Goal: Task Accomplishment & Management: Manage account settings

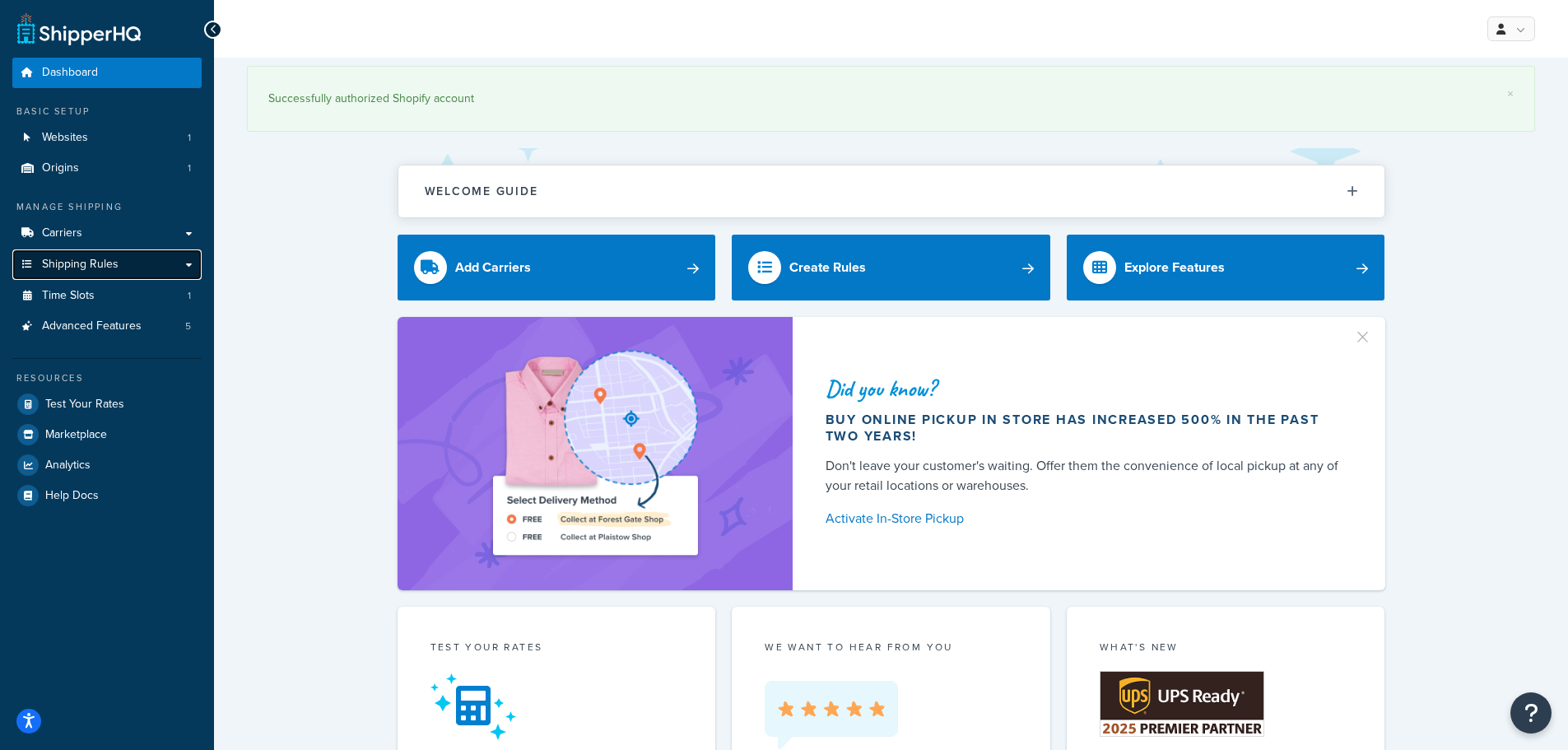
click at [69, 262] on span "Shipping Rules" at bounding box center [80, 264] width 77 height 14
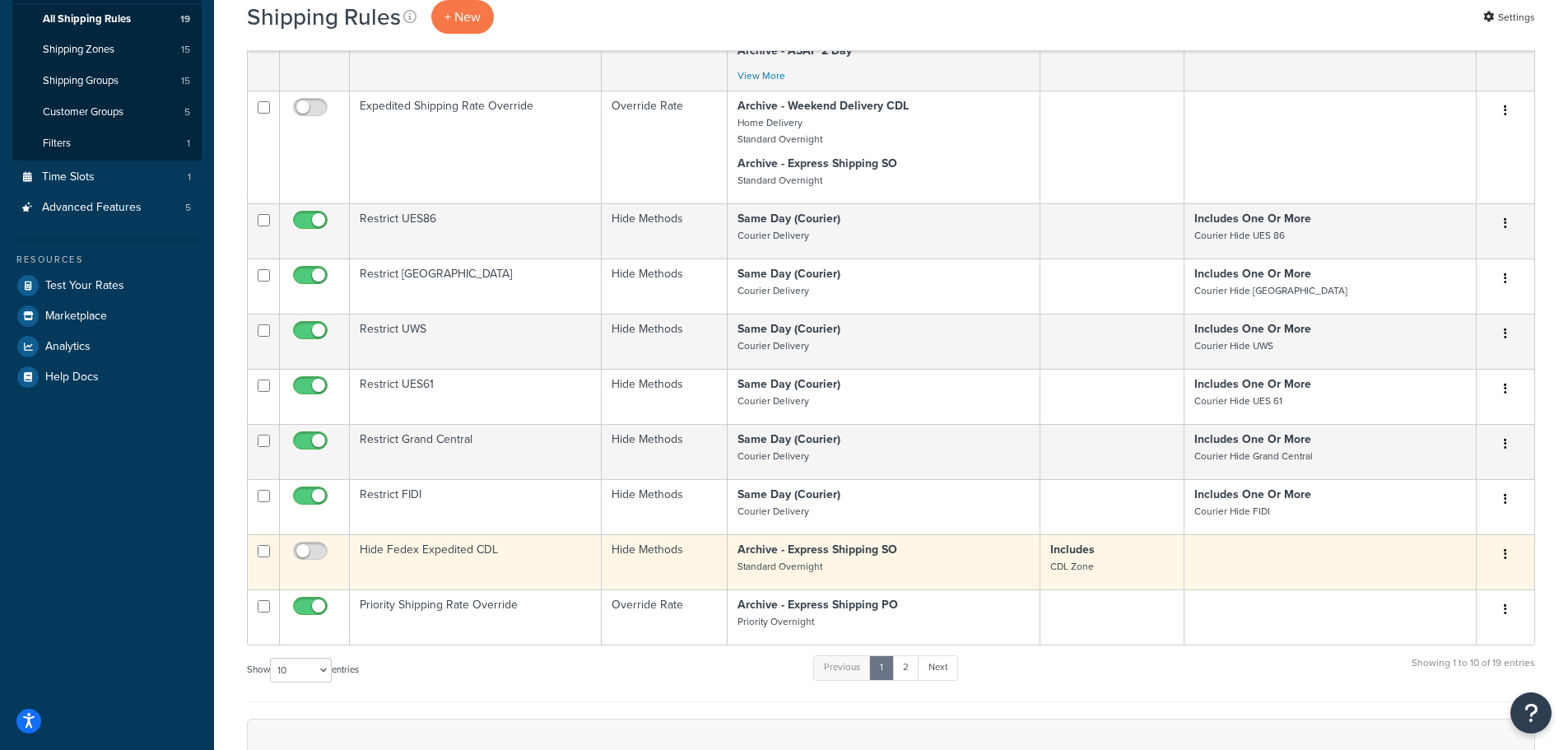
scroll to position [247, 0]
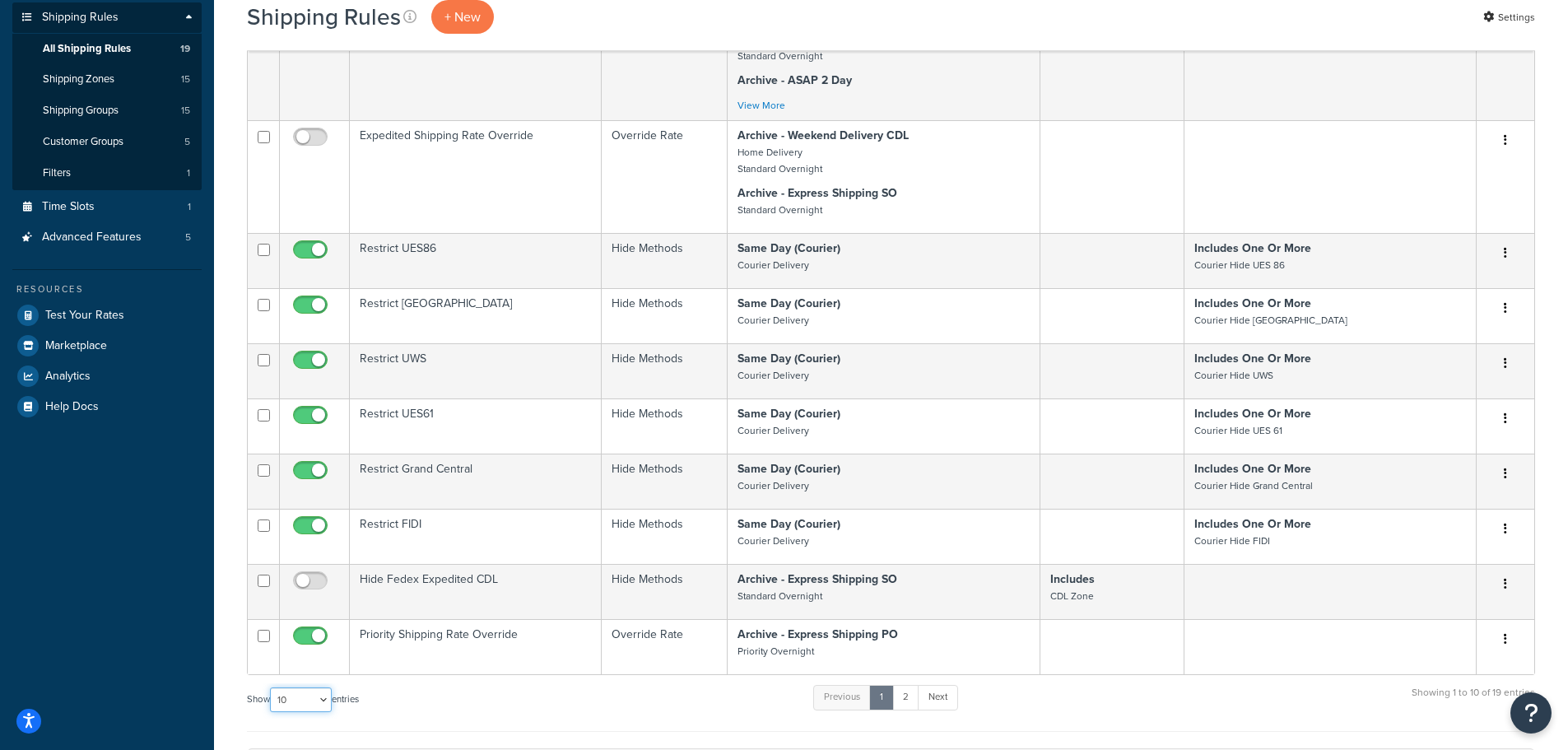
click at [319, 703] on select "10 15 25 50 100 1000" at bounding box center [301, 699] width 62 height 25
select select "25"
click at [272, 687] on select "10 15 25 50 100 1000" at bounding box center [301, 699] width 62 height 25
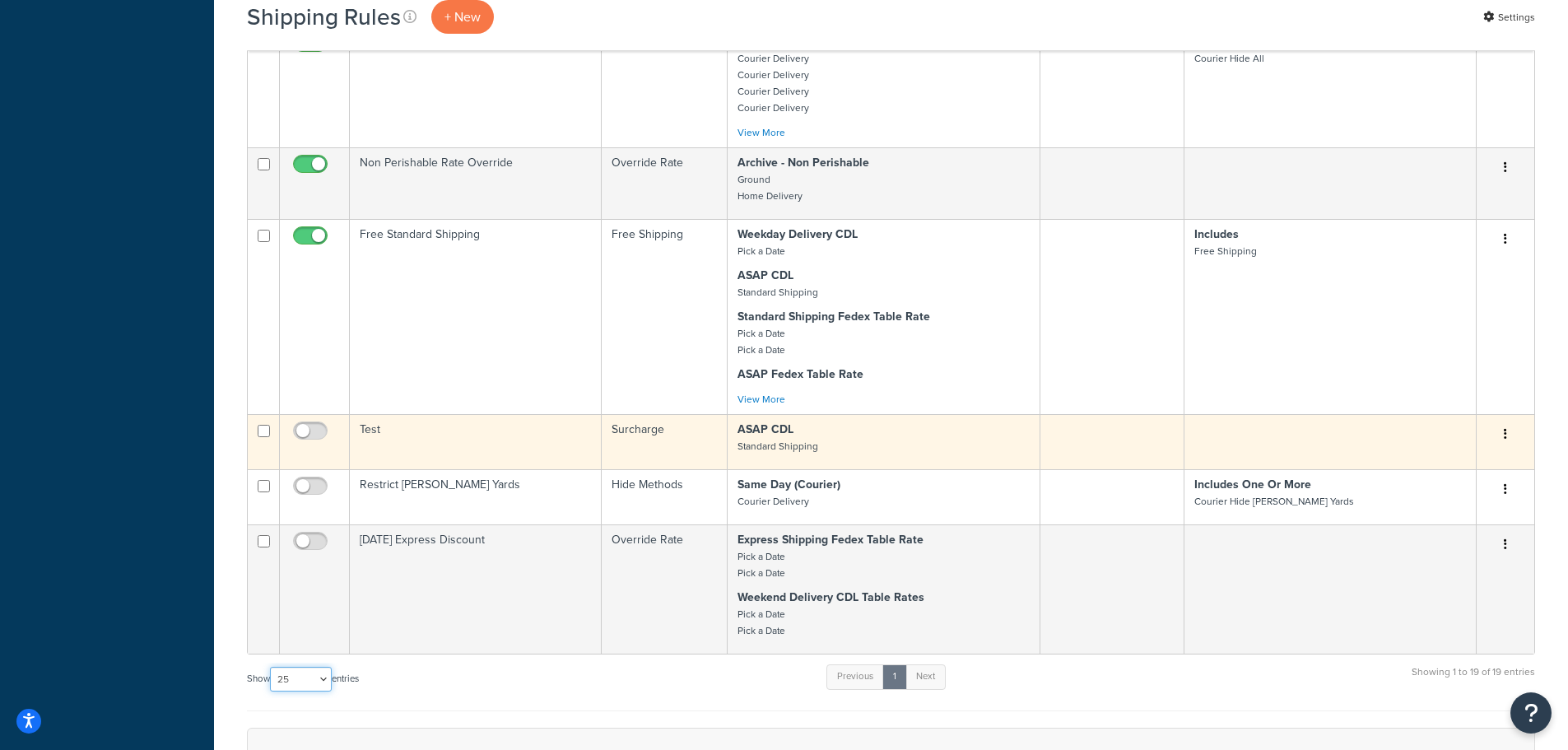
scroll to position [1317, 0]
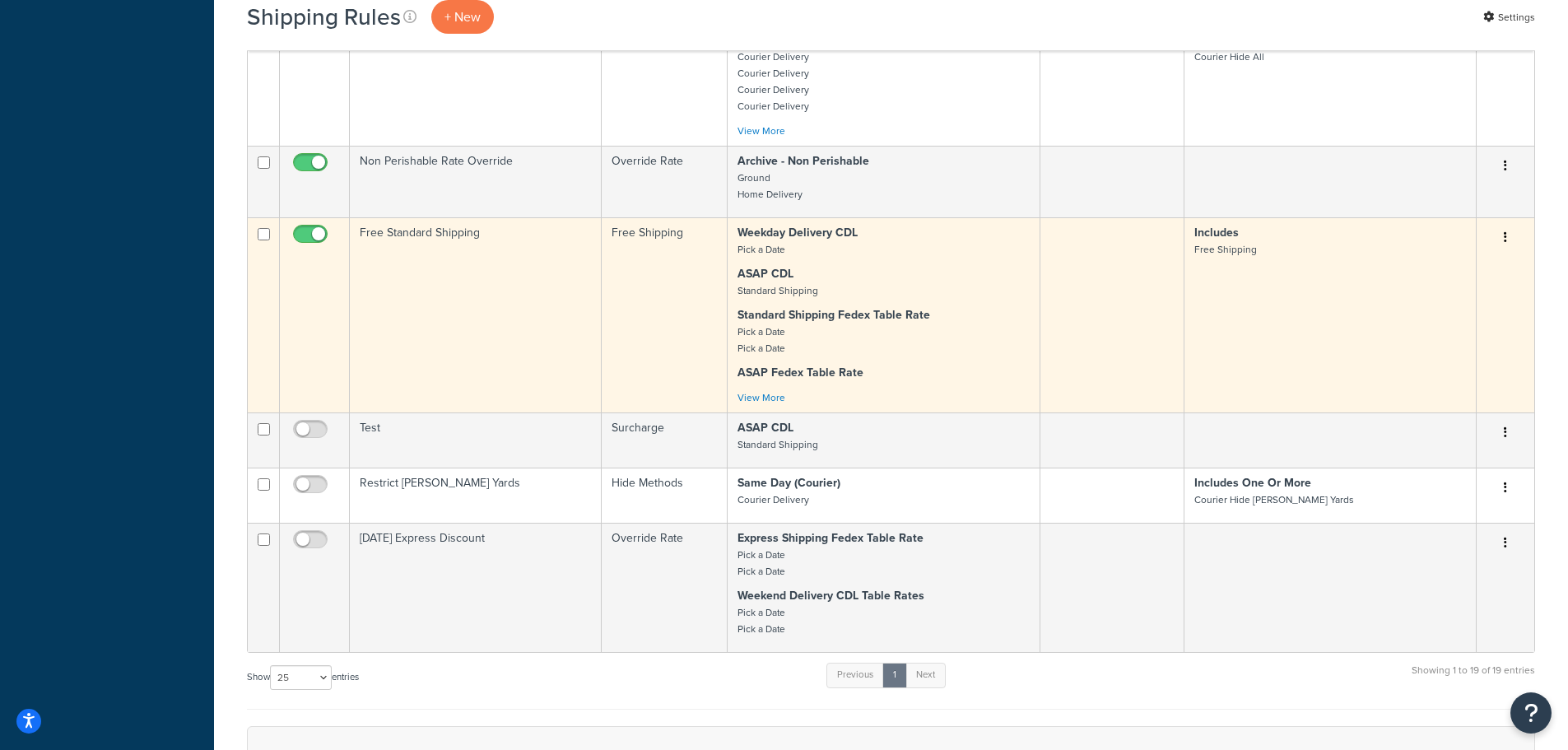
click at [412, 238] on td "Free Standard Shipping" at bounding box center [476, 314] width 251 height 195
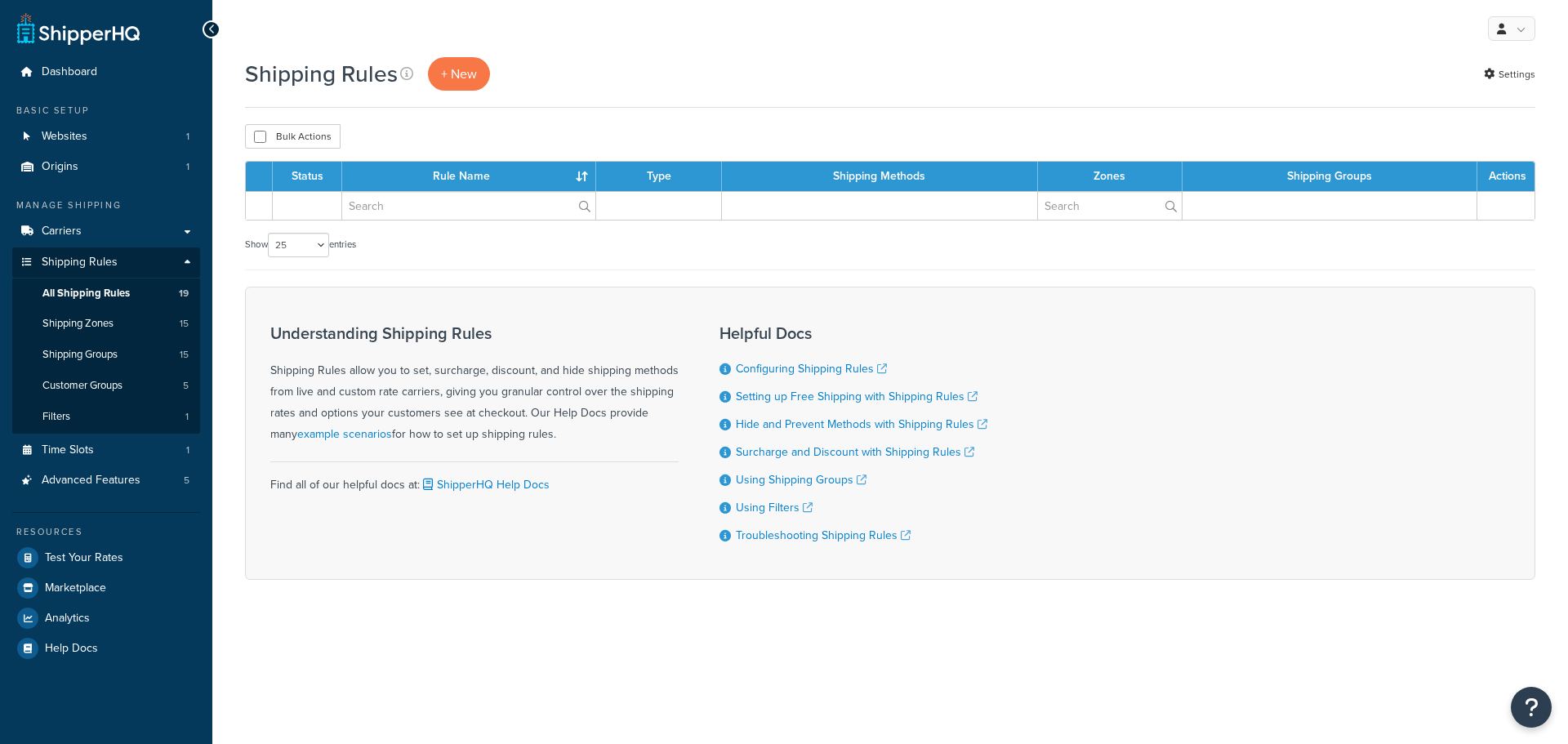
select select "25"
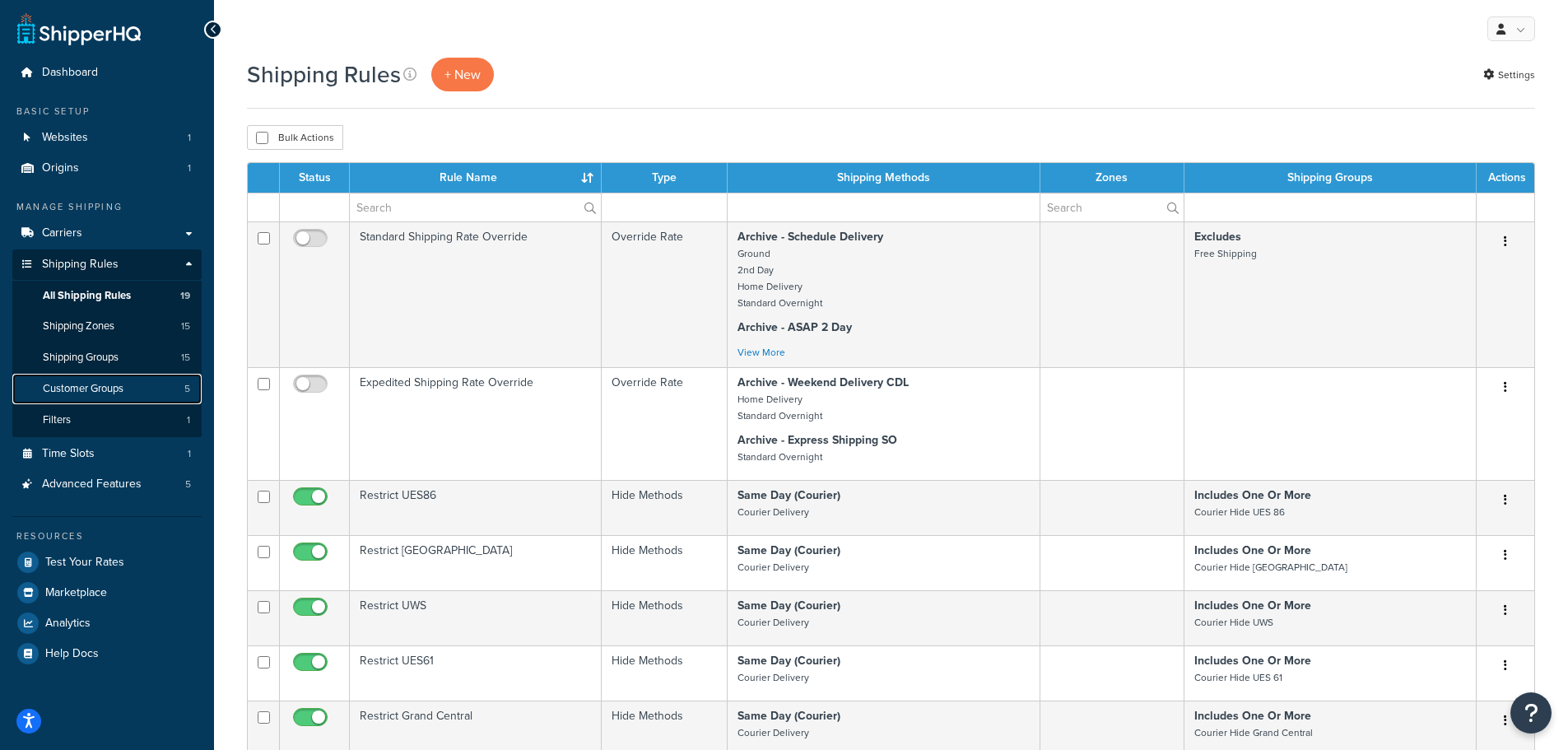
click at [95, 383] on span "Customer Groups" at bounding box center [83, 388] width 81 height 14
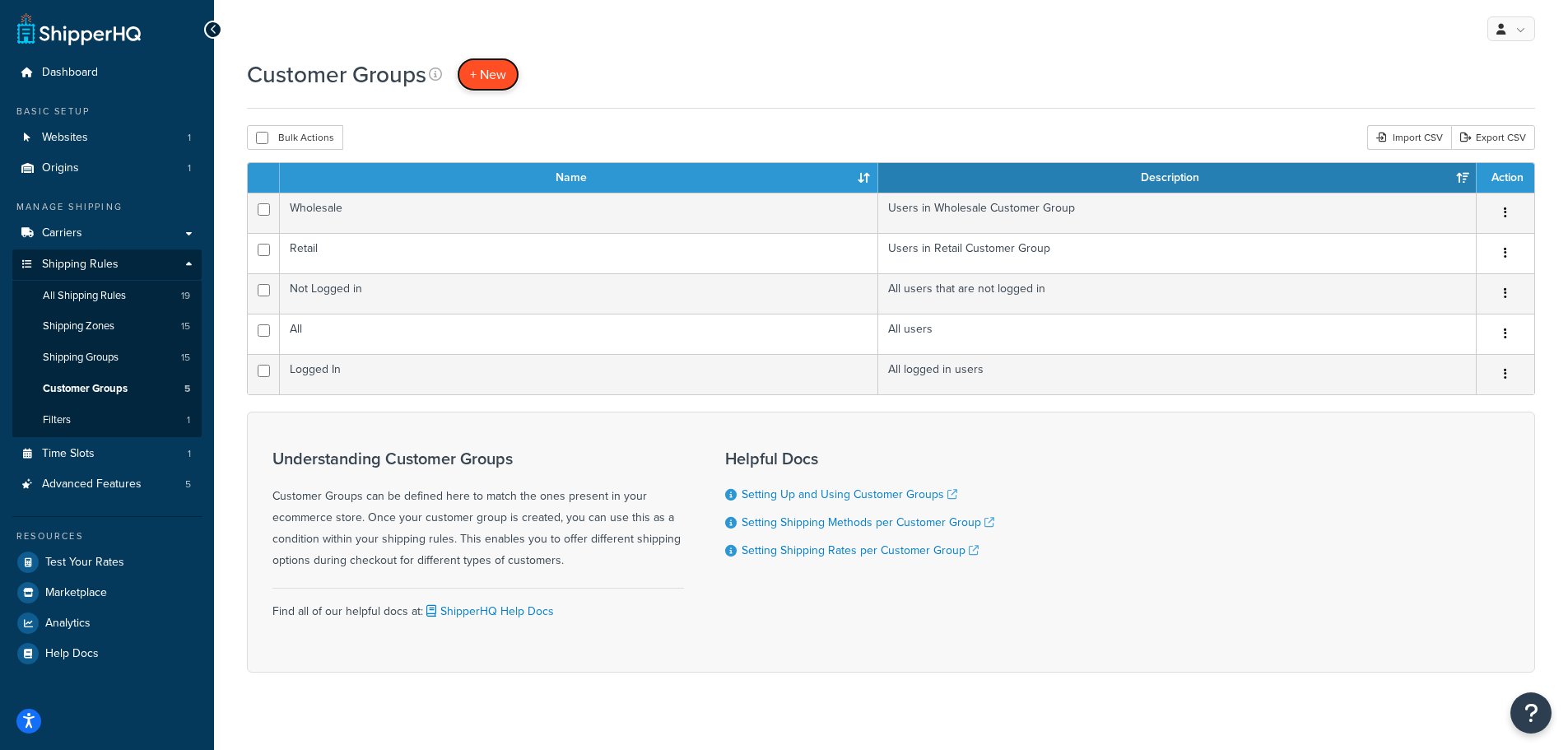
click at [498, 79] on span "+ New" at bounding box center [488, 74] width 36 height 19
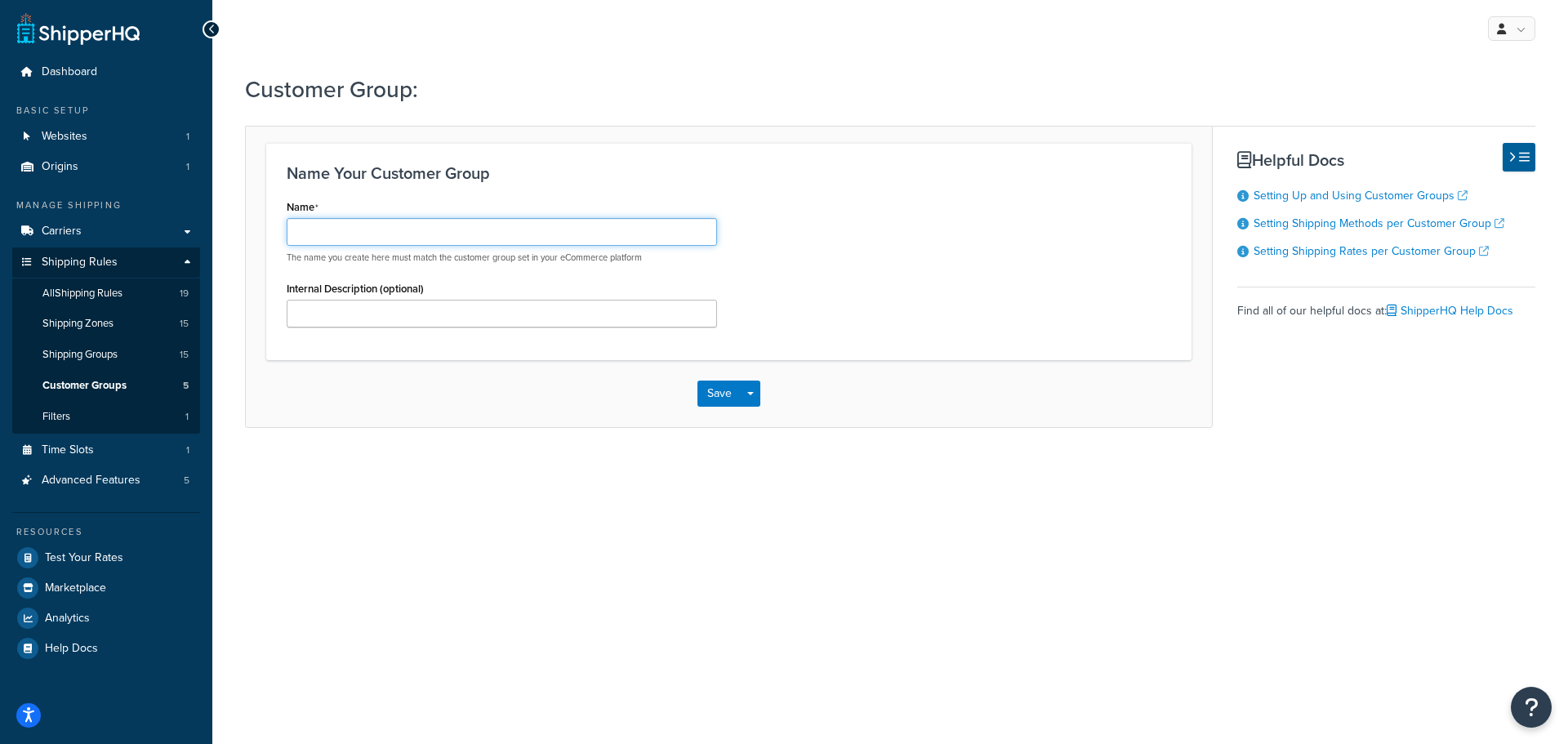
click at [328, 237] on input "Name" at bounding box center [502, 231] width 430 height 28
paste input "marketing_freeship"
type input "marketing_freeship"
click at [713, 391] on button "Save" at bounding box center [719, 393] width 44 height 26
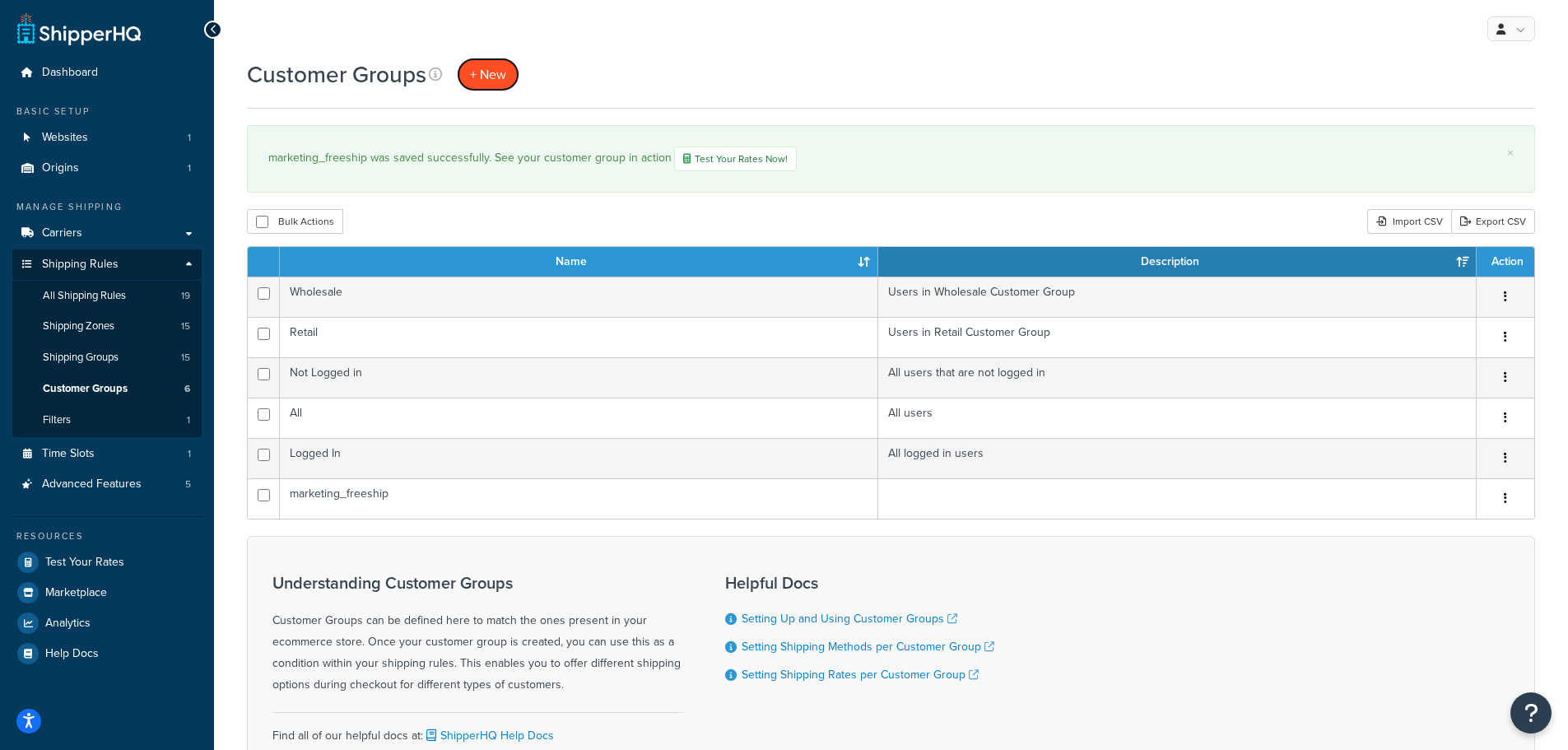
drag, startPoint x: 500, startPoint y: 83, endPoint x: 495, endPoint y: 98, distance: 15.8
click at [499, 84] on link "+ New" at bounding box center [487, 74] width 63 height 34
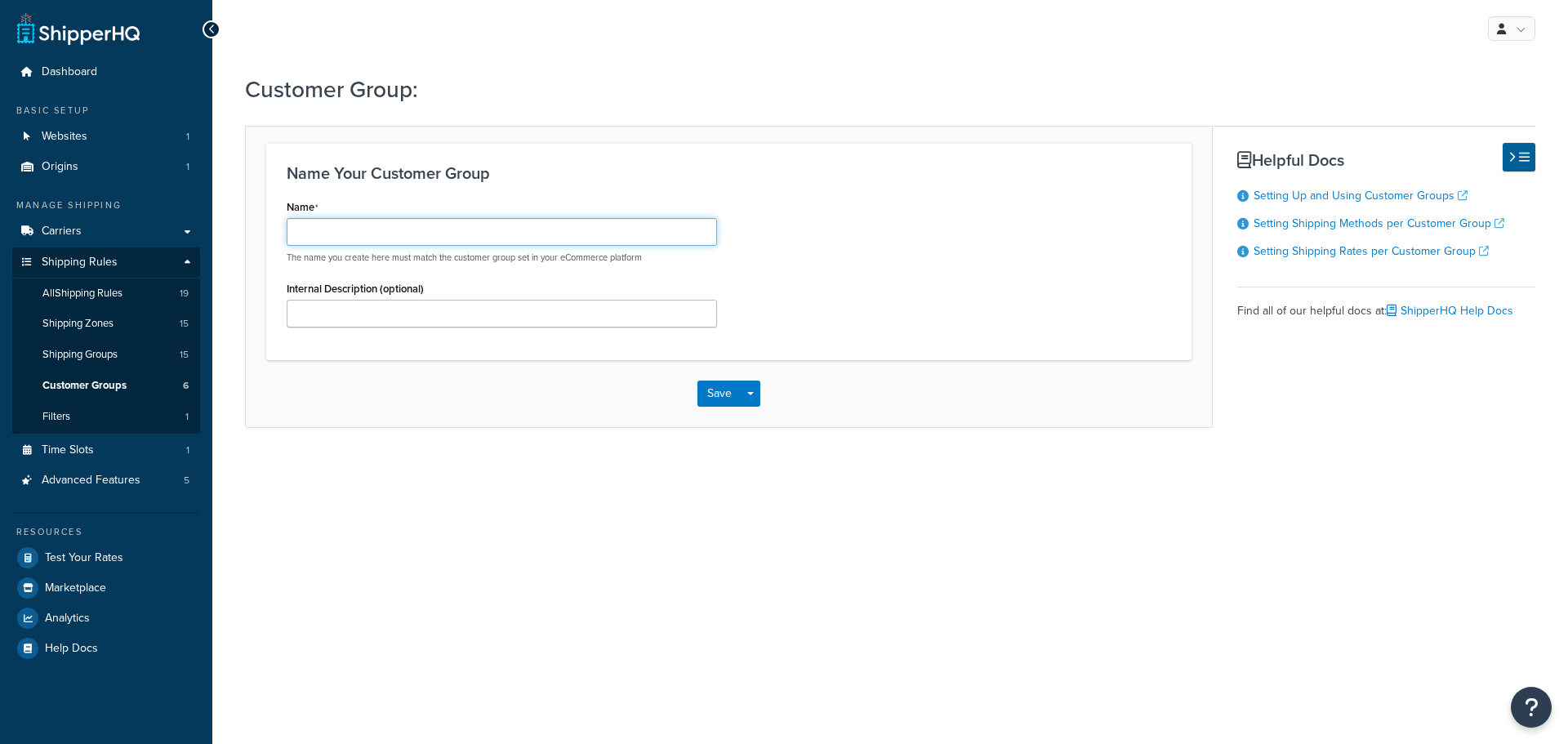
click at [370, 226] on input "Name" at bounding box center [502, 231] width 430 height 28
paste input "CH_freeship"
type input "CH_freeship"
click at [713, 397] on button "Save" at bounding box center [719, 393] width 44 height 26
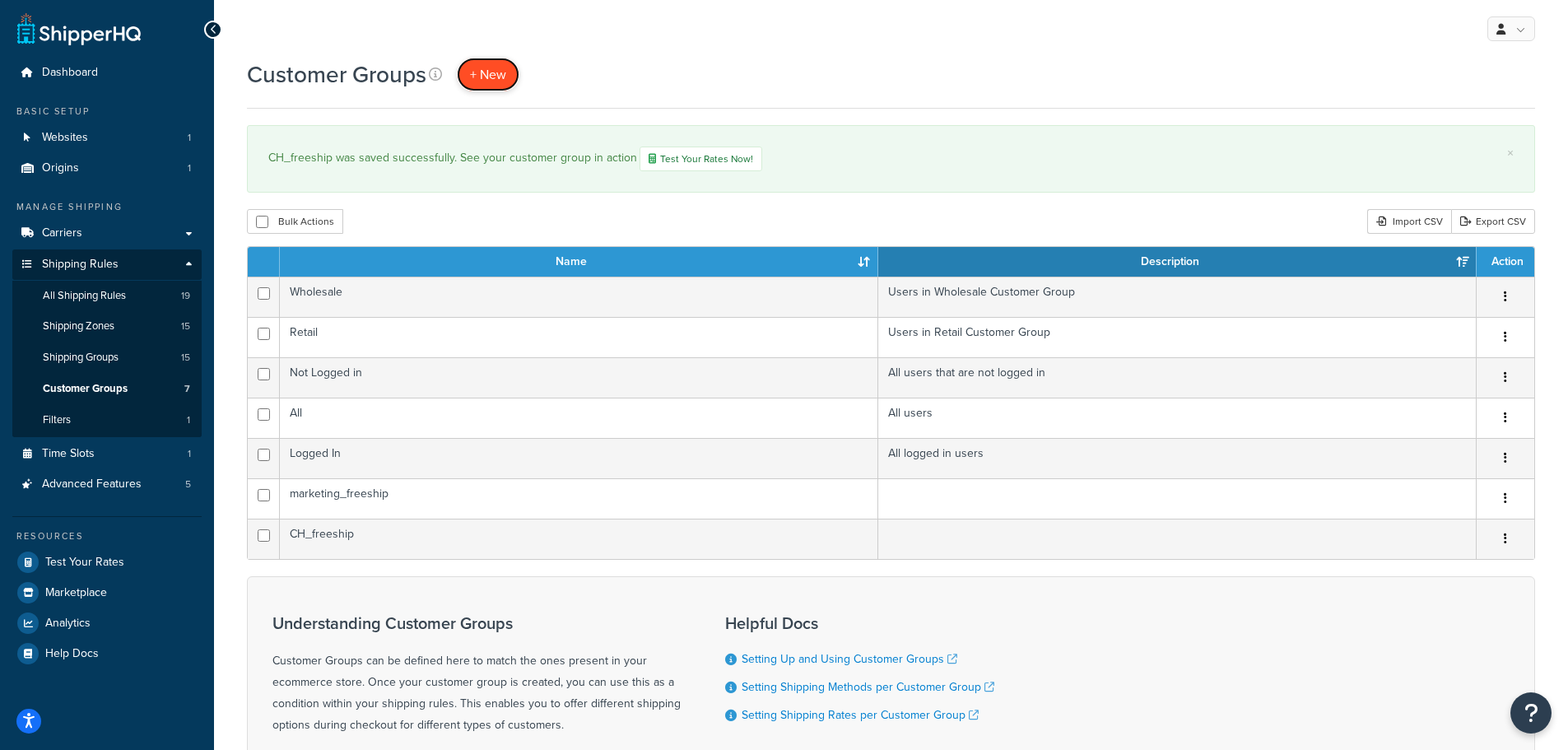
click at [504, 82] on span "+ New" at bounding box center [488, 74] width 36 height 19
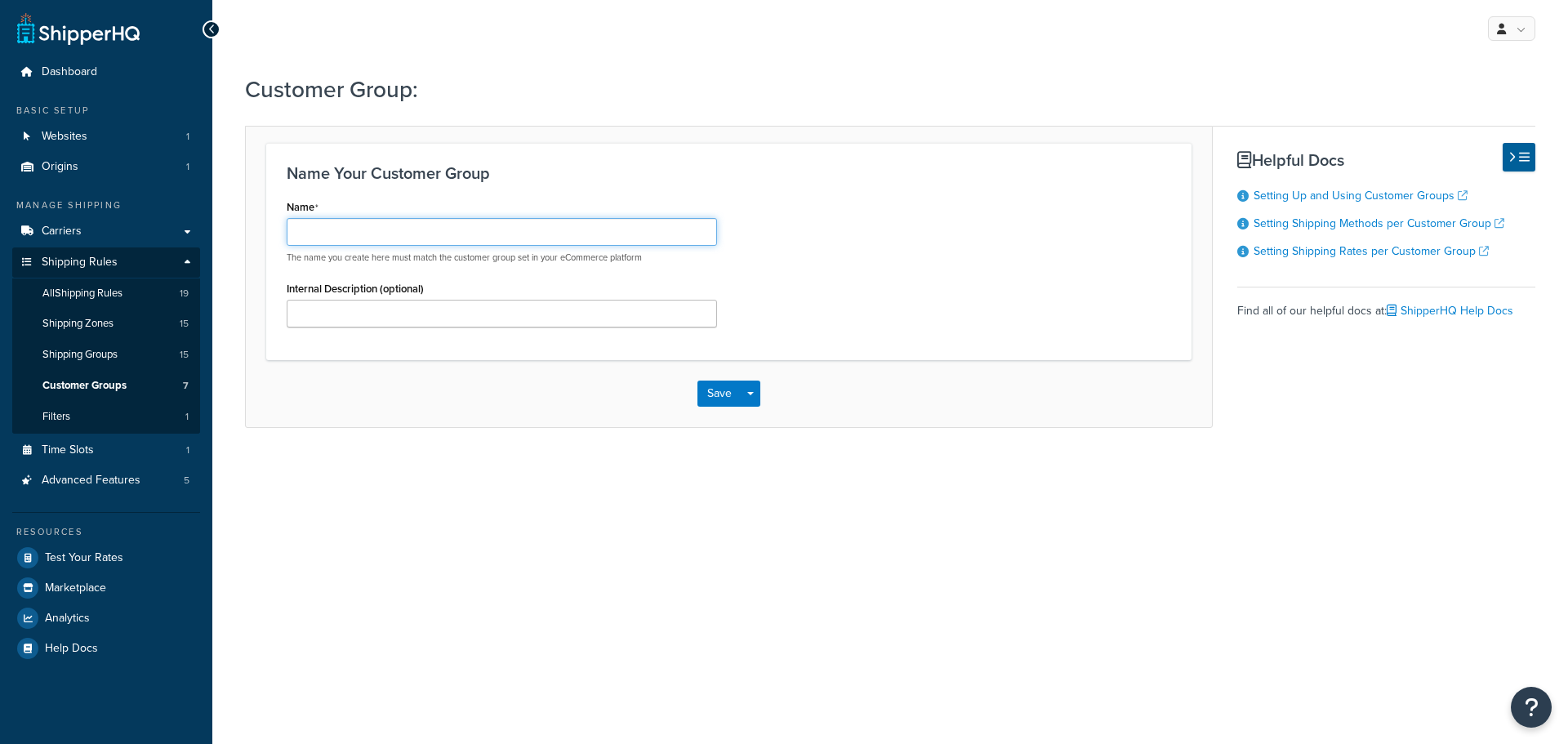
click at [383, 240] on input "Name" at bounding box center [502, 231] width 430 height 28
paste input "ELT_freeship"
type input "ELT_freeship"
click at [718, 401] on button "Save" at bounding box center [719, 393] width 44 height 26
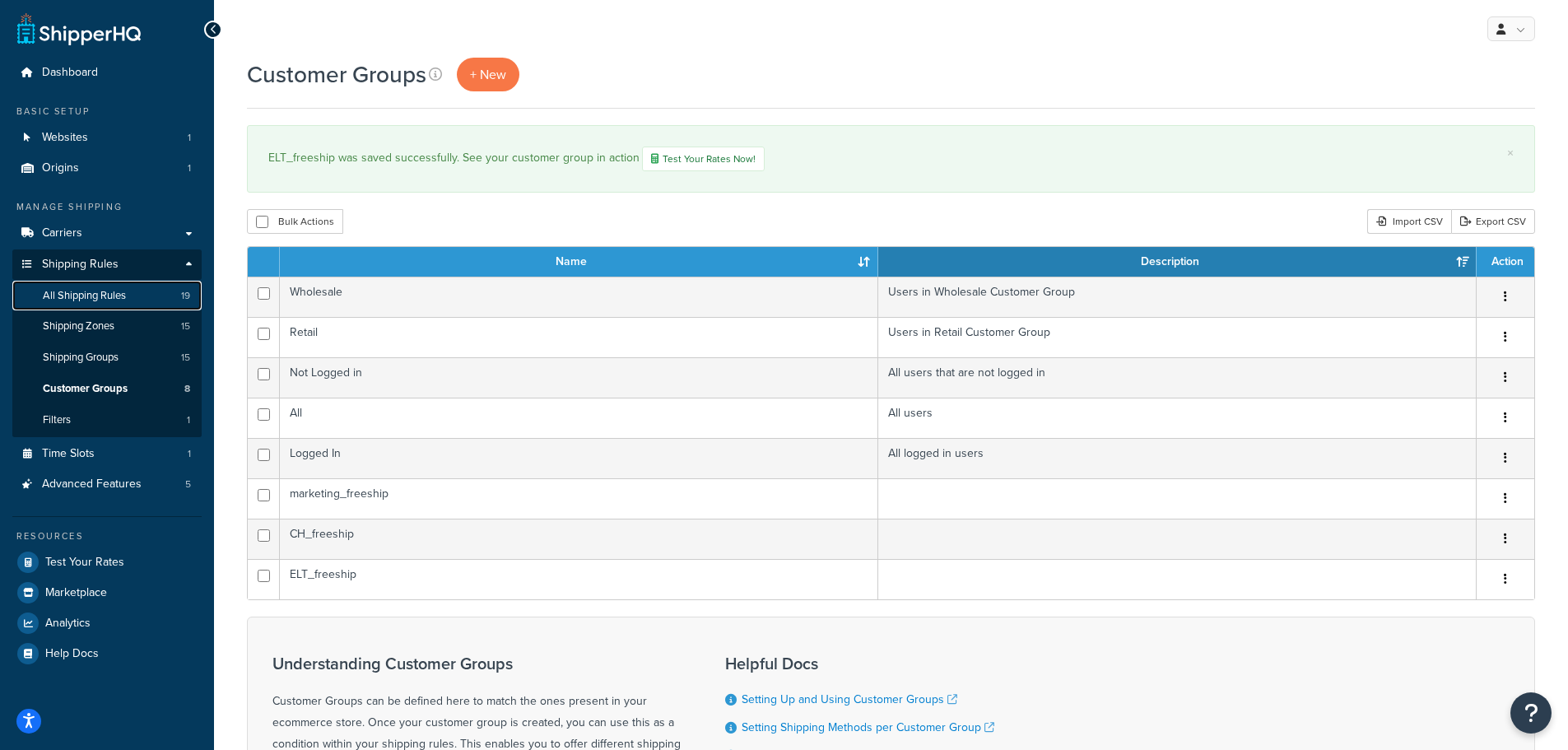
click at [107, 297] on span "All Shipping Rules" at bounding box center [84, 295] width 83 height 14
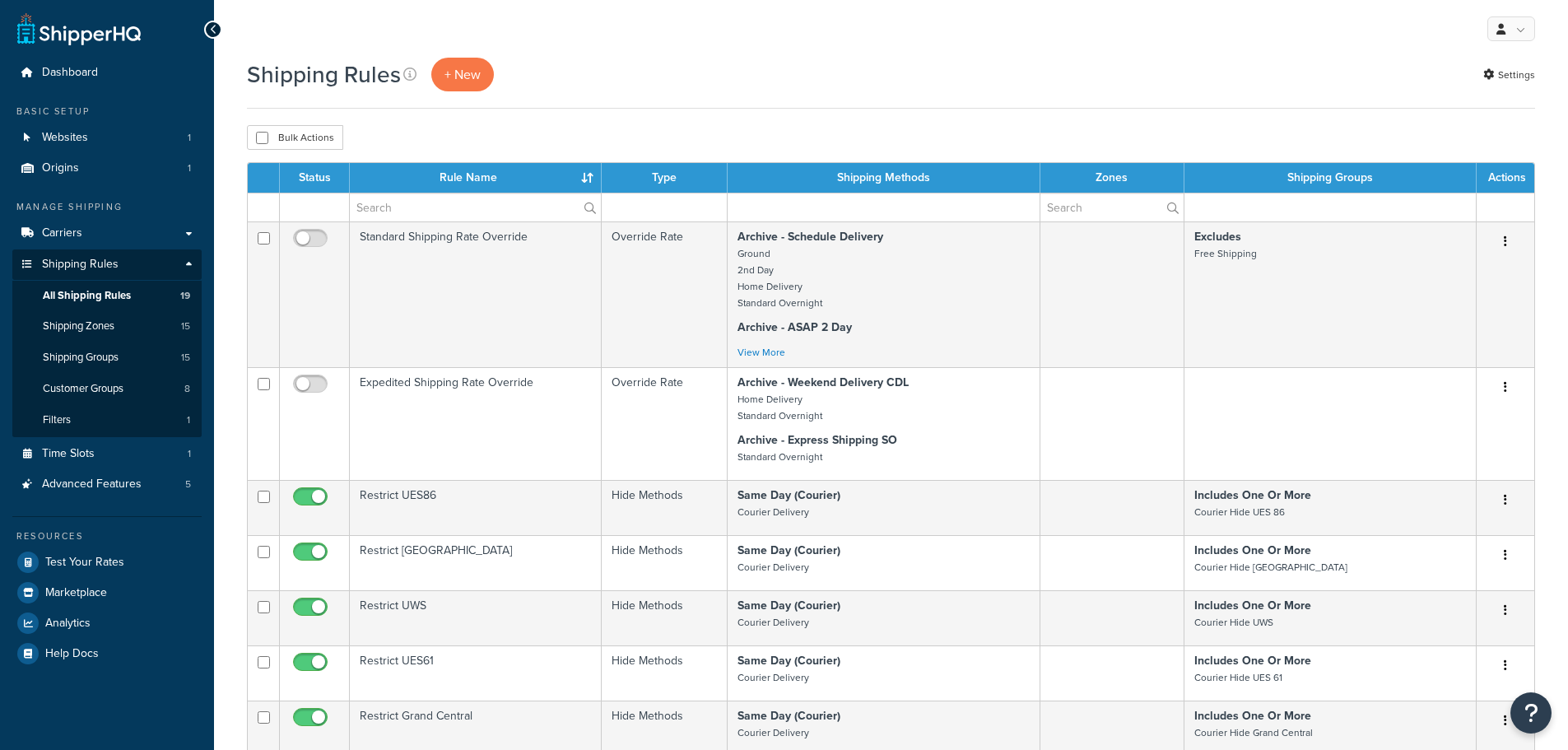
select select "25"
click at [454, 81] on p "+ New" at bounding box center [462, 74] width 63 height 34
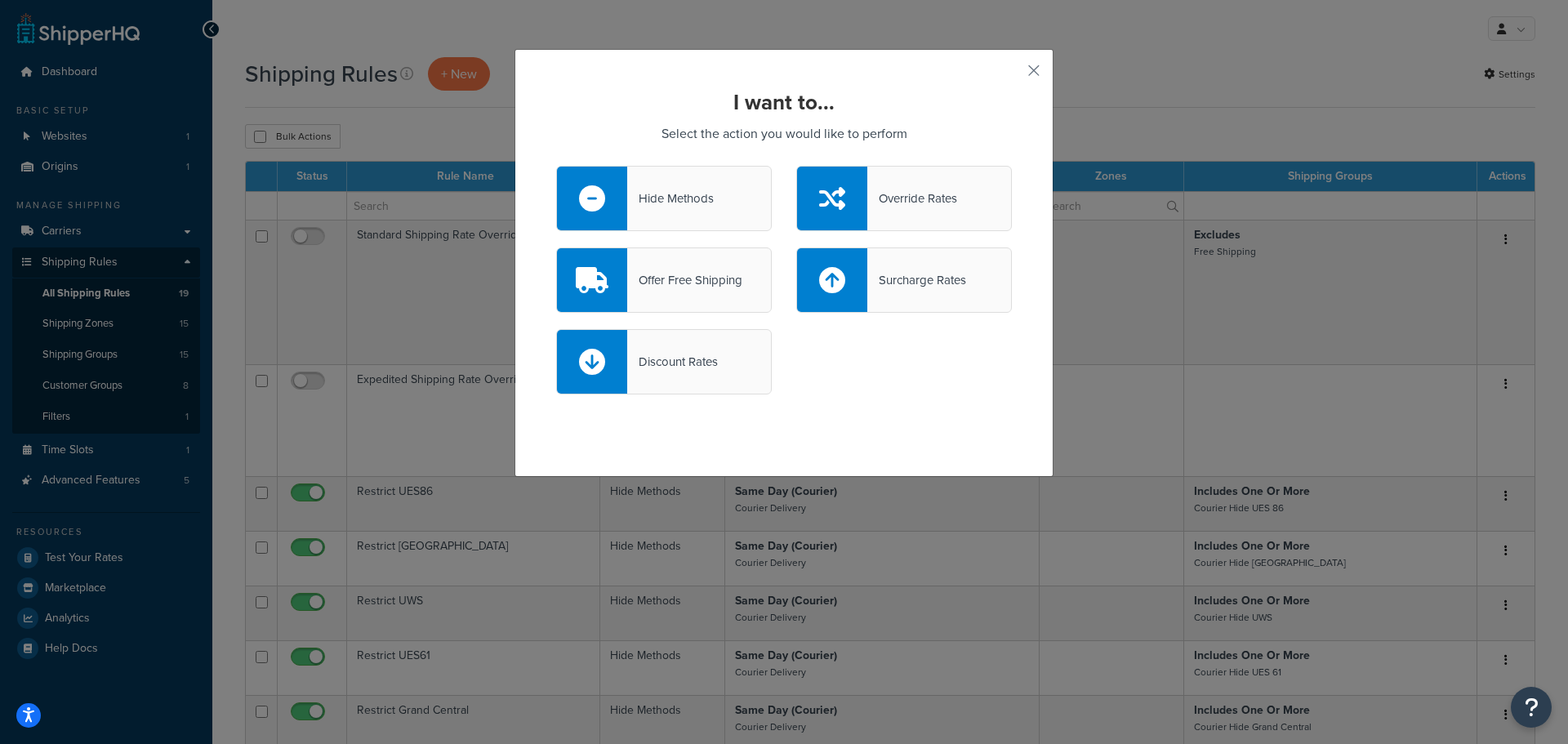
click at [662, 281] on div "Offer Free Shipping" at bounding box center [685, 279] width 115 height 23
click at [0, 0] on input "Offer Free Shipping" at bounding box center [0, 0] width 0 height 0
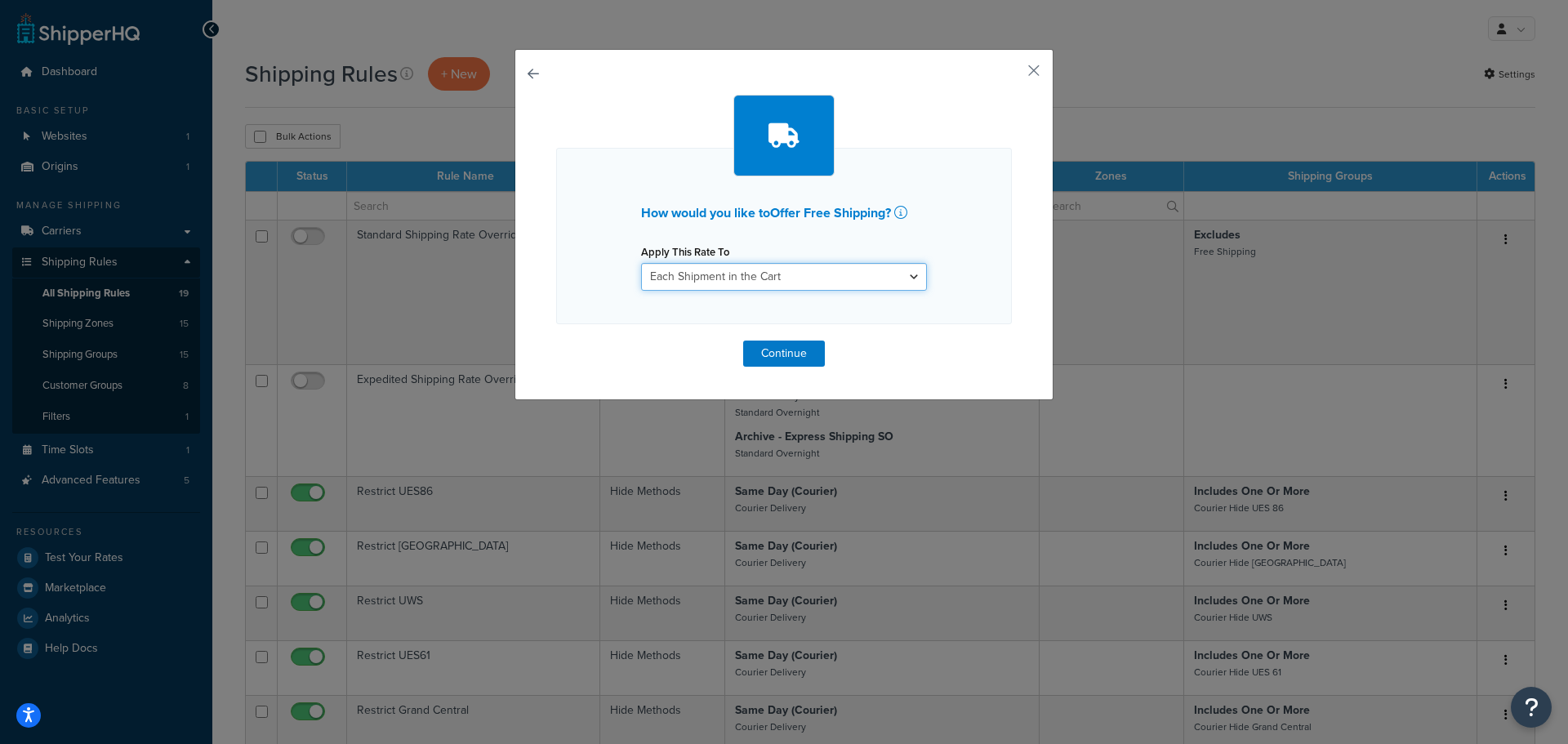
click at [670, 276] on select "Each Shipment in the Cart Each Shipping Group in the Cart Each Item within a Sh…" at bounding box center [784, 277] width 286 height 28
click at [751, 353] on button "Continue" at bounding box center [784, 353] width 81 height 26
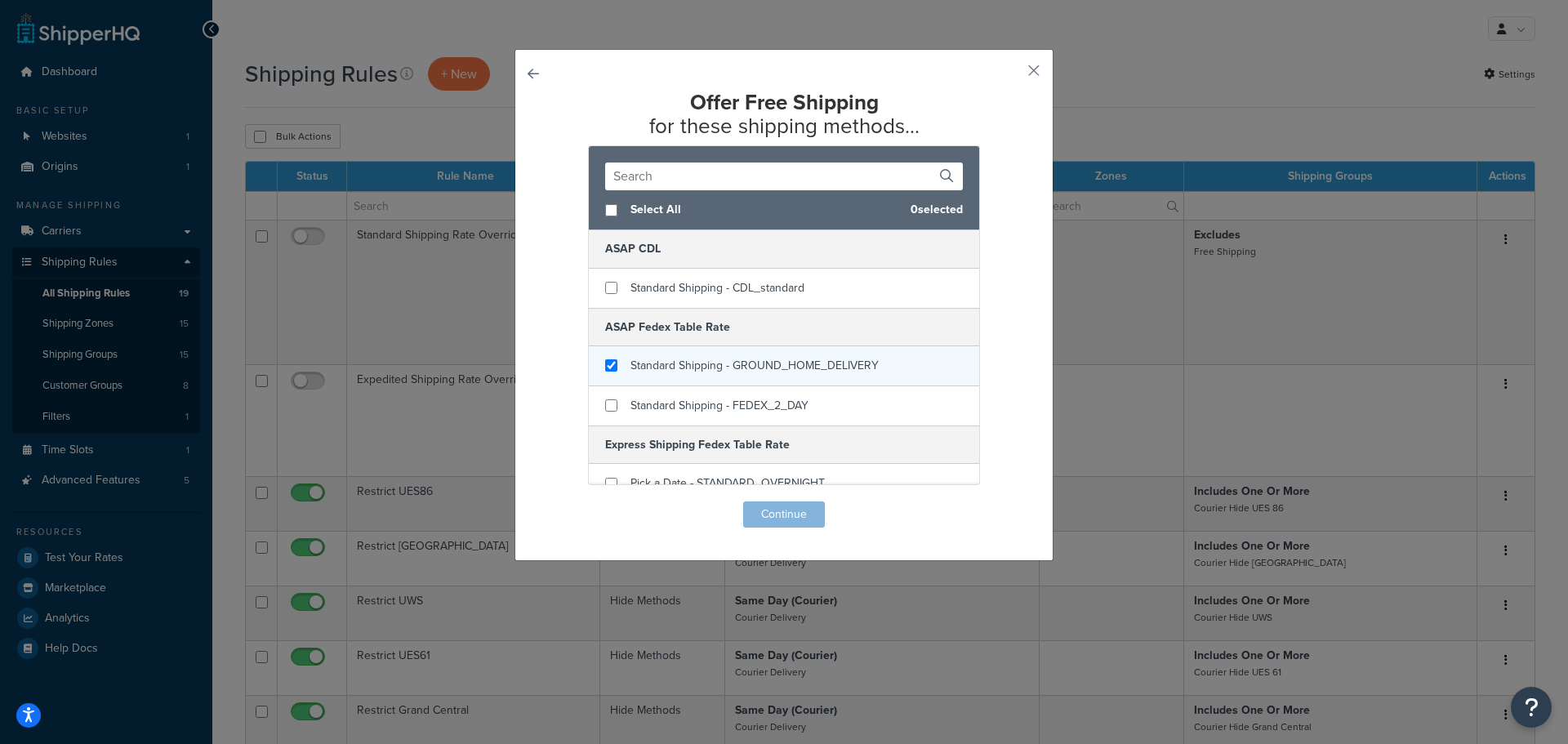
checkbox input "true"
click at [723, 363] on span "Standard Shipping - GROUND_HOME_DELIVERY" at bounding box center [754, 365] width 249 height 17
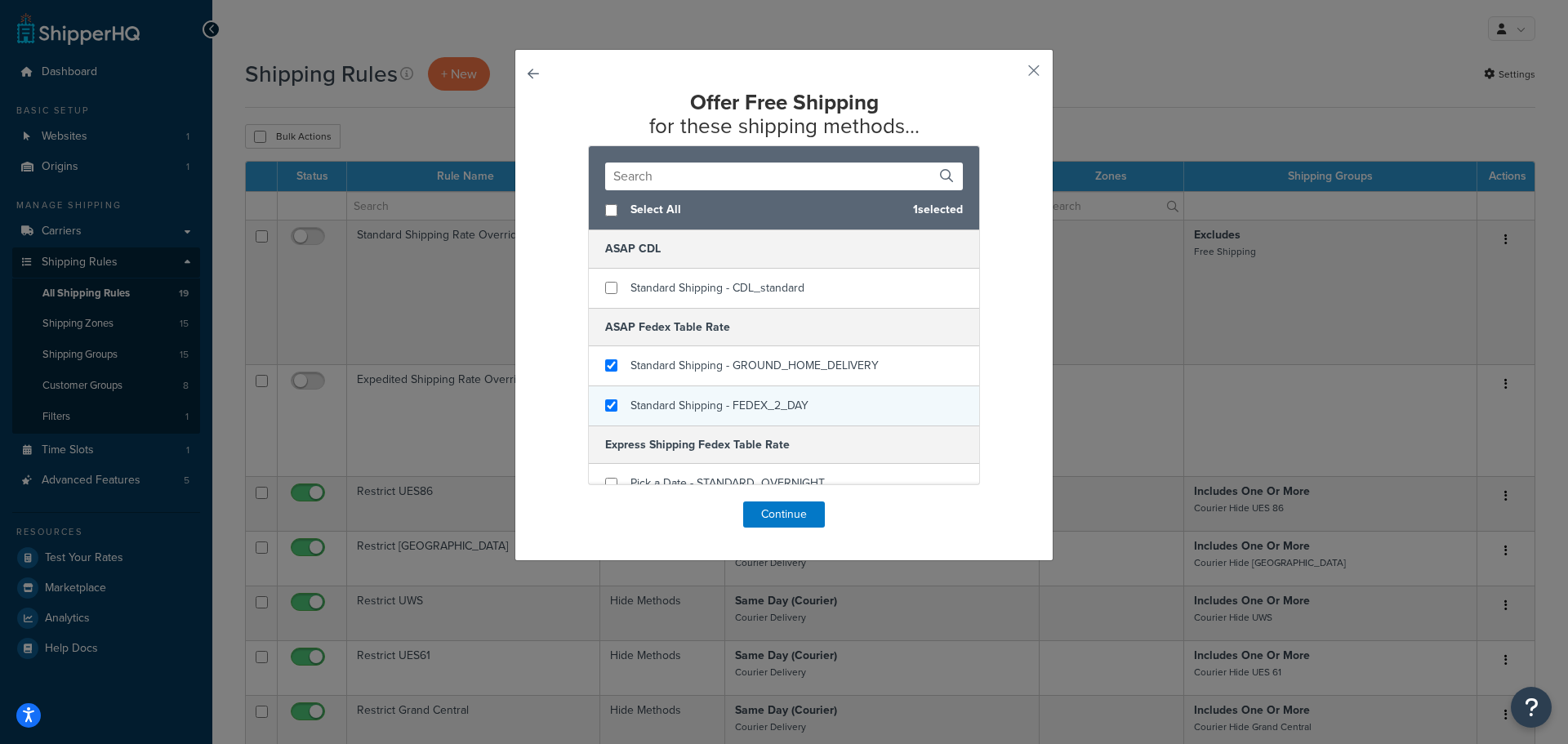
checkbox input "true"
click at [694, 402] on span "Standard Shipping - FEDEX_2_DAY" at bounding box center [719, 405] width 178 height 17
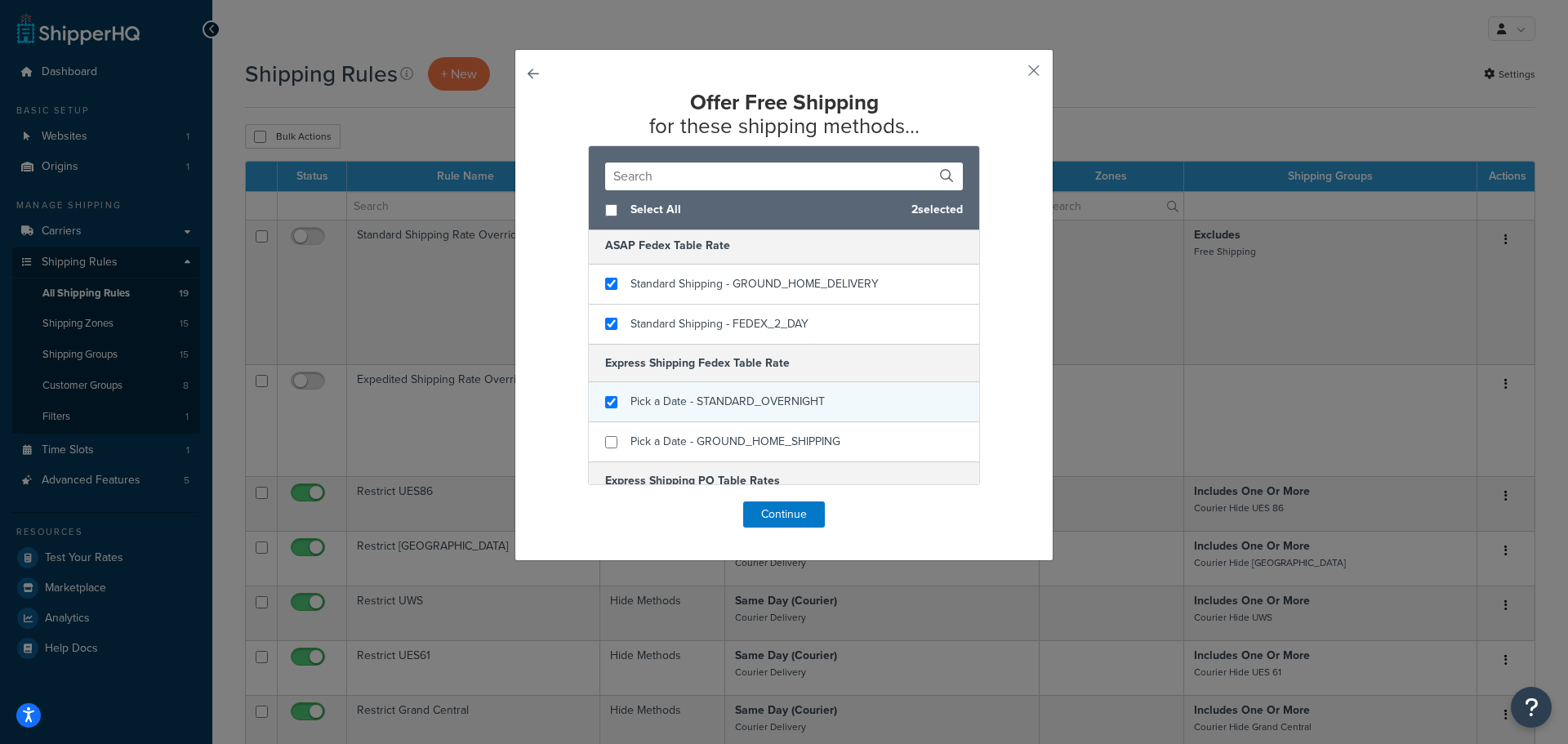
click at [723, 392] on span "Pick a Date - STANDARD_OVERNIGHT" at bounding box center [727, 400] width 194 height 17
checkbox input "false"
click at [715, 394] on span "Pick a Date - STANDARD_OVERNIGHT" at bounding box center [727, 400] width 194 height 17
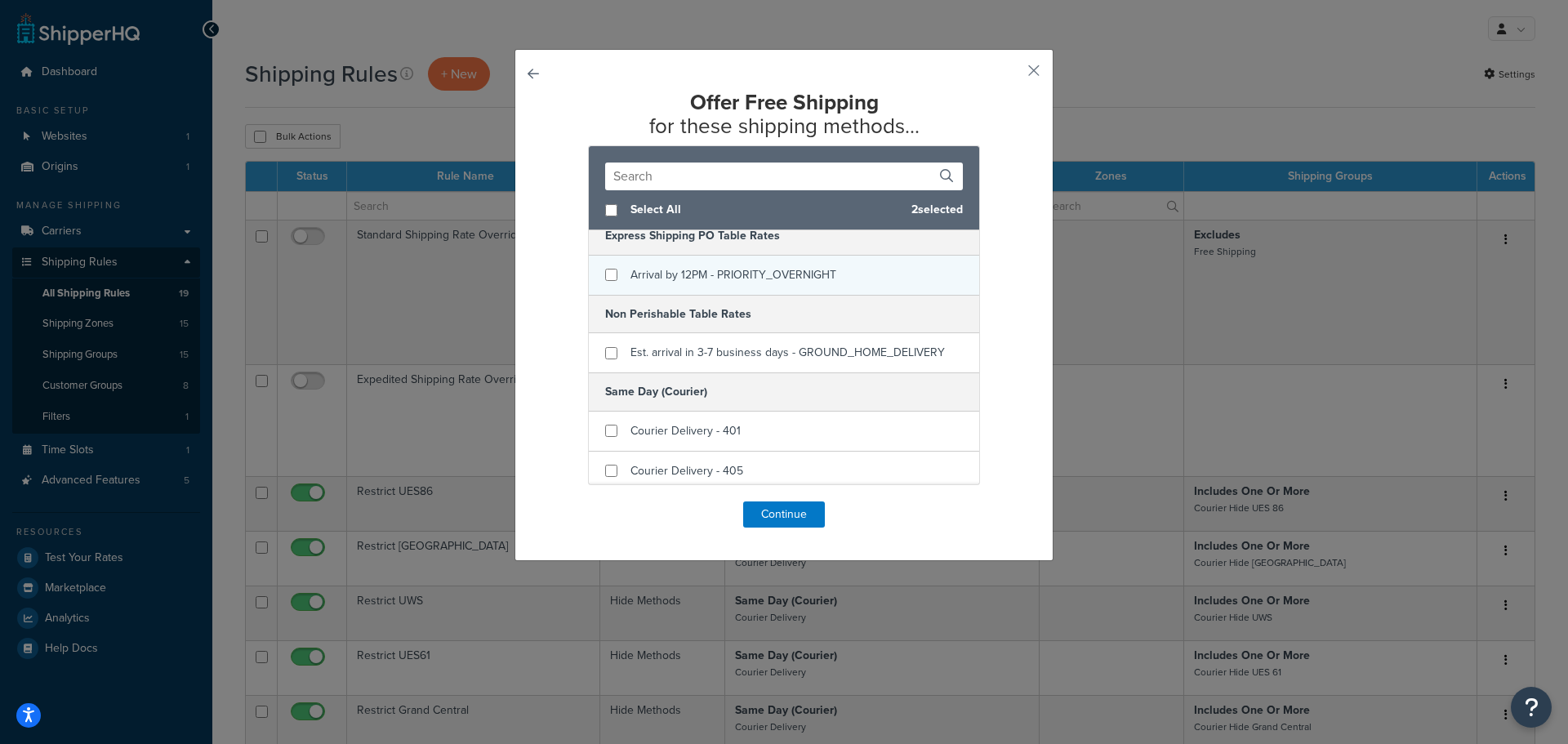
scroll to position [409, 0]
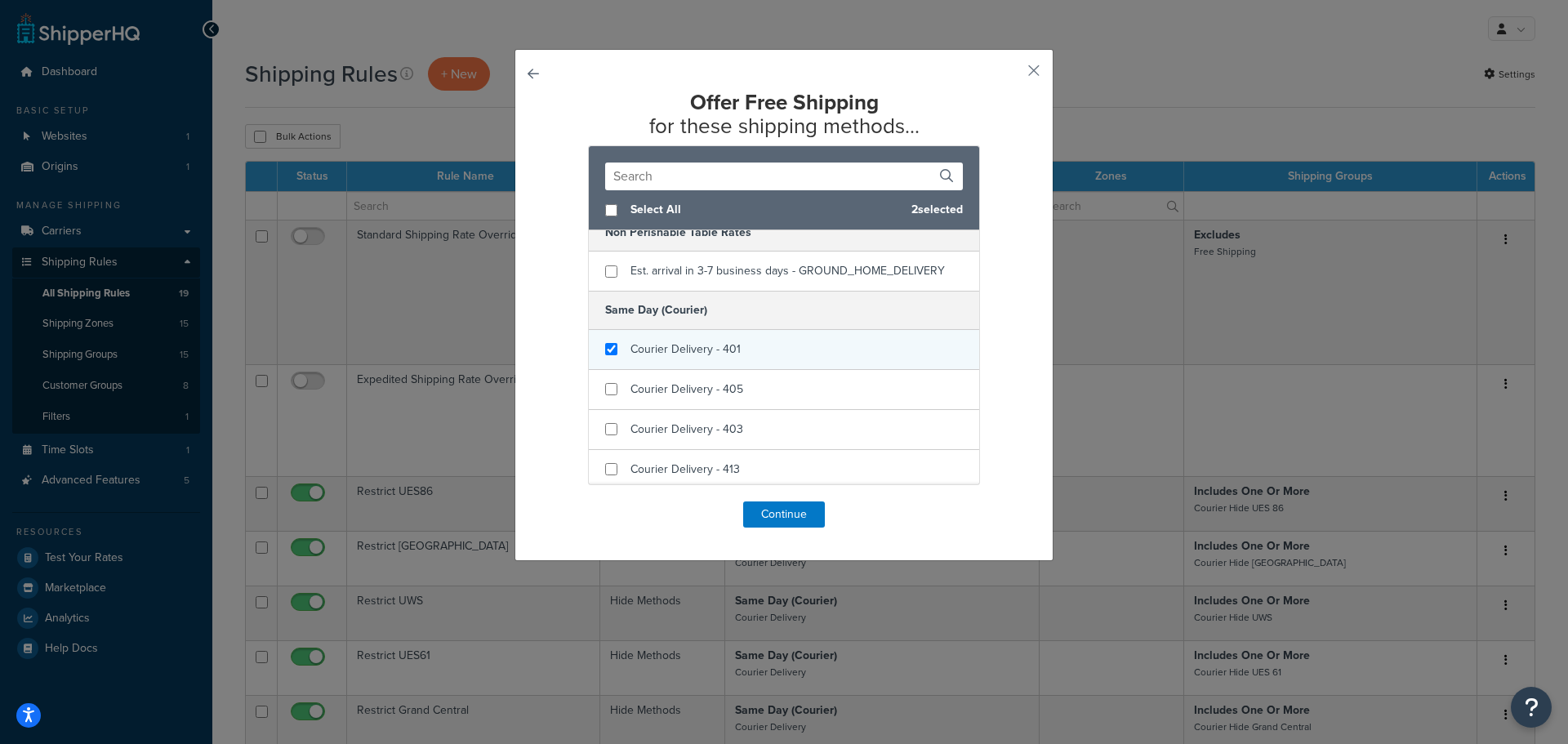
checkbox input "true"
click at [647, 353] on span "Courier Delivery - 401" at bounding box center [685, 349] width 110 height 17
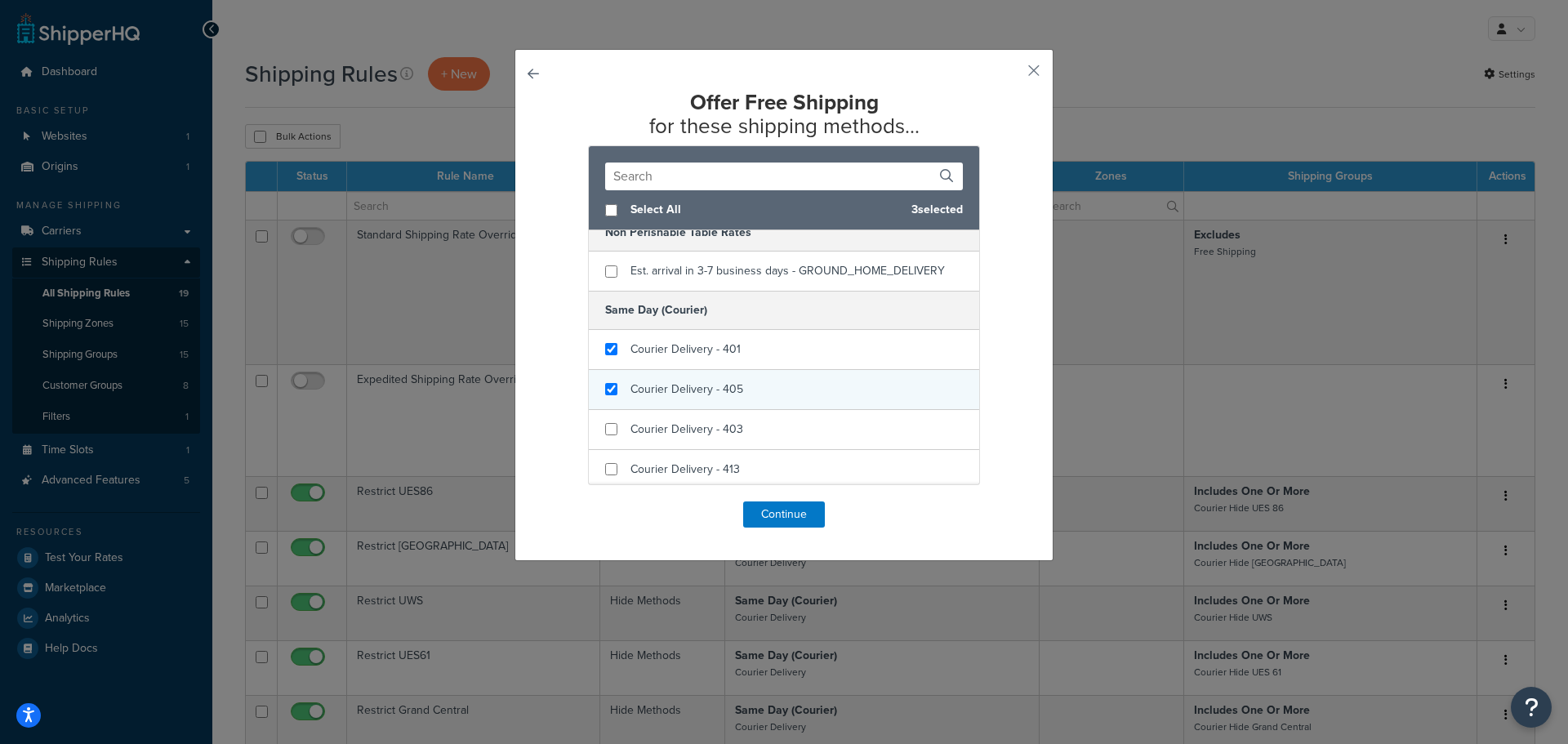
checkbox input "true"
click at [650, 389] on span "Courier Delivery - 405" at bounding box center [686, 389] width 113 height 17
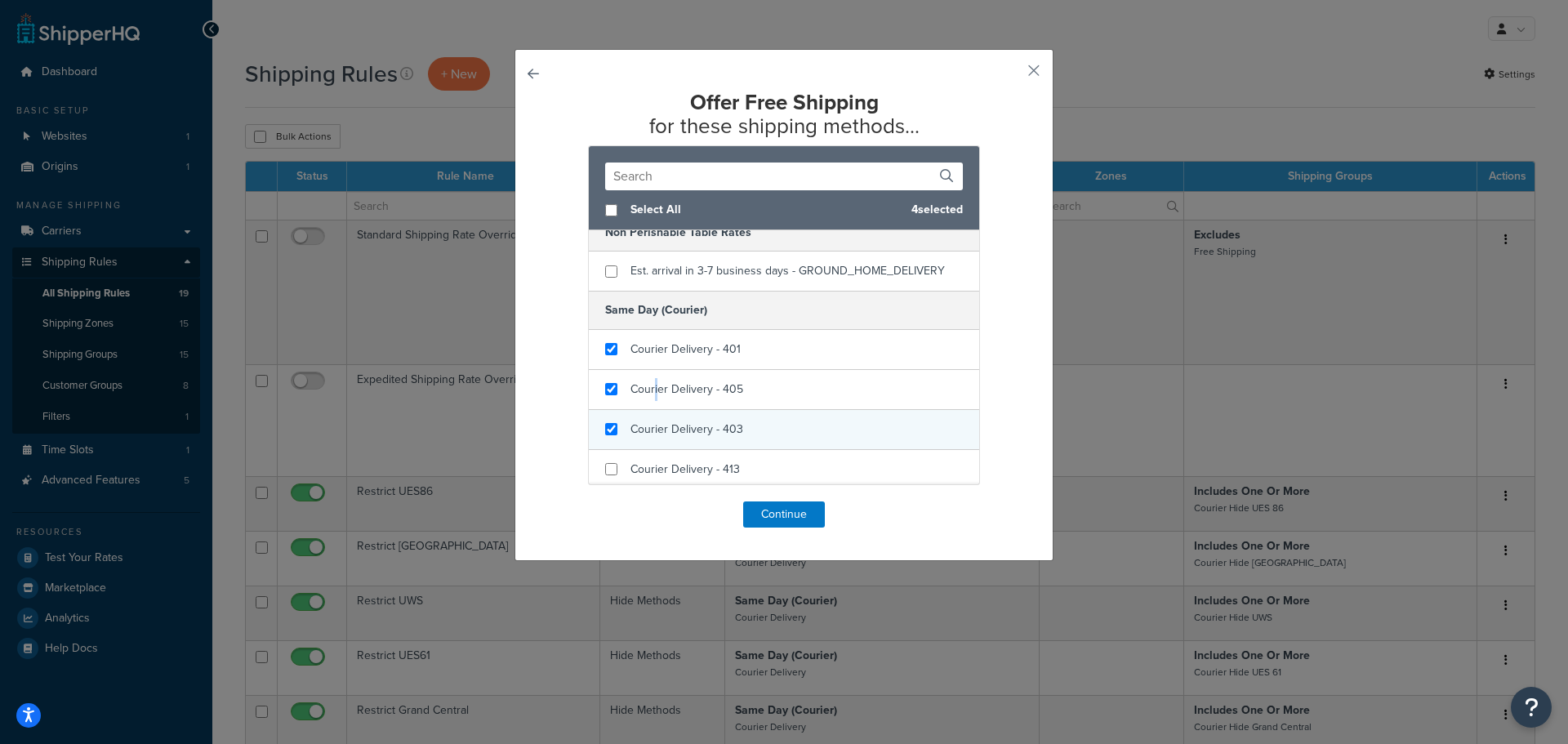
checkbox input "true"
click at [655, 419] on div "Courier Delivery - 403" at bounding box center [686, 429] width 113 height 23
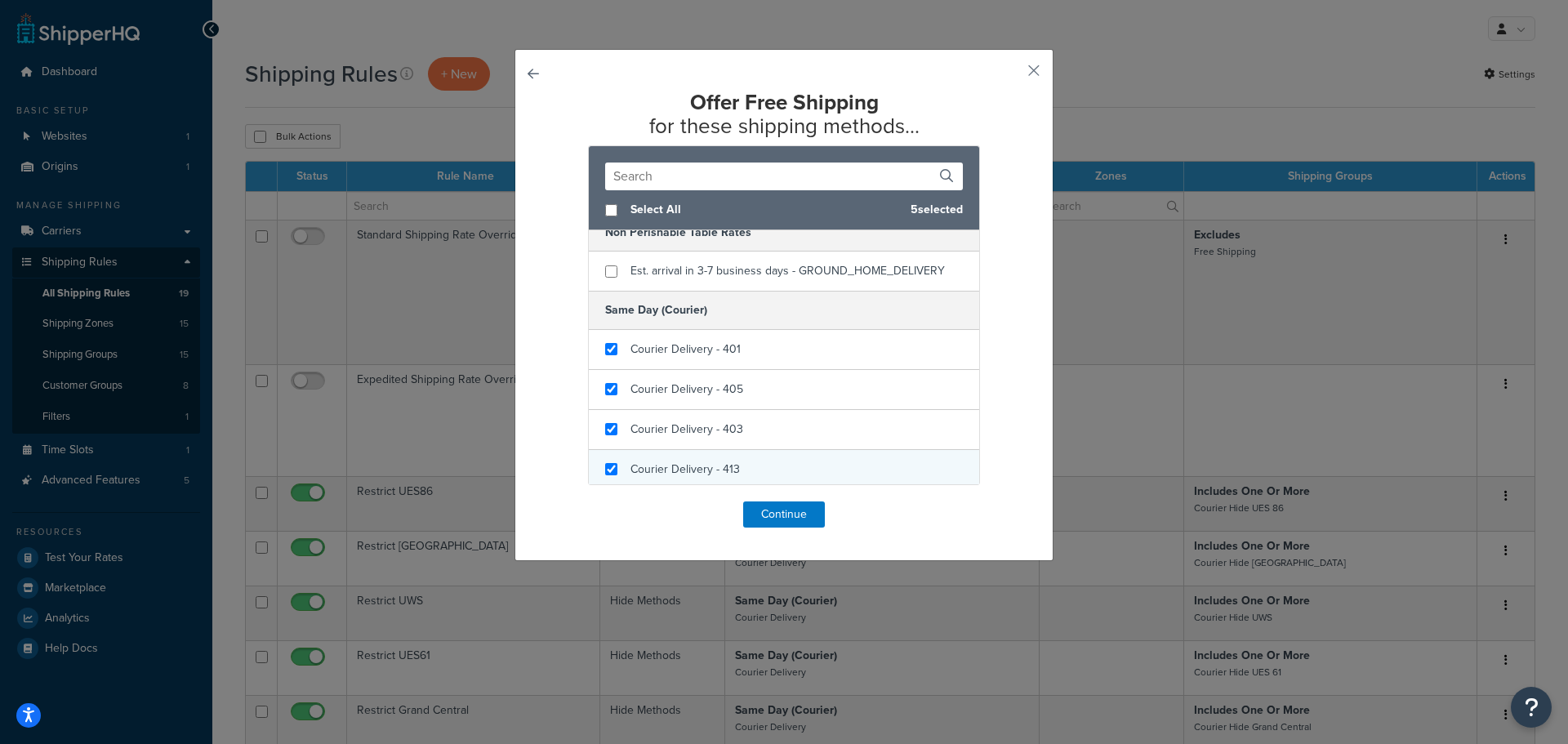
checkbox input "true"
click at [666, 469] on span "Courier Delivery - 413" at bounding box center [685, 468] width 109 height 17
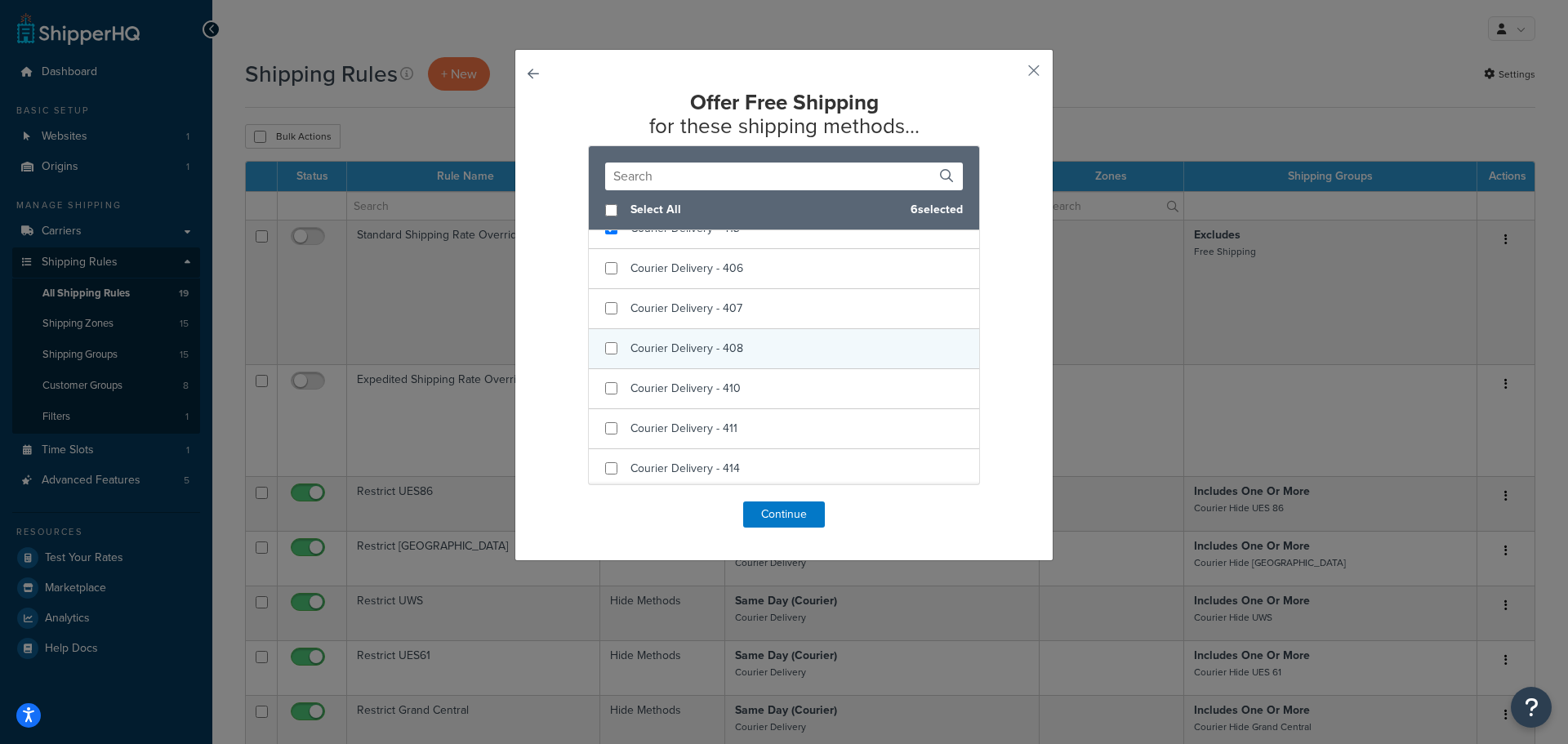
scroll to position [654, 0]
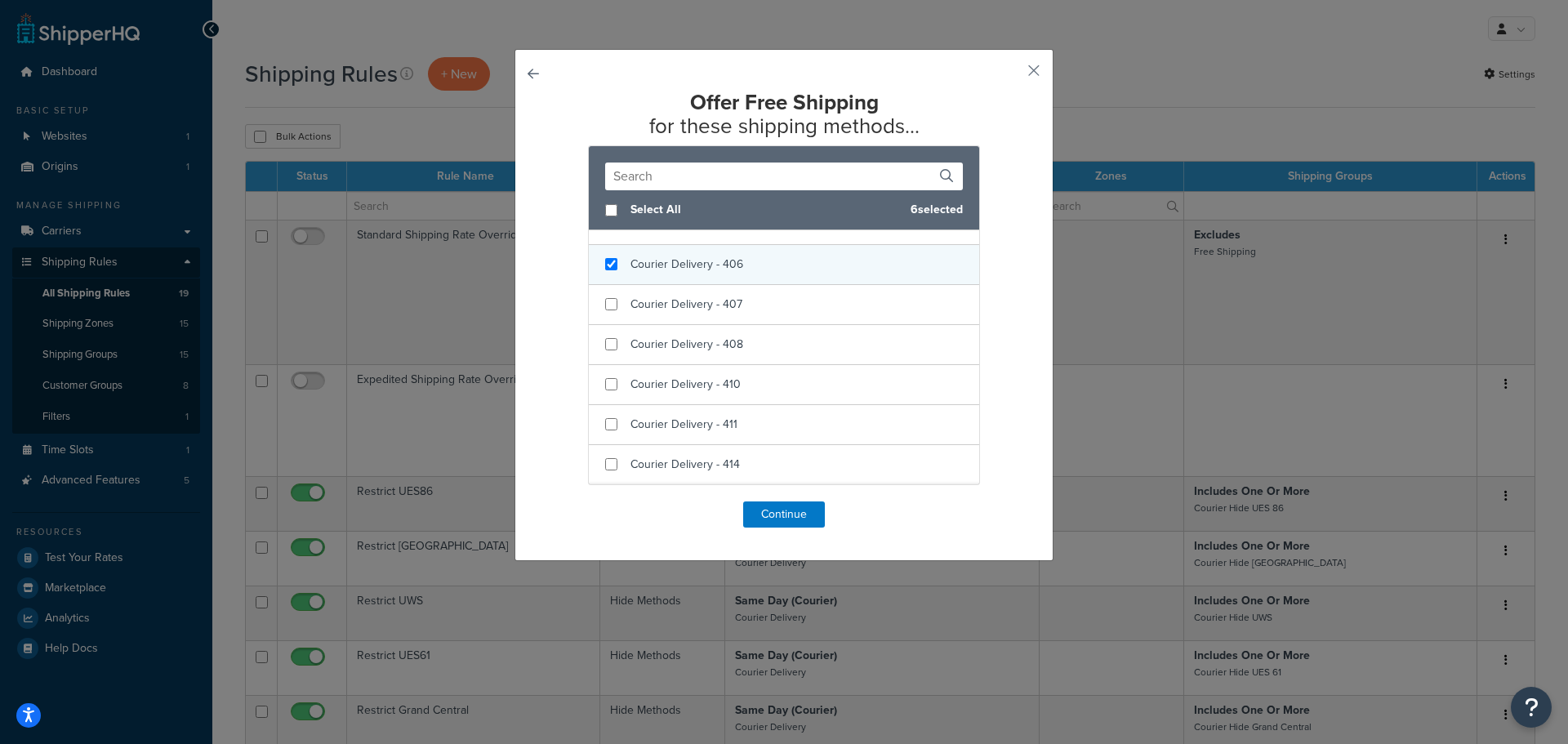
checkbox input "true"
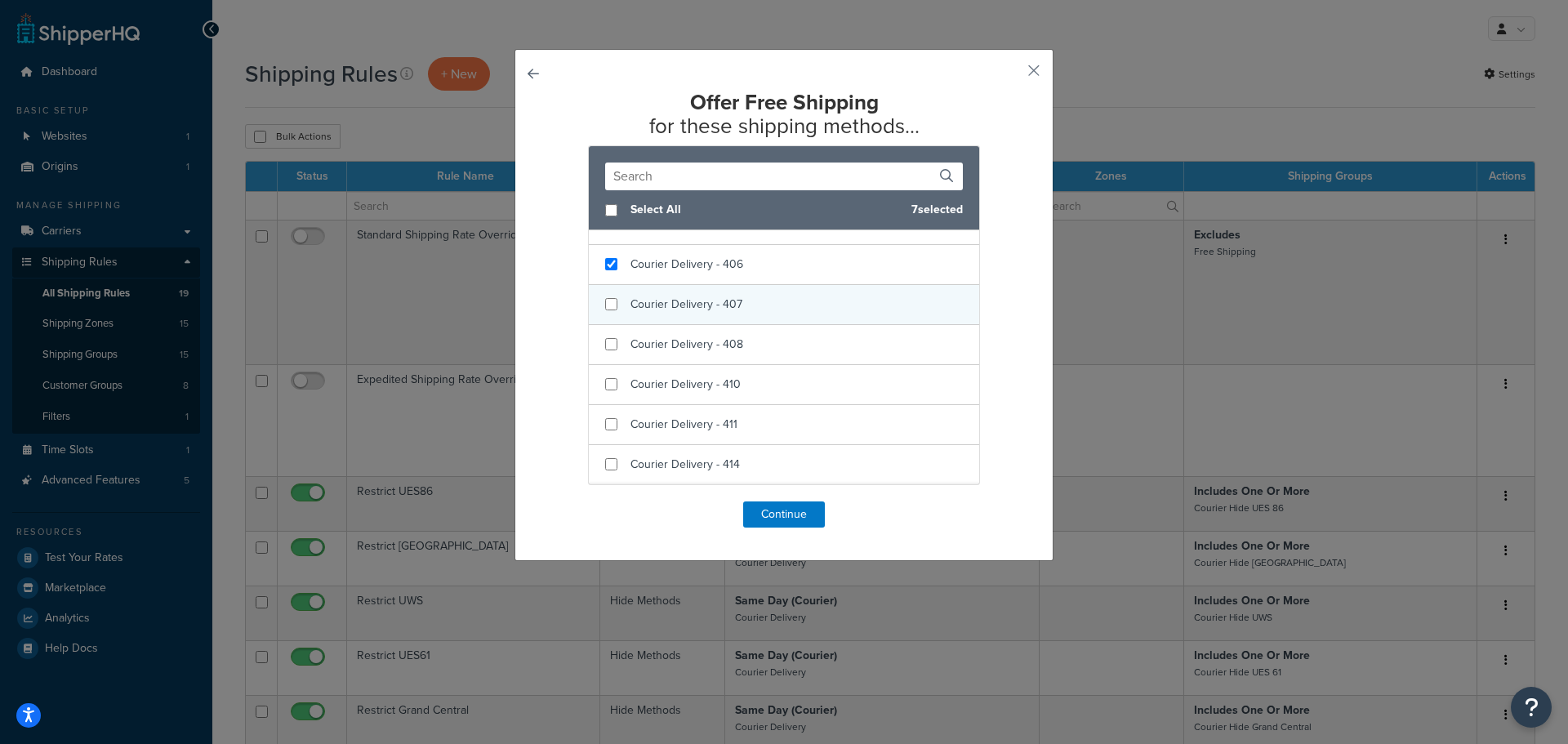
drag, startPoint x: 647, startPoint y: 268, endPoint x: 647, endPoint y: 296, distance: 28.0
click at [647, 268] on span "Courier Delivery - 406" at bounding box center [686, 264] width 113 height 17
checkbox input "true"
click at [647, 310] on span "Courier Delivery - 407" at bounding box center [686, 304] width 112 height 17
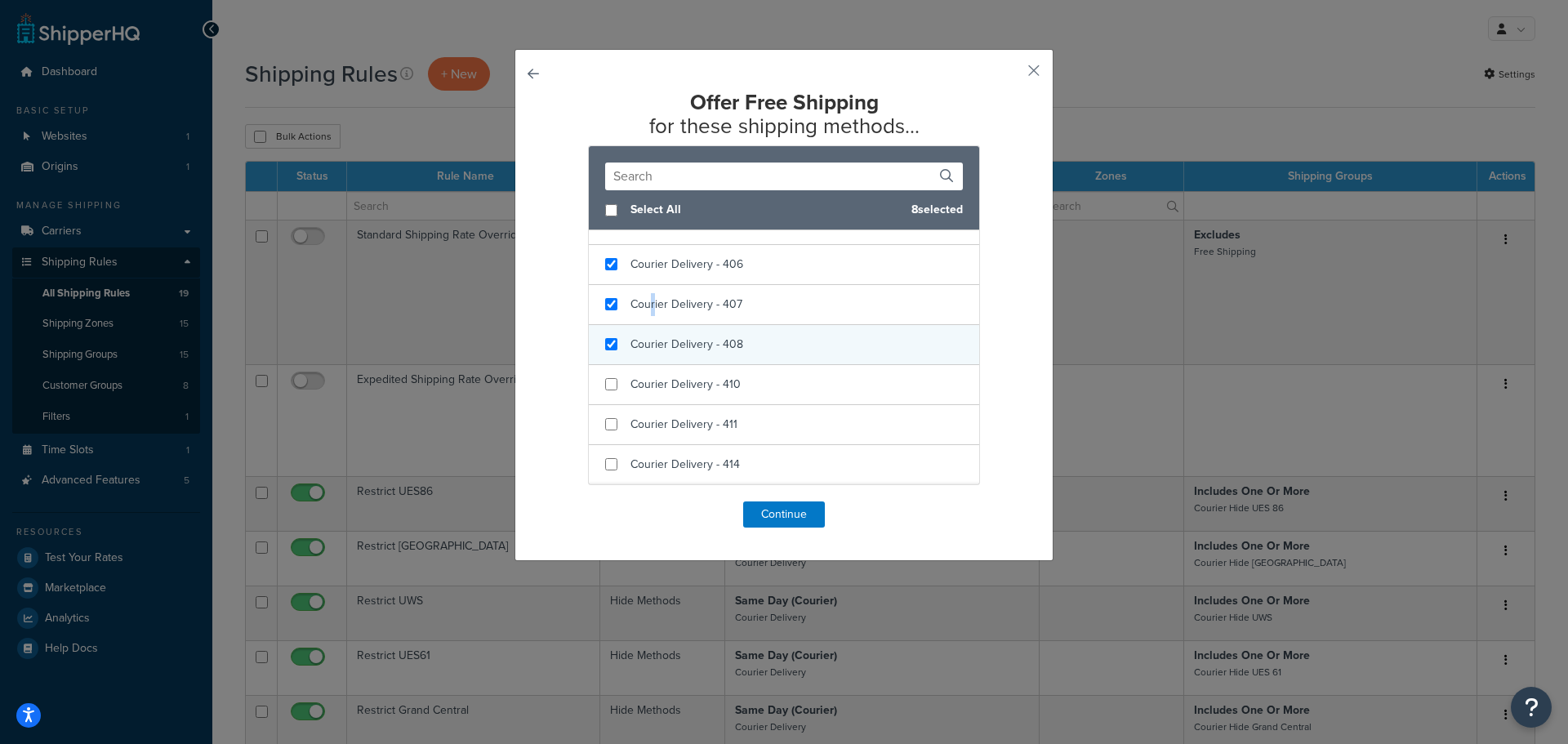
checkbox input "true"
click at [650, 336] on span "Courier Delivery - 408" at bounding box center [686, 344] width 113 height 17
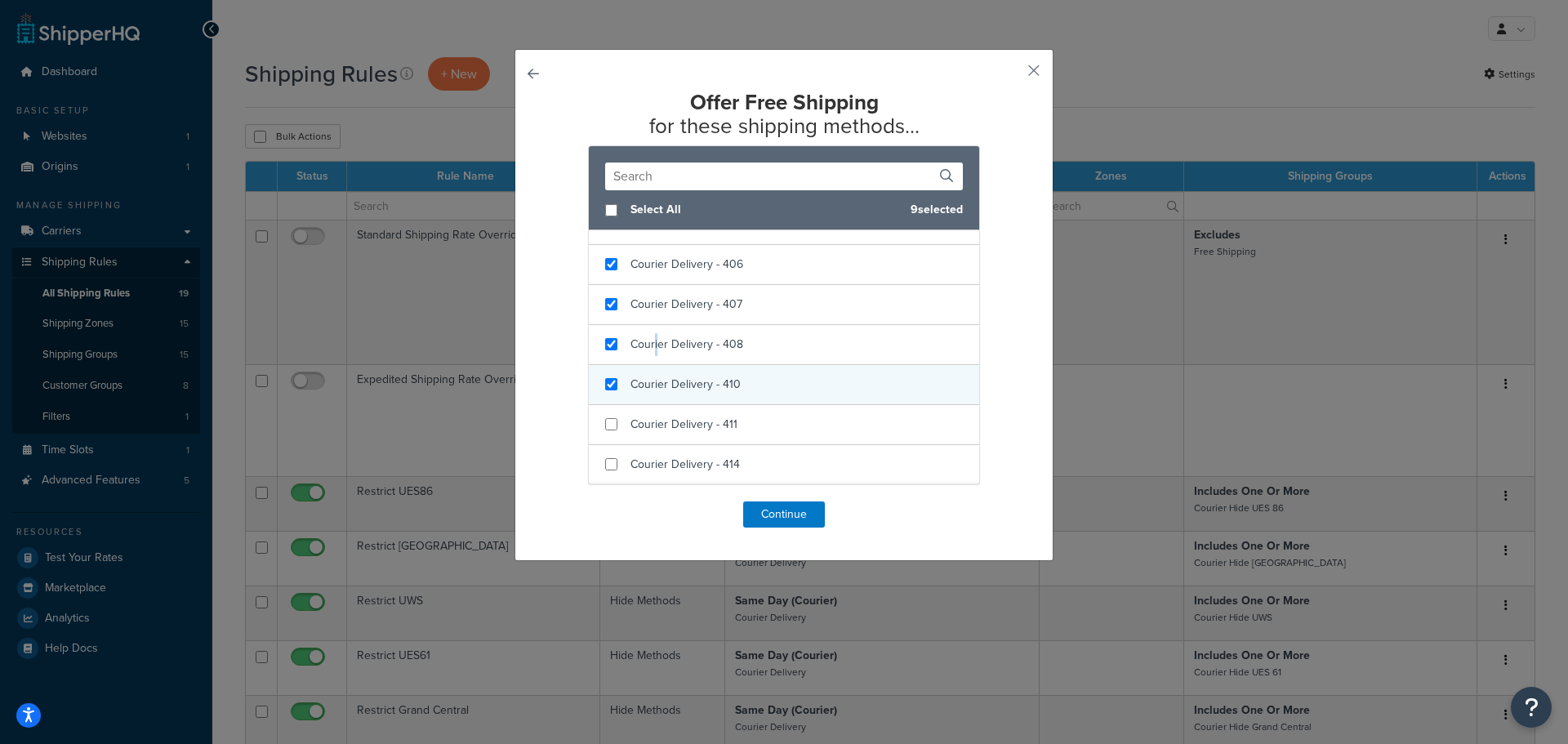
checkbox input "true"
drag, startPoint x: 650, startPoint y: 377, endPoint x: 650, endPoint y: 402, distance: 25.0
click at [650, 381] on span "Courier Delivery - 410" at bounding box center [685, 384] width 110 height 17
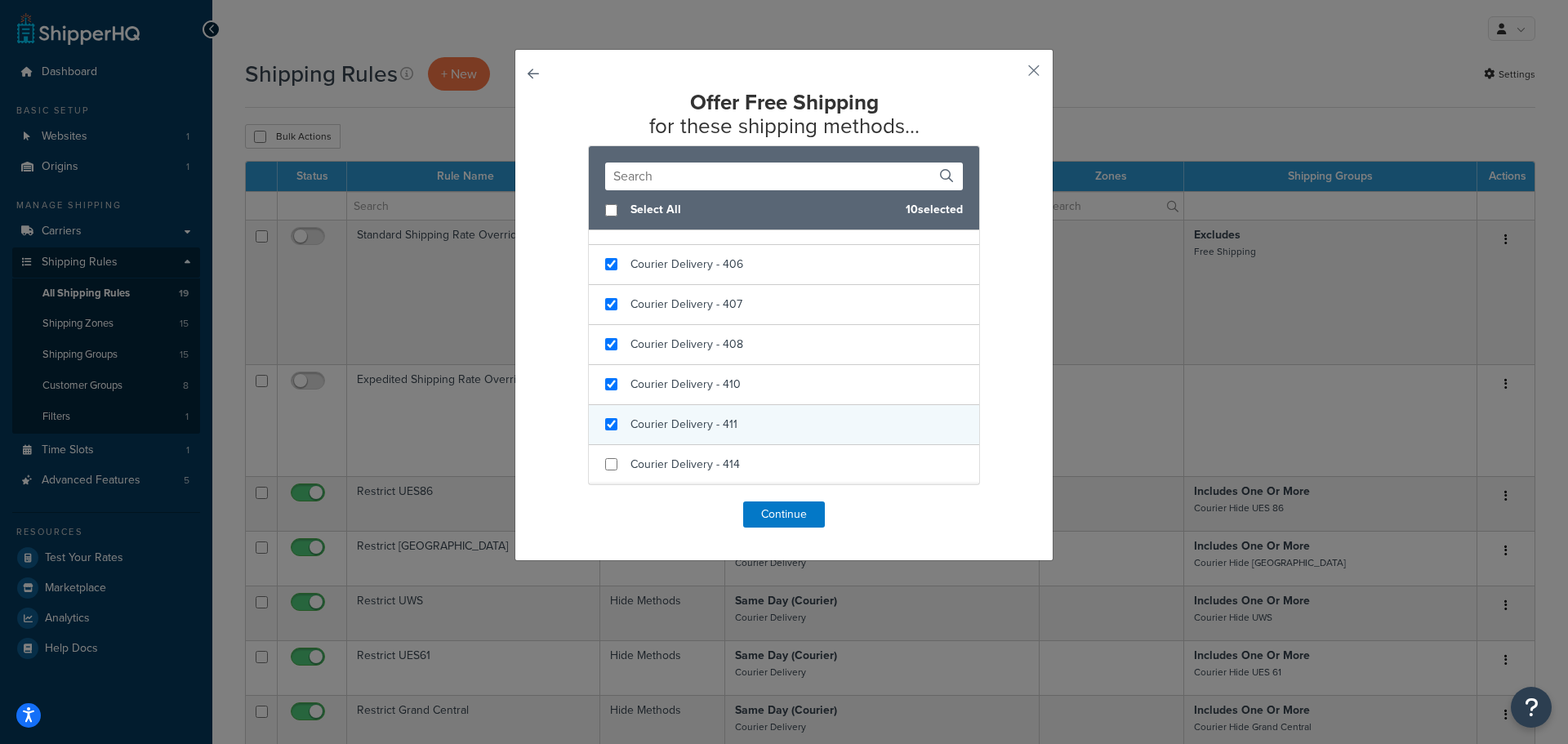
checkbox input "true"
click at [649, 429] on span "Courier Delivery - 411" at bounding box center [684, 424] width 107 height 17
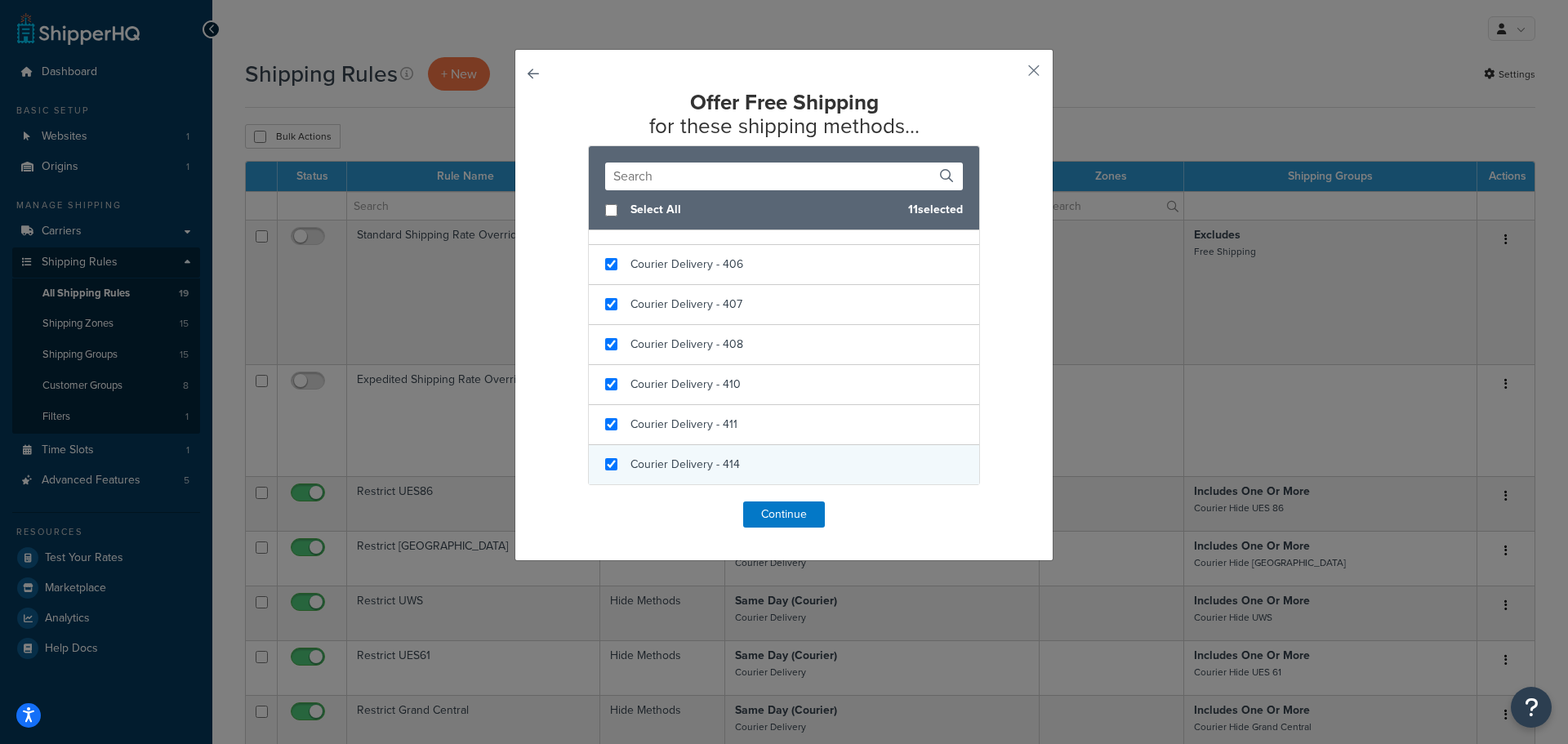
checkbox input "true"
click at [649, 456] on span "Courier Delivery - 414" at bounding box center [685, 464] width 109 height 17
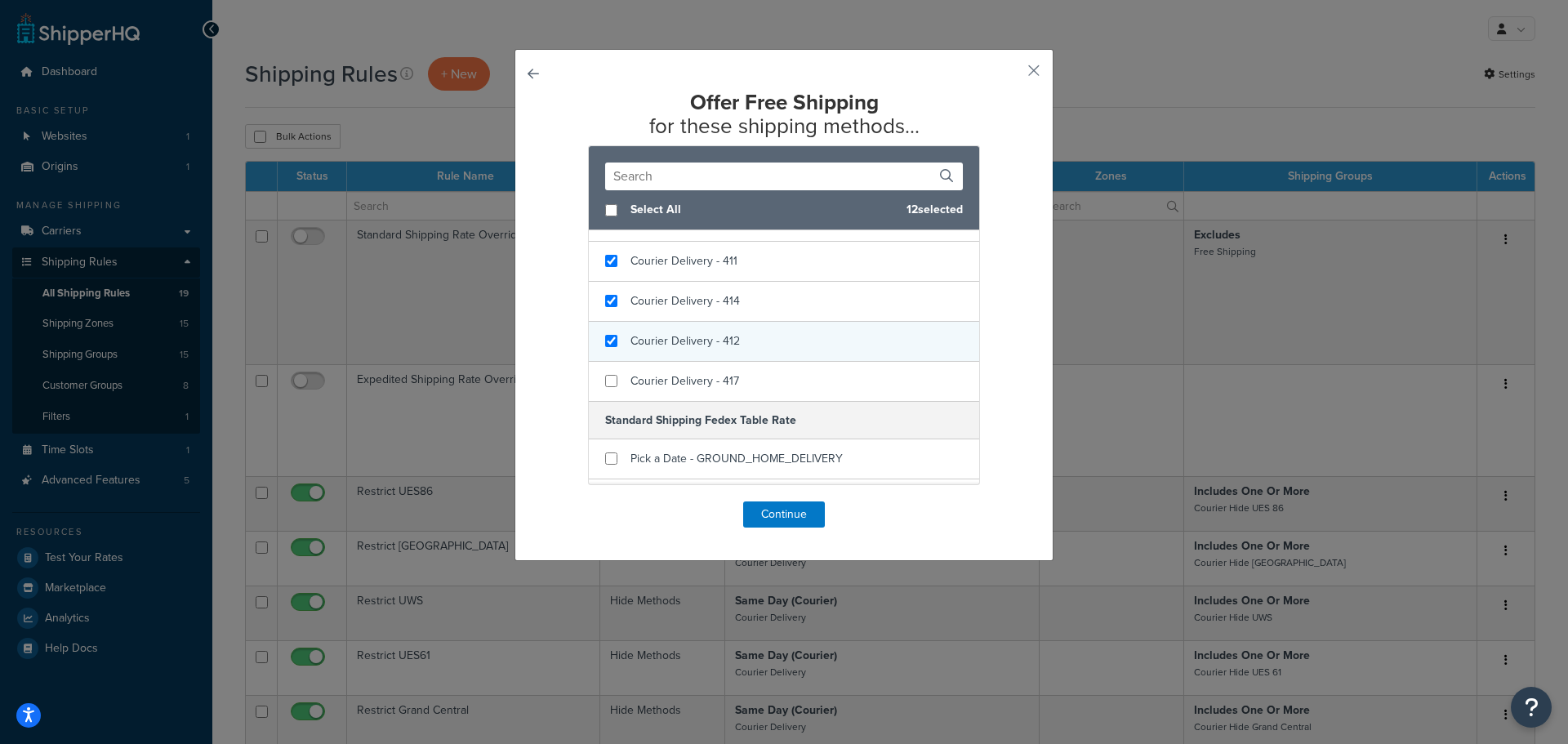
checkbox input "true"
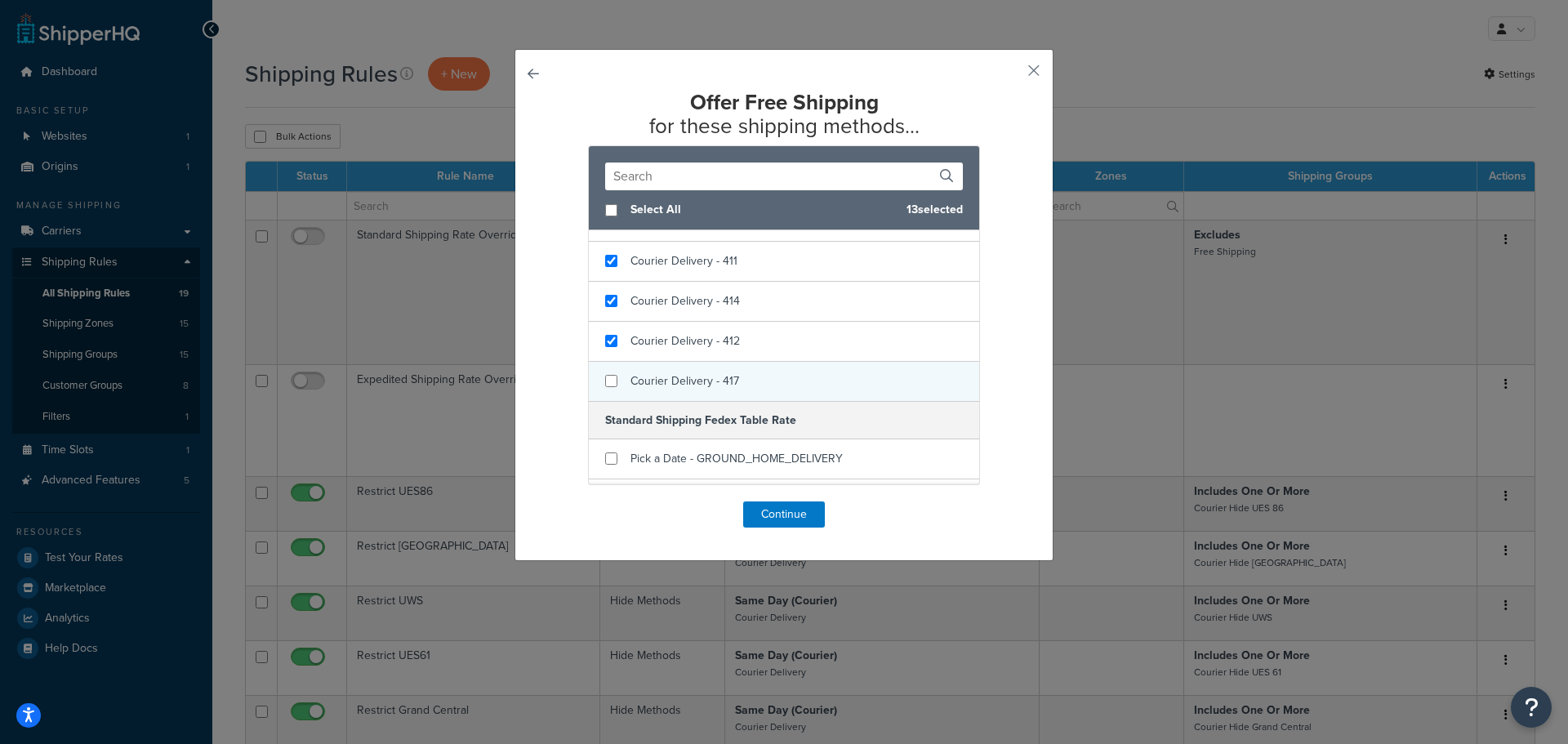
drag, startPoint x: 647, startPoint y: 338, endPoint x: 647, endPoint y: 365, distance: 27.0
click at [647, 339] on span "Courier Delivery - 412" at bounding box center [685, 341] width 109 height 17
checkbox input "true"
click at [652, 383] on span "Courier Delivery - 417" at bounding box center [685, 381] width 109 height 17
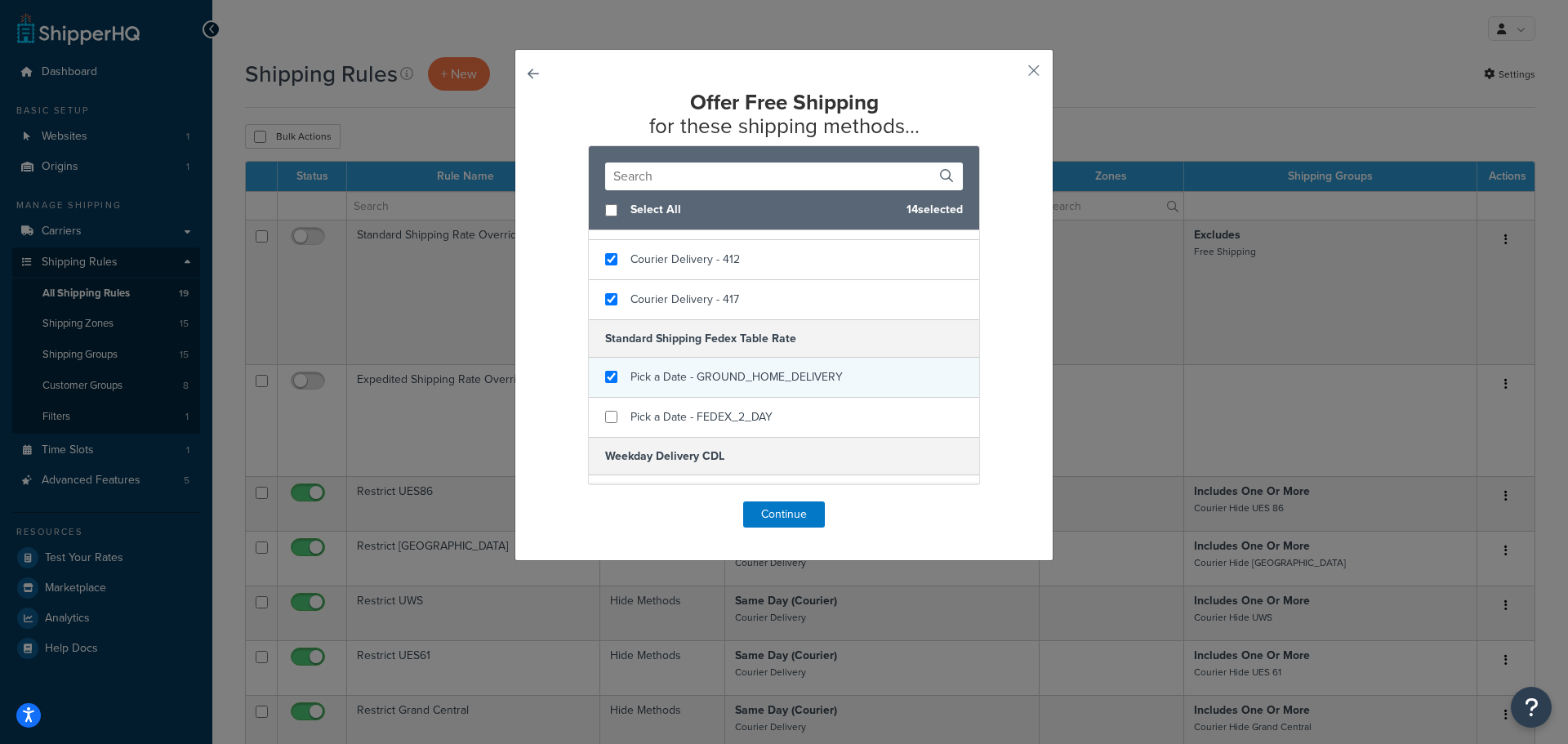
checkbox input "true"
click at [656, 370] on span "Pick a Date - GROUND_HOME_DELIVERY" at bounding box center [736, 376] width 213 height 17
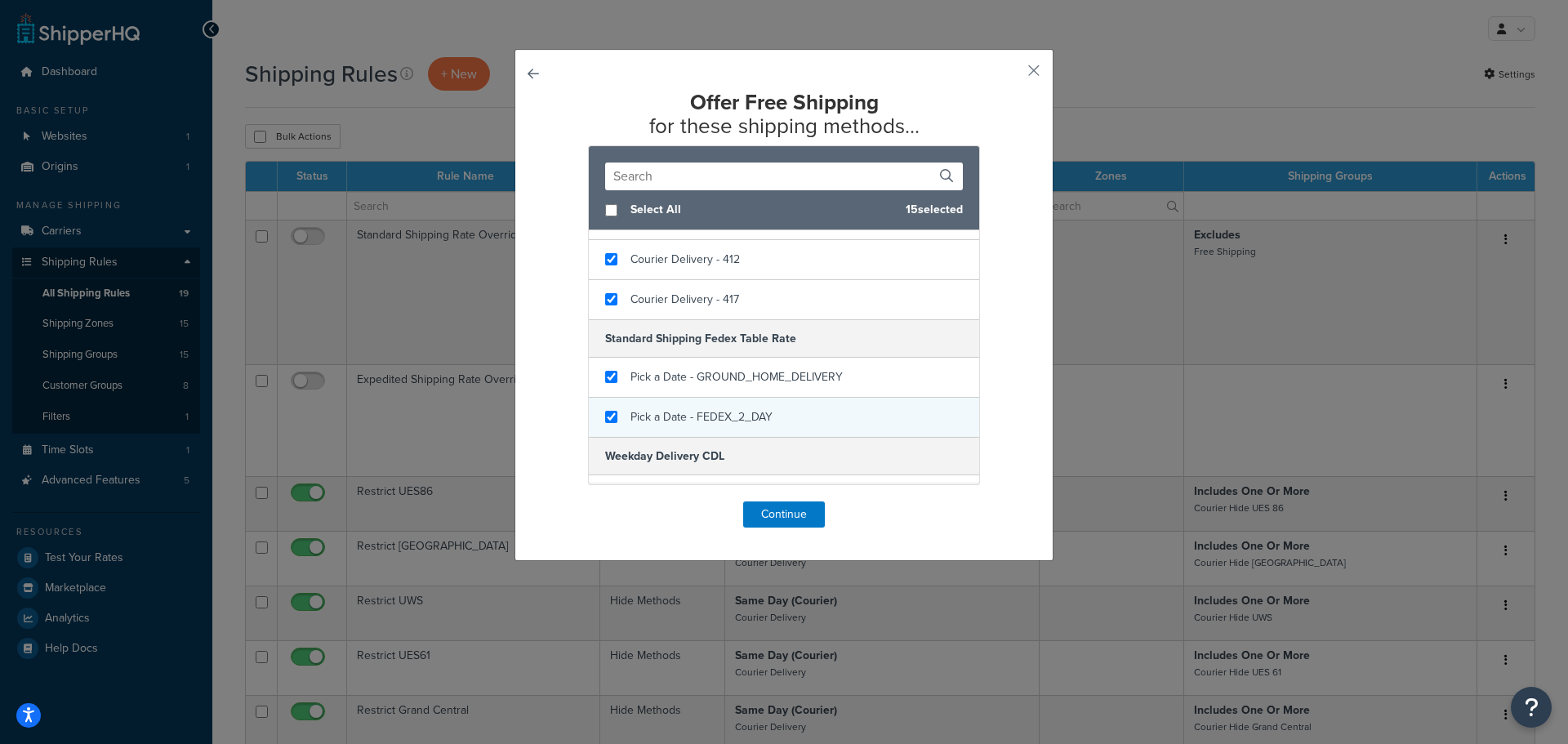
checkbox input "true"
click at [661, 419] on span "Pick a Date - FEDEX_2_DAY" at bounding box center [701, 417] width 142 height 17
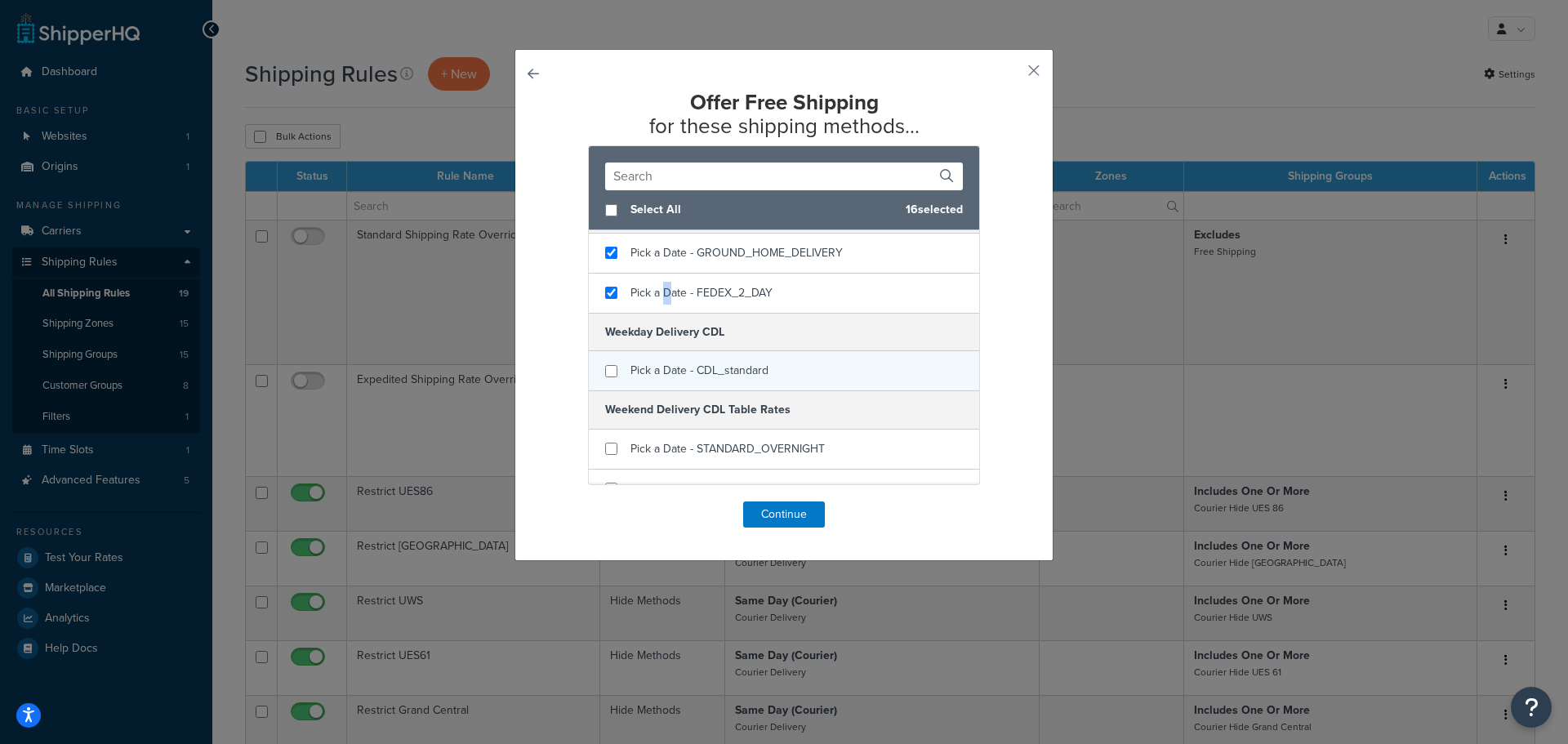
scroll to position [1061, 0]
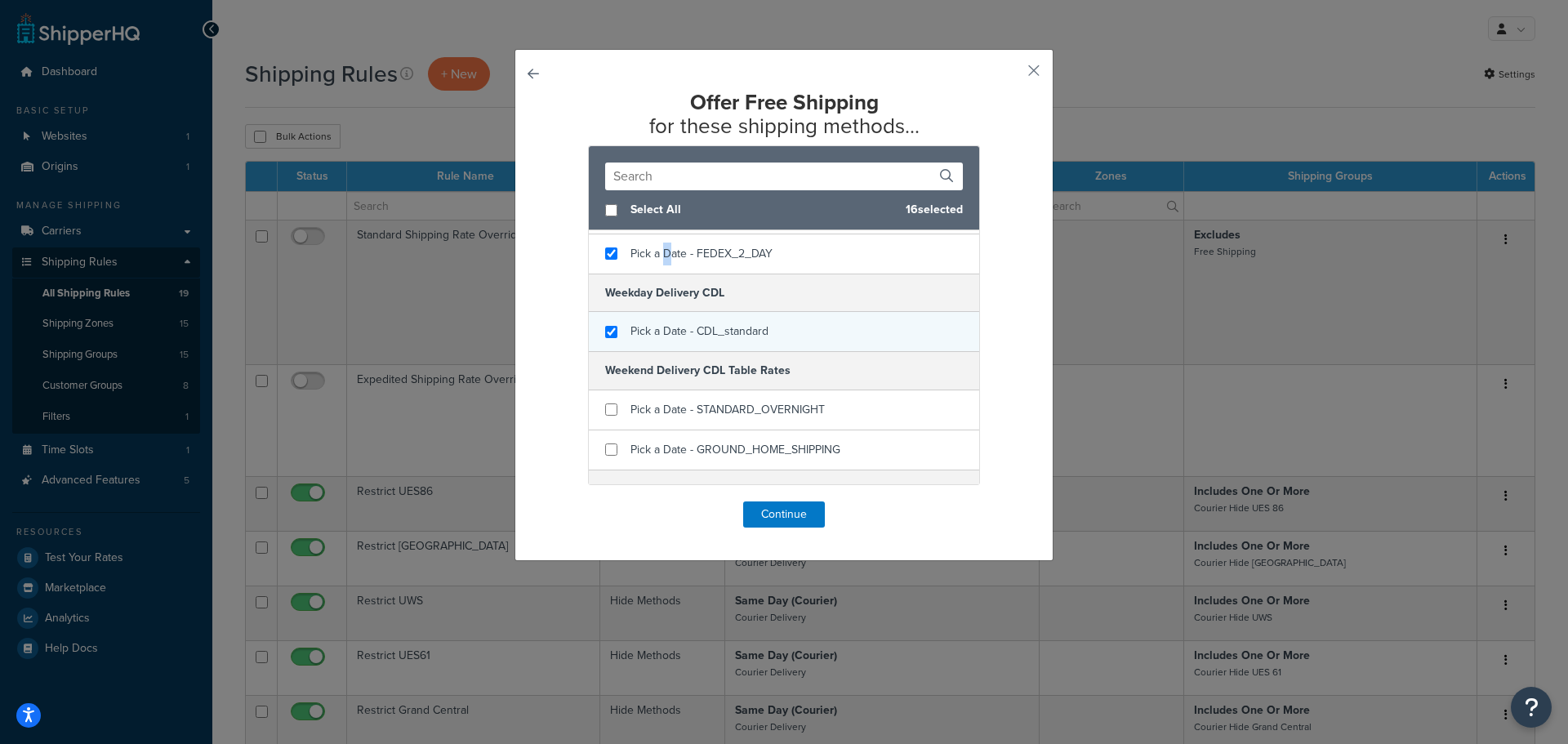
checkbox input "true"
click at [654, 332] on span "Pick a Date - CDL_standard" at bounding box center [699, 331] width 138 height 17
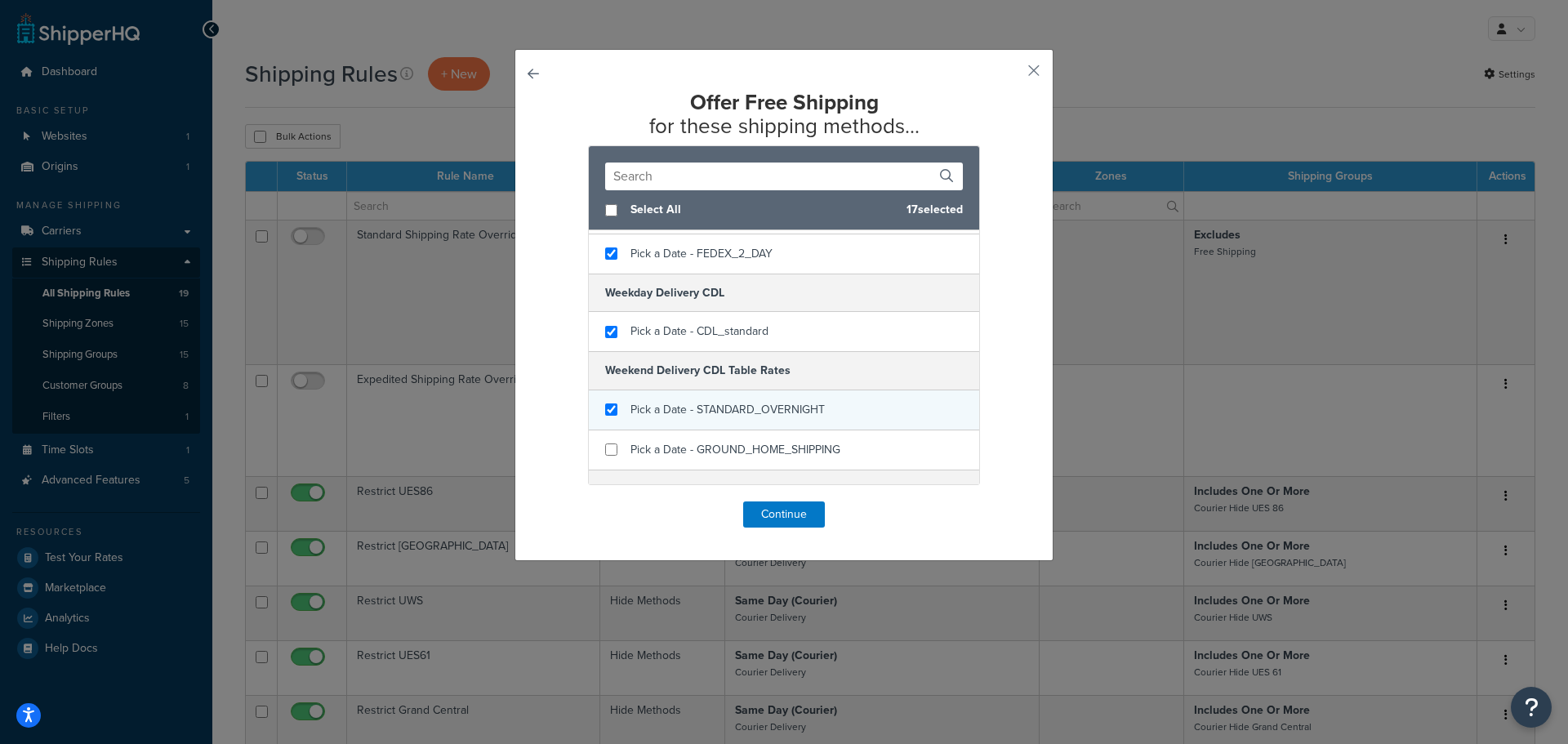
checkbox input "true"
click at [650, 410] on span "Pick a Date - STANDARD_OVERNIGHT" at bounding box center [727, 410] width 194 height 17
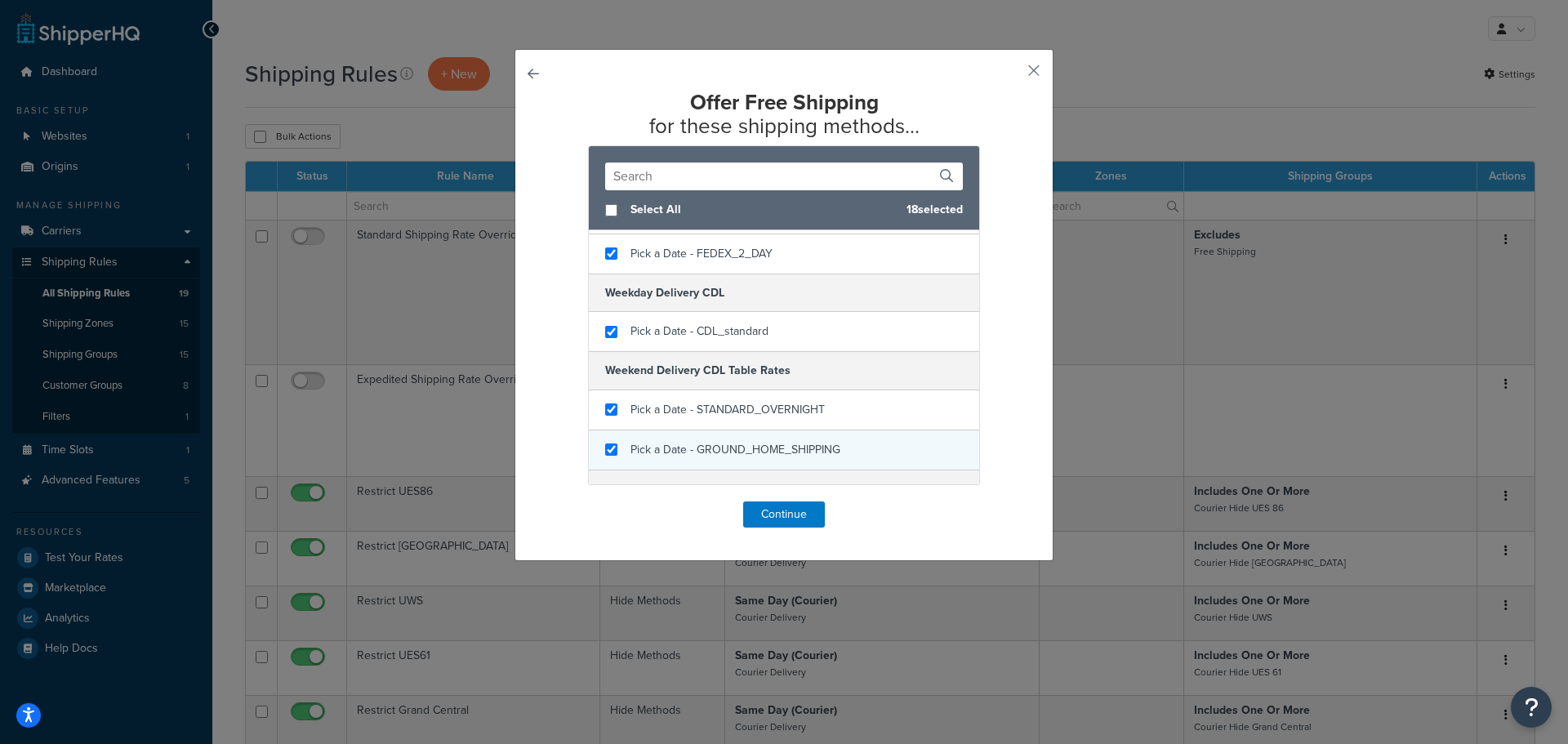
checkbox input "true"
click at [659, 448] on span "Pick a Date - GROUND_HOME_SHIPPING" at bounding box center [735, 449] width 210 height 17
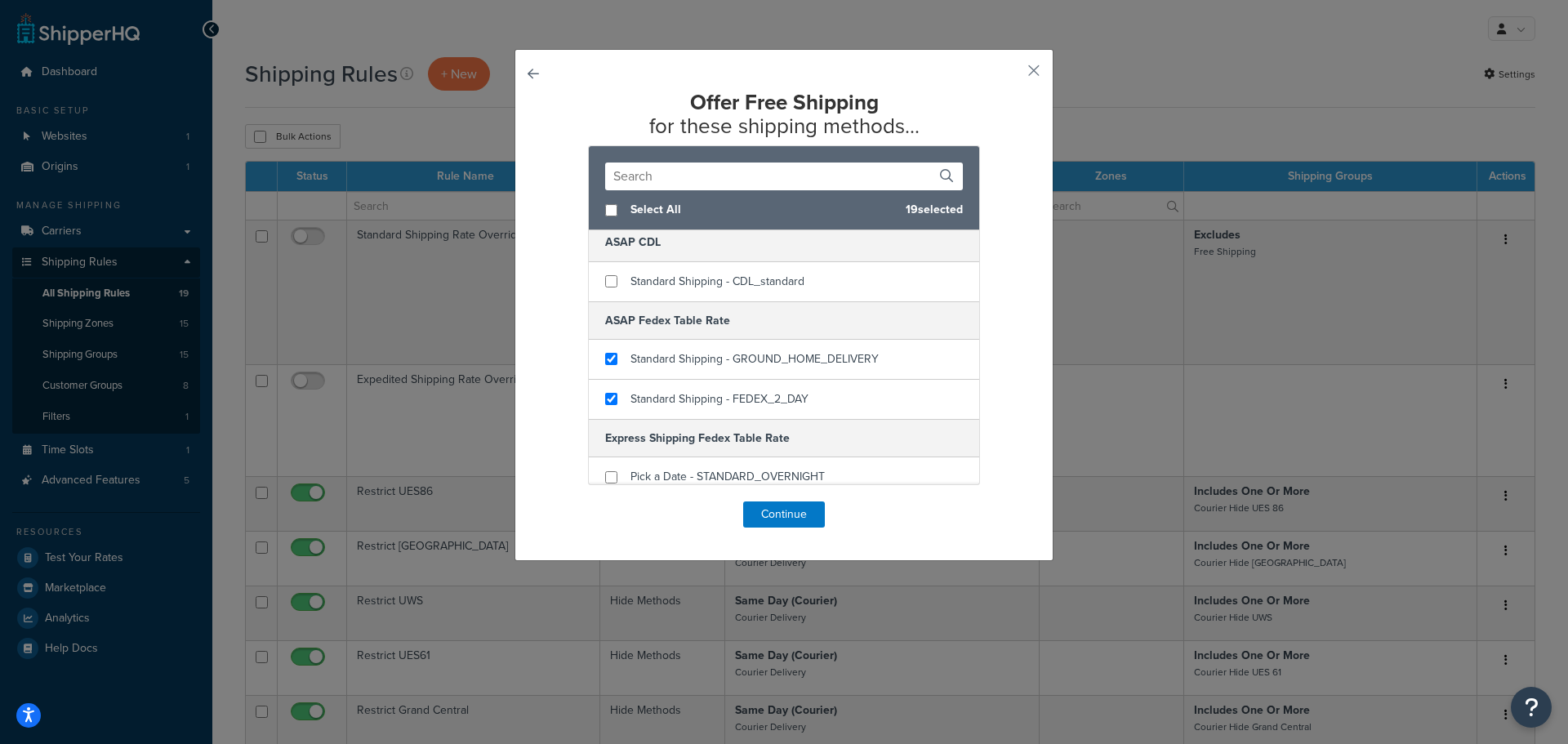
scroll to position [0, 0]
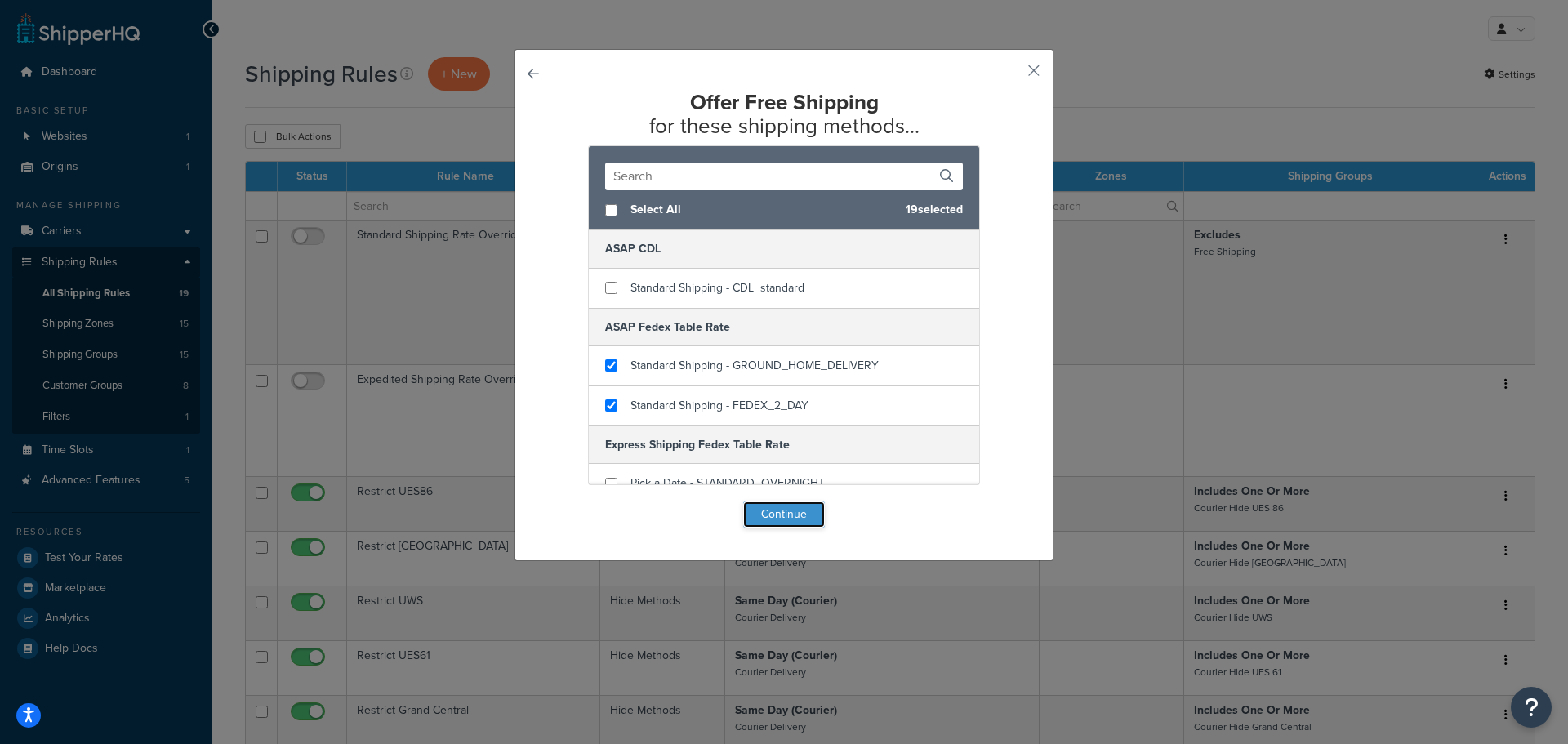
click at [776, 511] on button "Continue" at bounding box center [784, 514] width 81 height 26
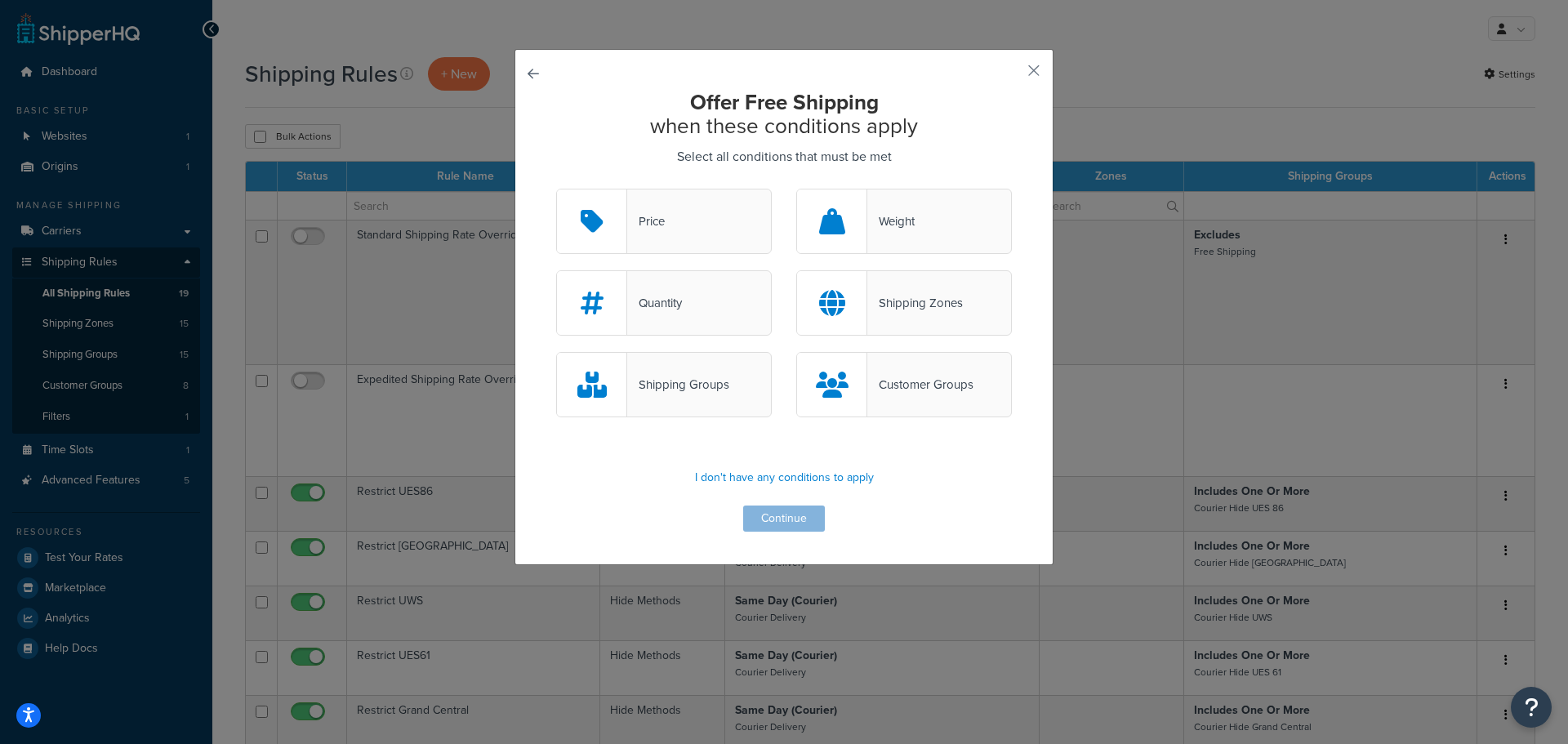
click at [917, 384] on div "Customer Groups" at bounding box center [920, 384] width 106 height 23
click at [0, 0] on input "Customer Groups" at bounding box center [0, 0] width 0 height 0
click at [796, 517] on button "Continue" at bounding box center [784, 518] width 81 height 26
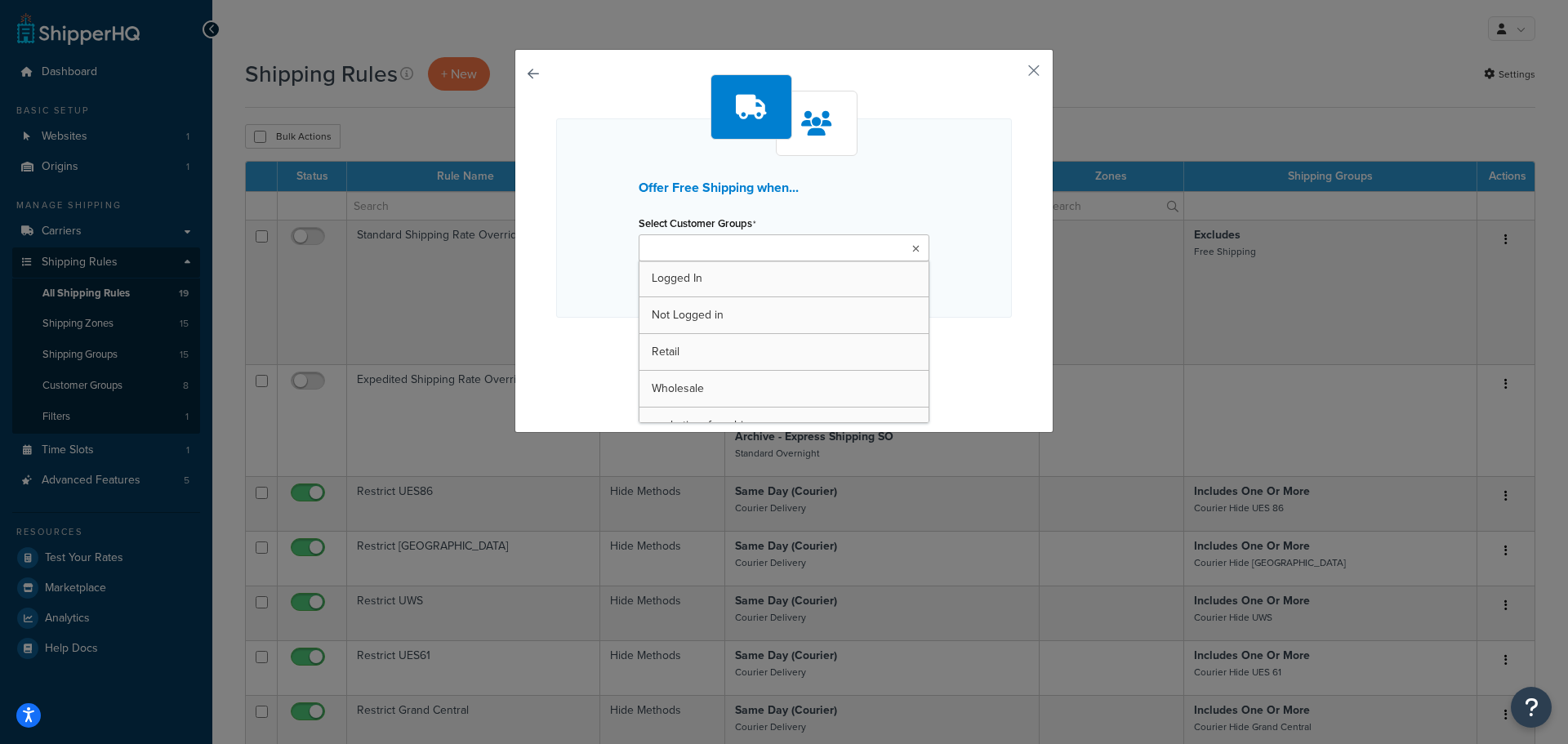
click at [676, 250] on input "Select Customer Groups" at bounding box center [716, 250] width 145 height 18
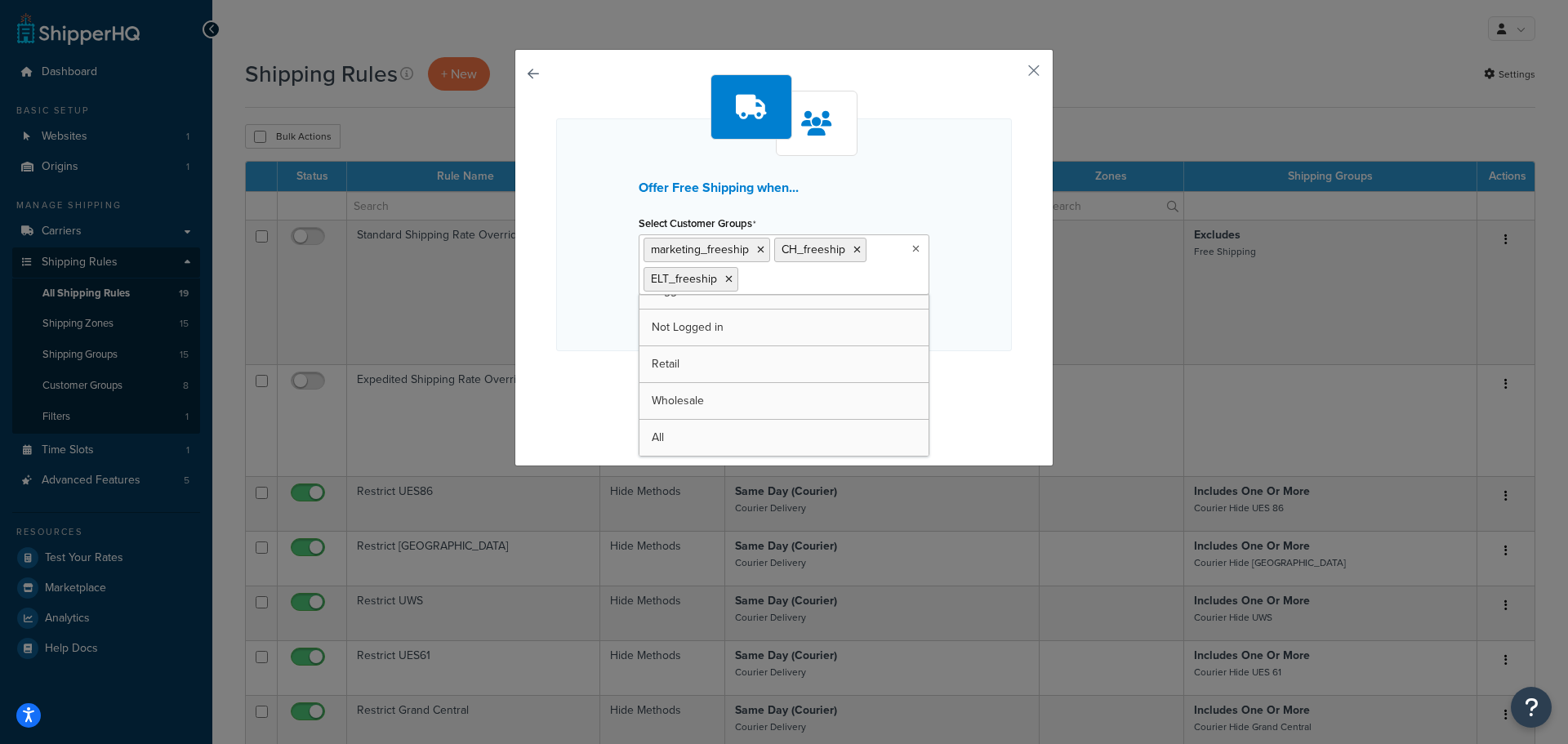
scroll to position [21, 0]
click at [984, 361] on div "Offer Free Shipping when... Select Customer Groups marketing_freeship CH_freesh…" at bounding box center [784, 253] width 456 height 359
click at [790, 381] on button "Continue" at bounding box center [784, 383] width 81 height 26
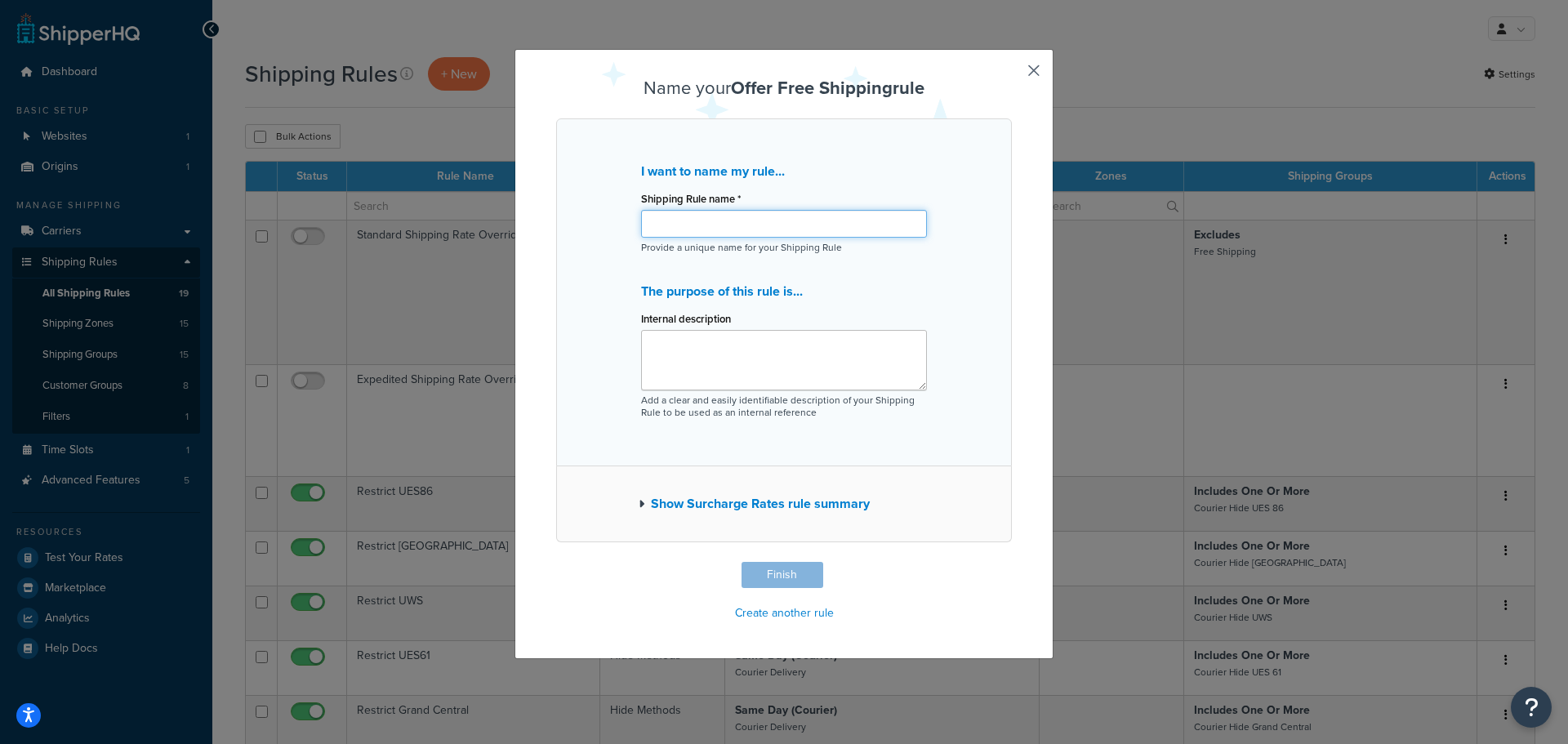
click at [713, 216] on input "Shipping Rule name *" at bounding box center [784, 223] width 286 height 28
type input "C"
type input "Free Shipping - Customer Groups"
click at [776, 570] on button "Finish" at bounding box center [782, 574] width 81 height 26
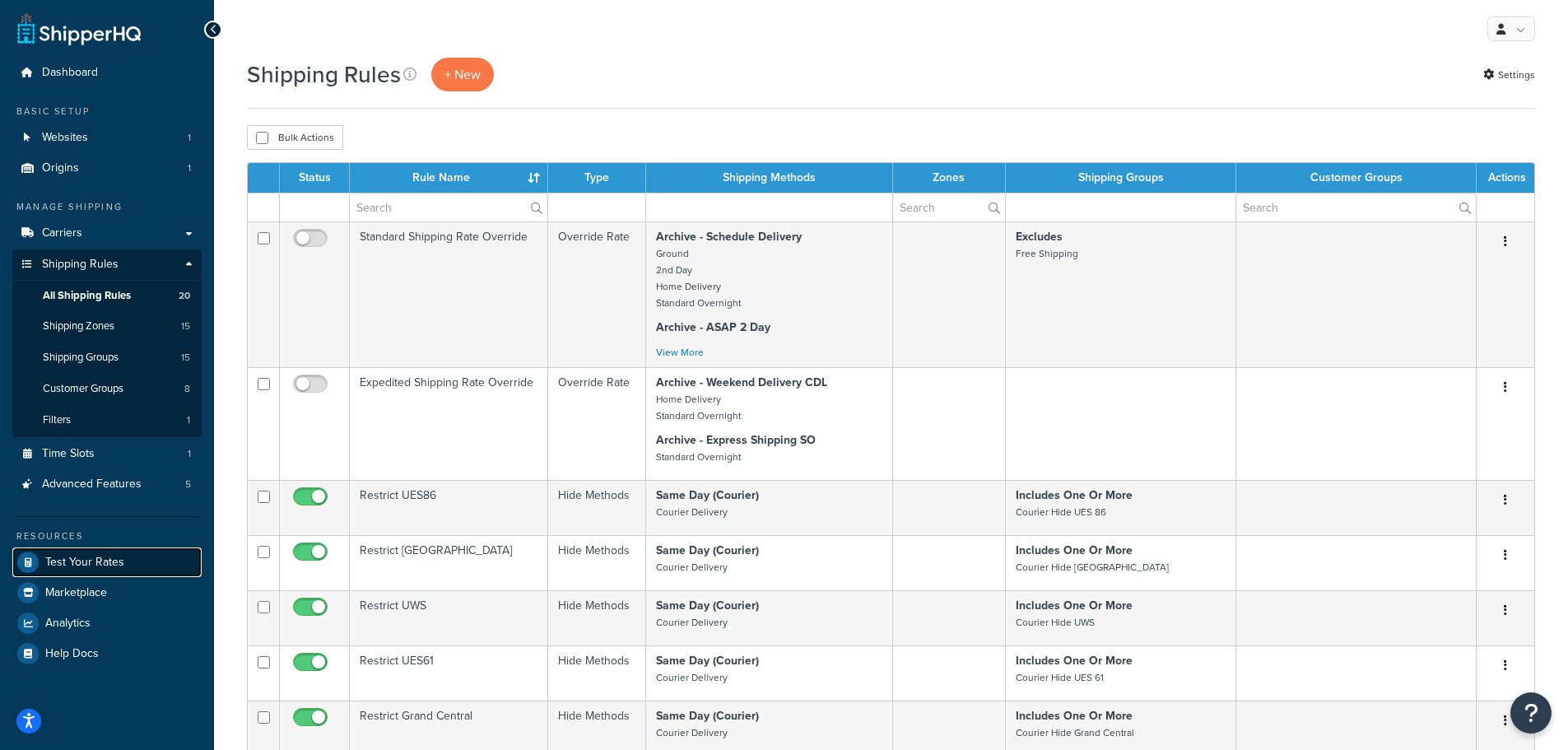
click at [79, 556] on span "Test Your Rates" at bounding box center [85, 562] width 79 height 14
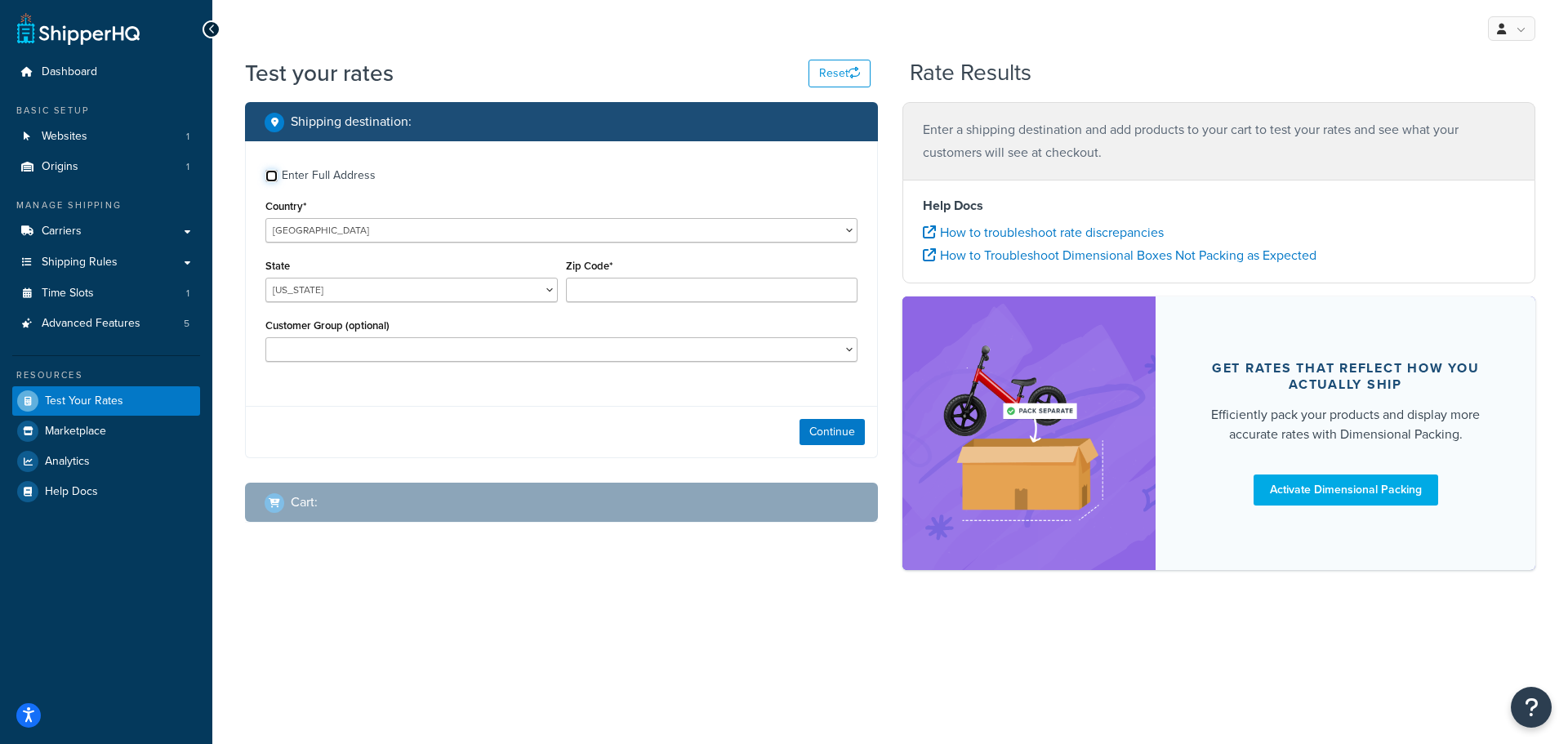
click at [277, 180] on input "Enter Full Address" at bounding box center [272, 176] width 13 height 13
checkbox input "true"
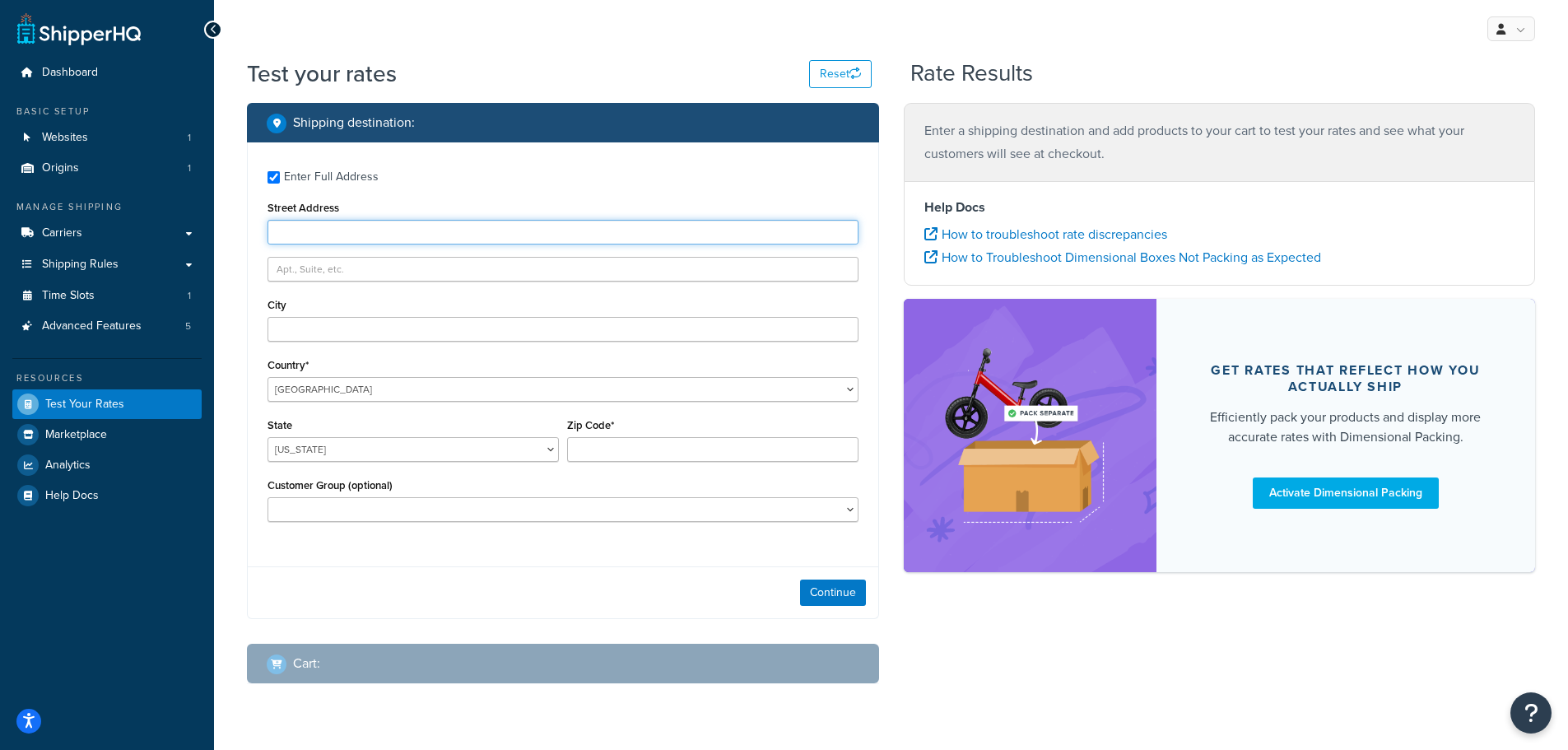
click at [333, 234] on input "Street Address" at bounding box center [563, 231] width 591 height 25
type input "103 Coachmans Trail"
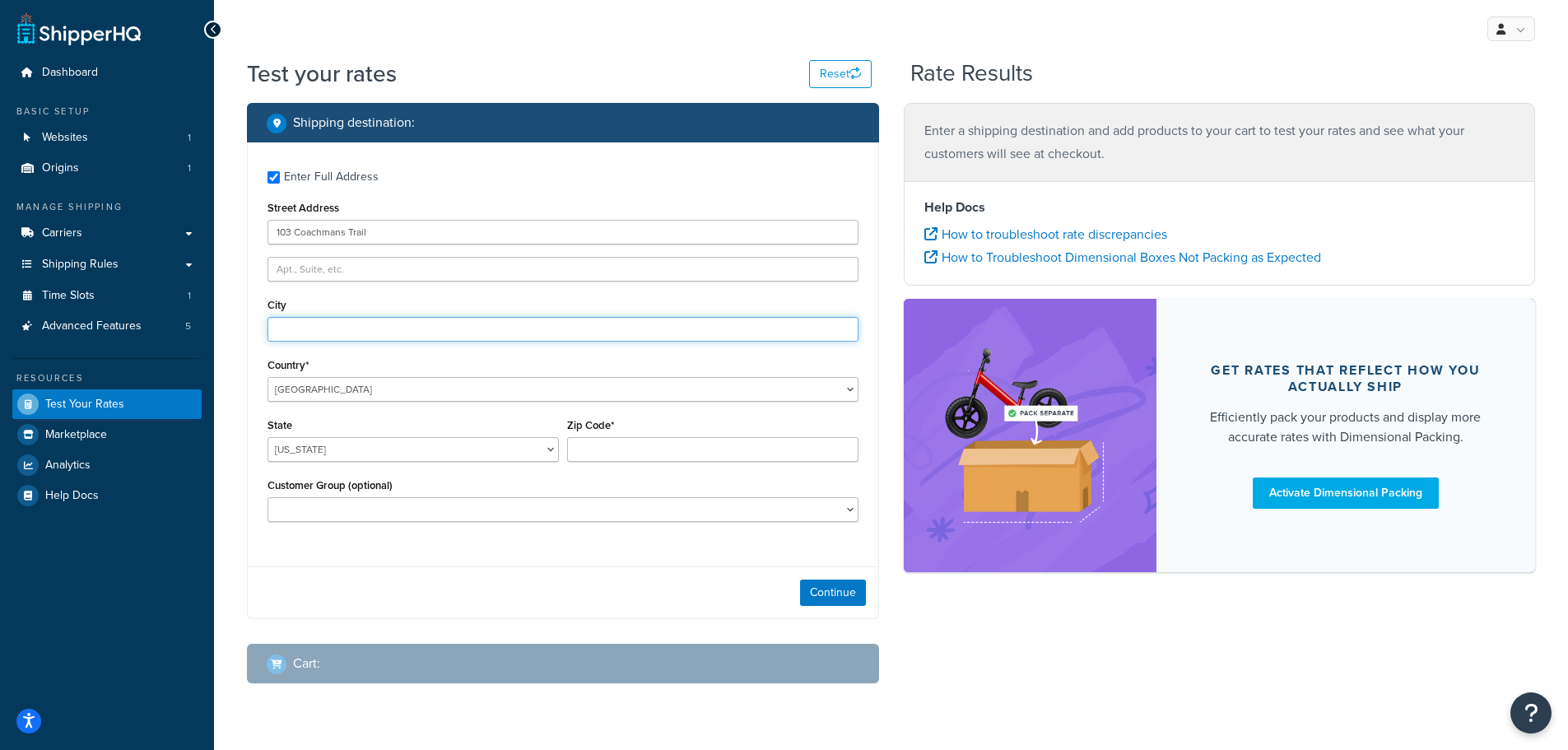
type input "Asheville"
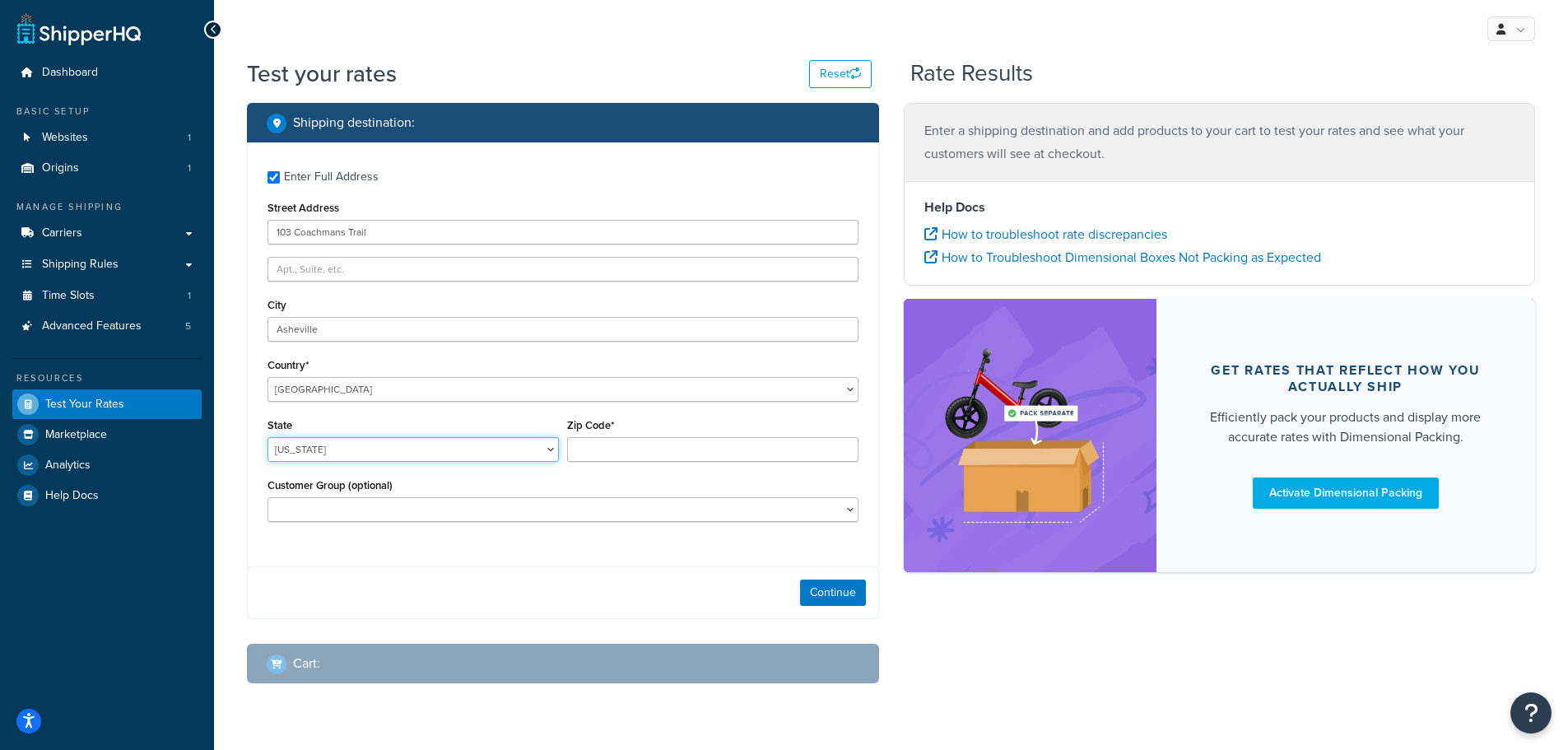
select select "NC"
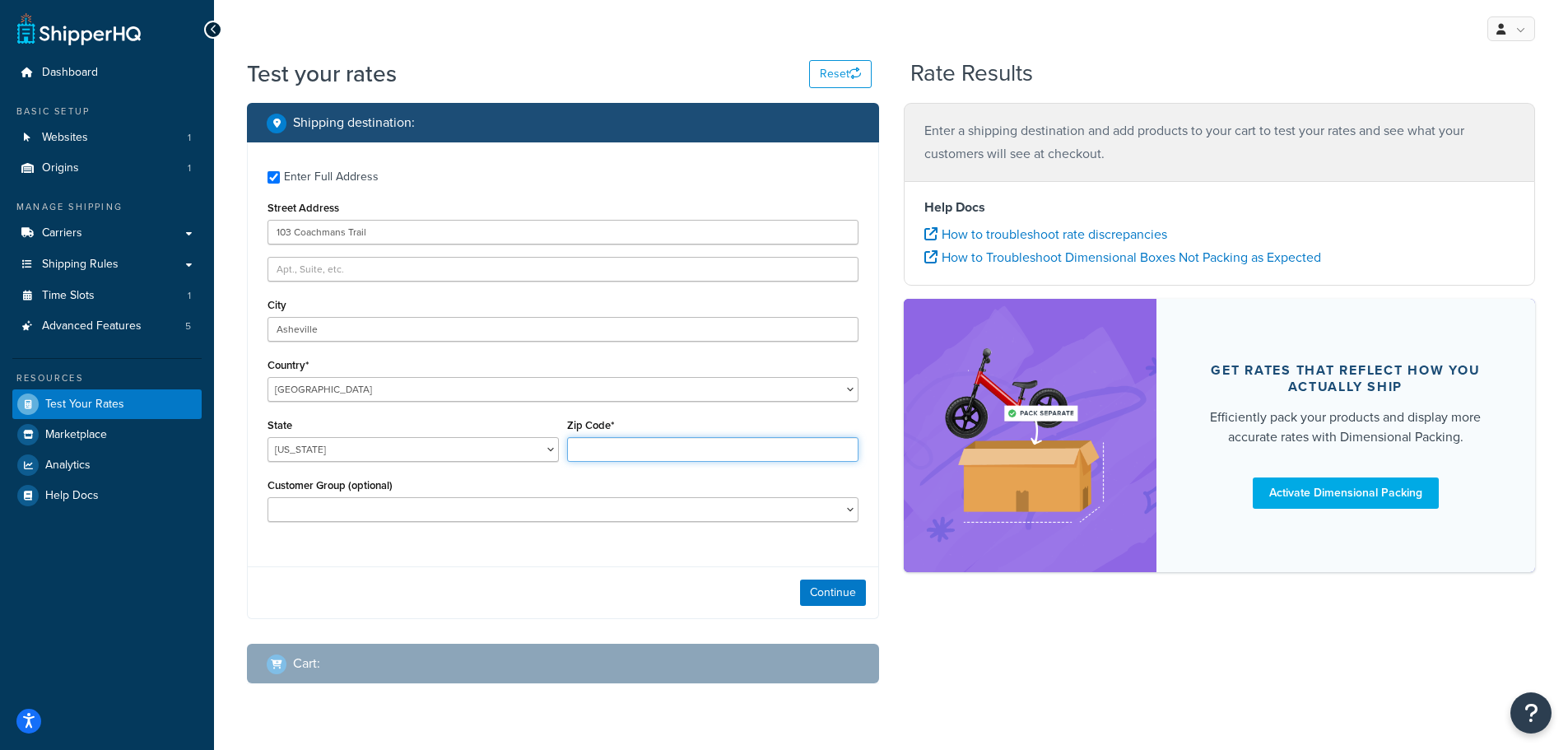
type input "28803"
click at [822, 599] on button "Continue" at bounding box center [833, 592] width 66 height 26
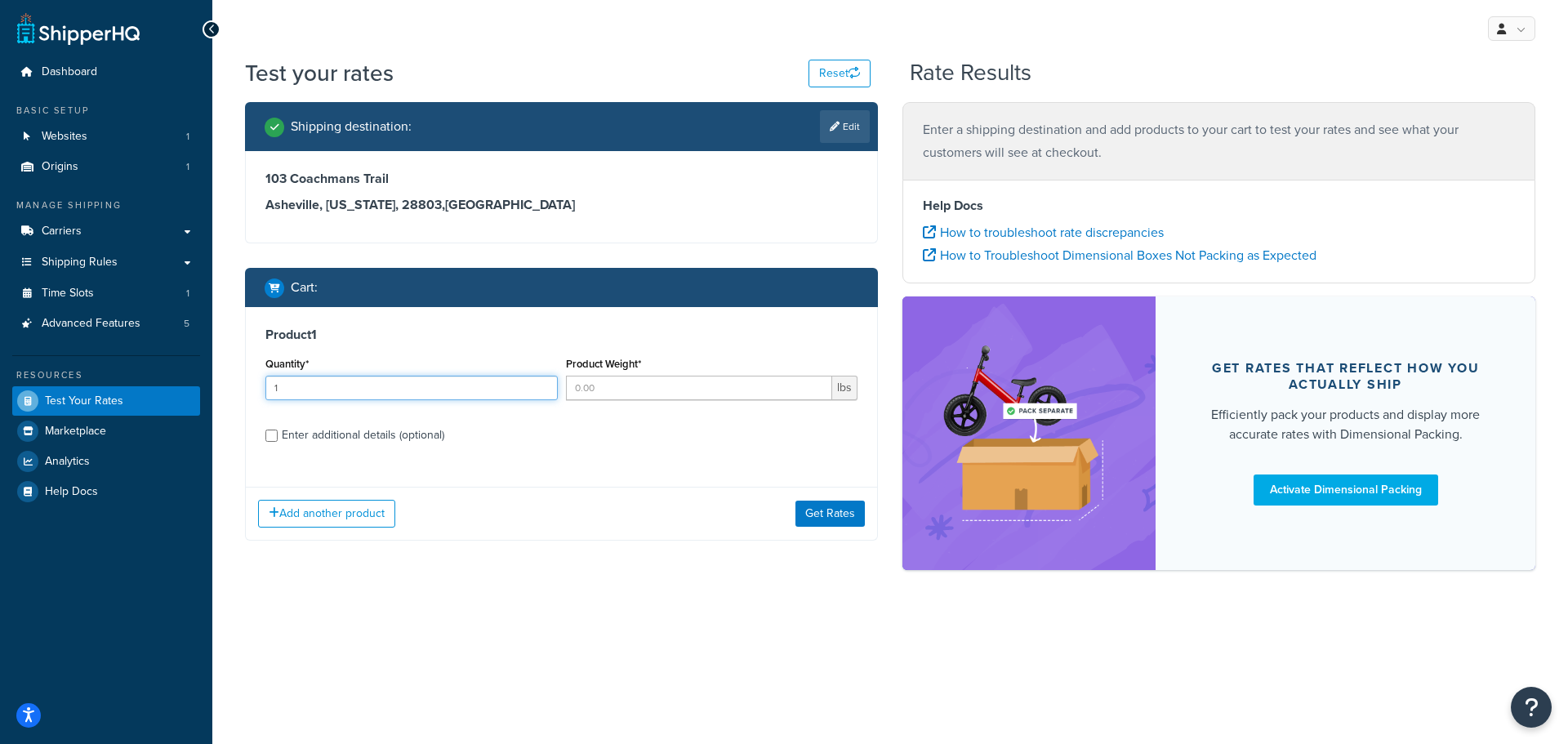
type input "1"
click at [543, 382] on input "1" at bounding box center [411, 388] width 292 height 24
type input "1"
click at [817, 384] on input "1" at bounding box center [699, 388] width 267 height 24
click at [869, 512] on div "Add another product Get Rates" at bounding box center [562, 513] width 631 height 53
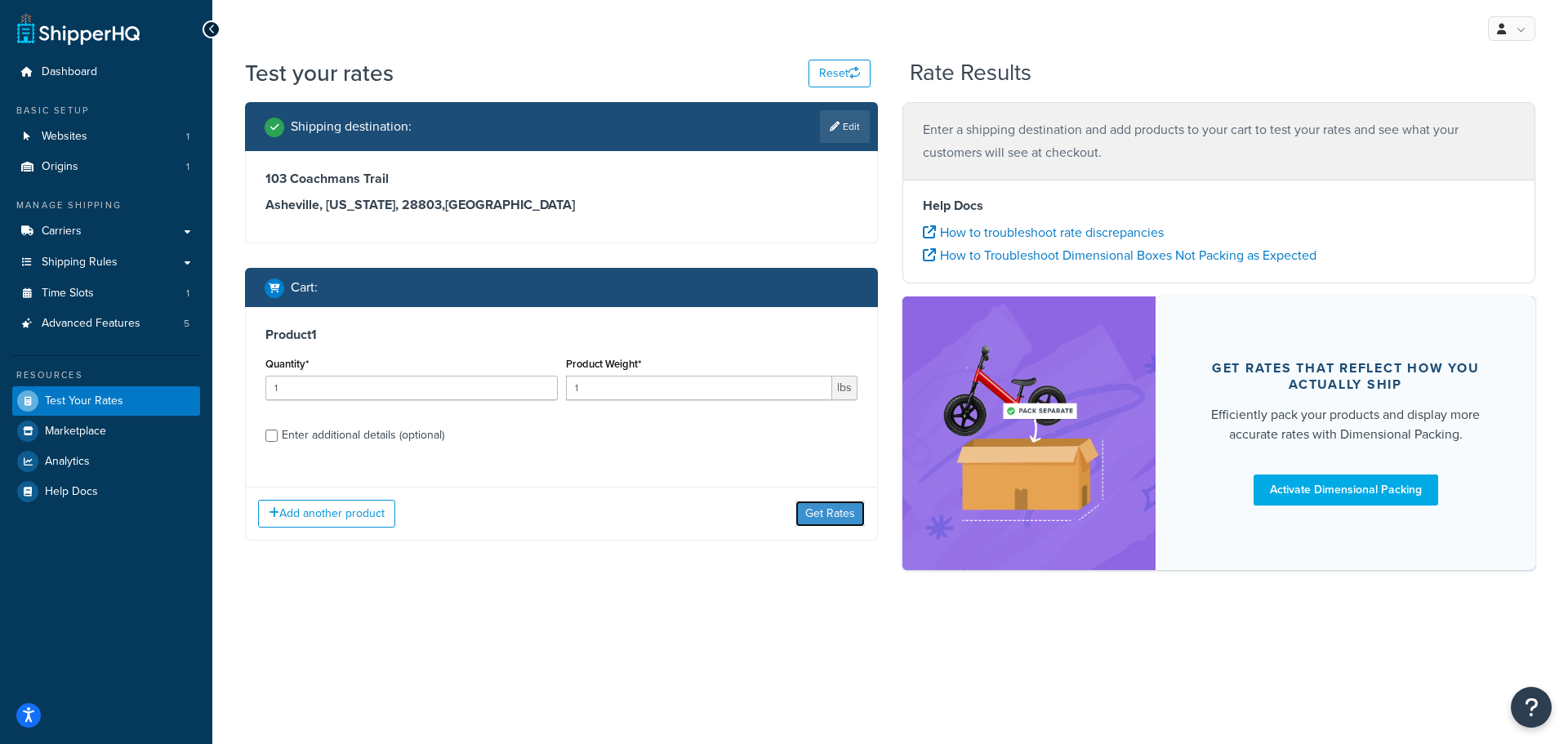
click at [852, 513] on button "Get Rates" at bounding box center [830, 513] width 70 height 26
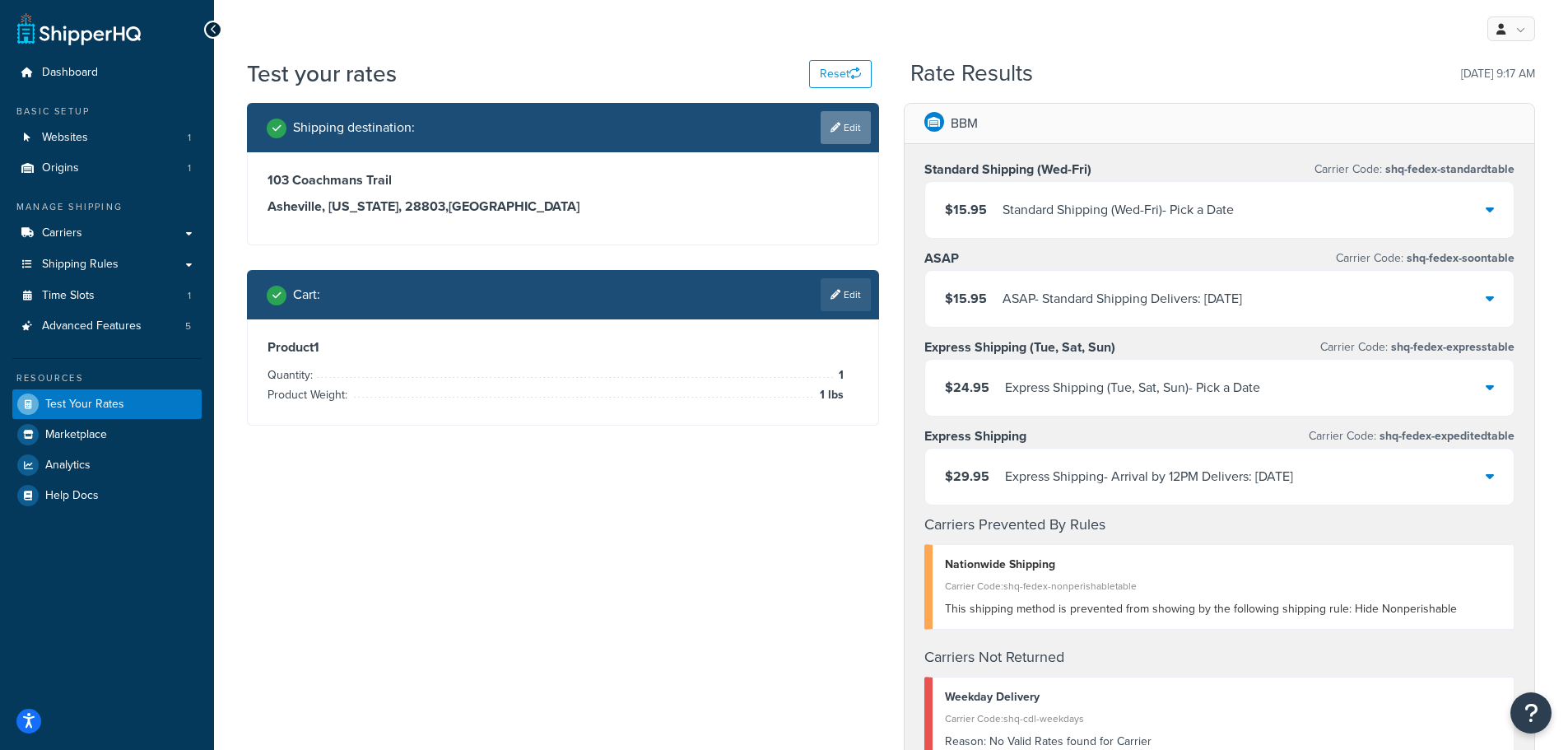
click at [844, 125] on link "Edit" at bounding box center [845, 128] width 50 height 33
select select "NC"
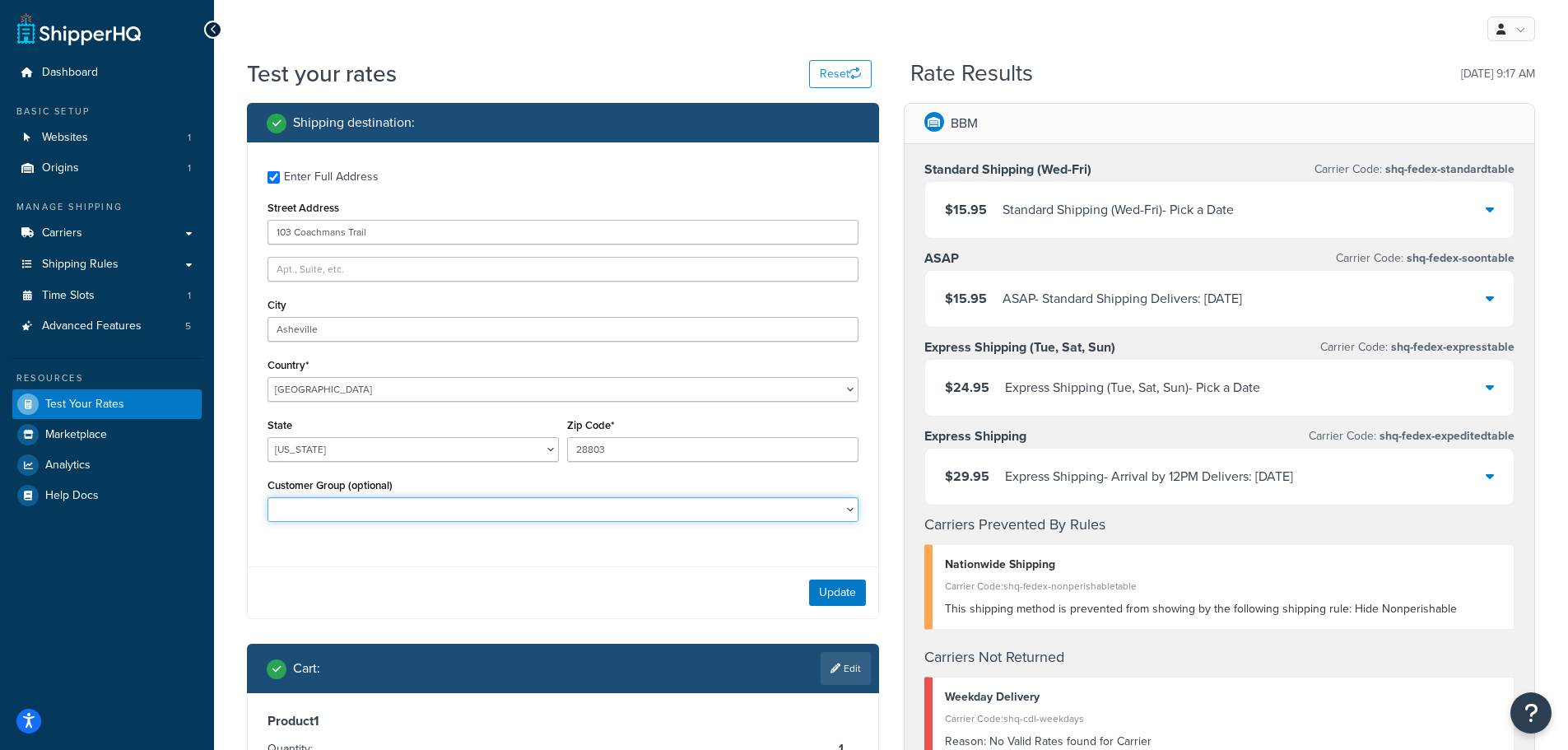
click at [483, 515] on select "CH_freeship ELT_freeship Logged In marketing_freeship Not Logged in Retail Whol…" at bounding box center [563, 509] width 591 height 25
select select "CH_freeship"
click at [268, 498] on select "CH_freeship ELT_freeship Logged In marketing_freeship Not Logged in Retail Whol…" at bounding box center [563, 509] width 591 height 25
click at [838, 592] on button "Update" at bounding box center [837, 592] width 56 height 26
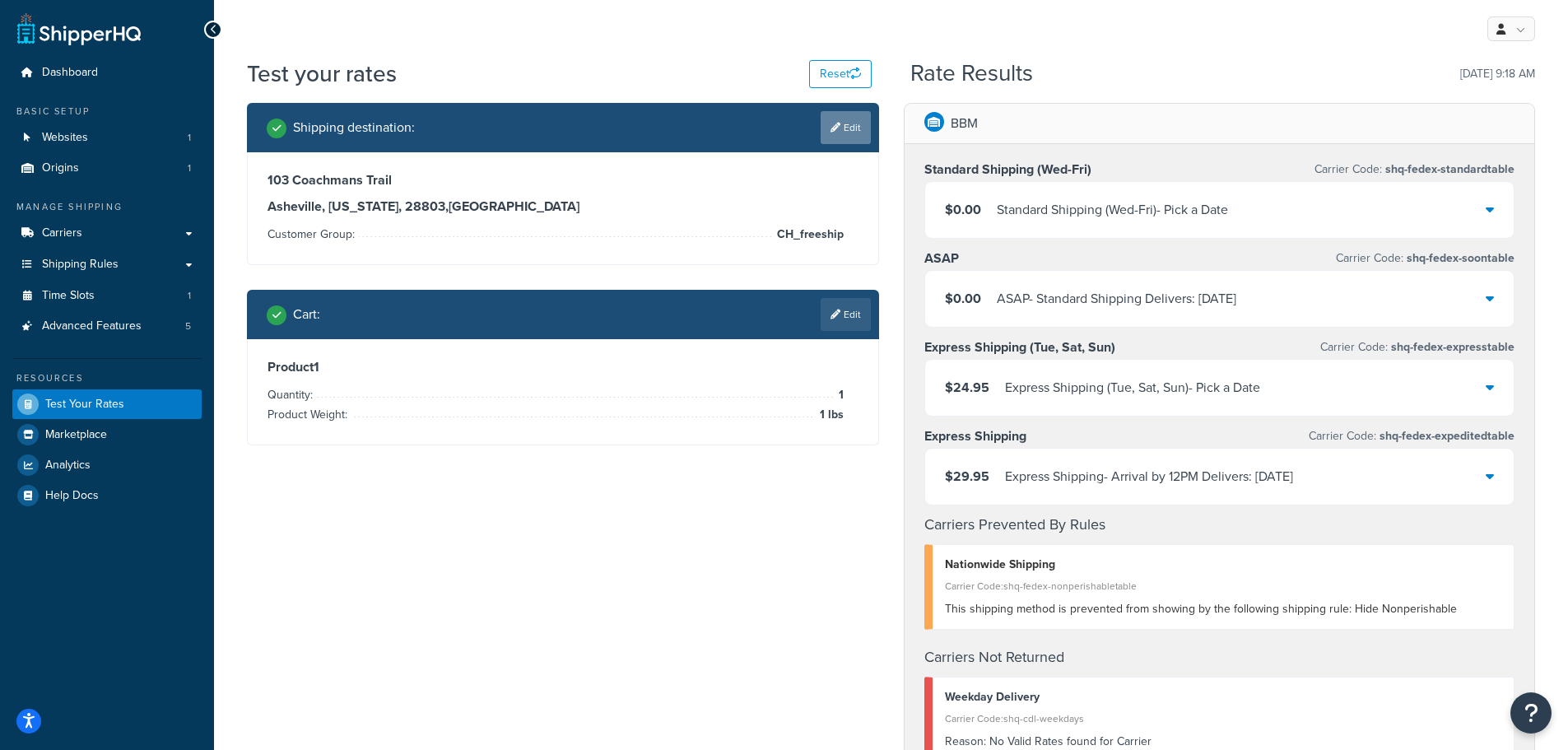
click at [831, 126] on icon at bounding box center [835, 128] width 10 height 10
select select "NC"
select select "CH_freeship"
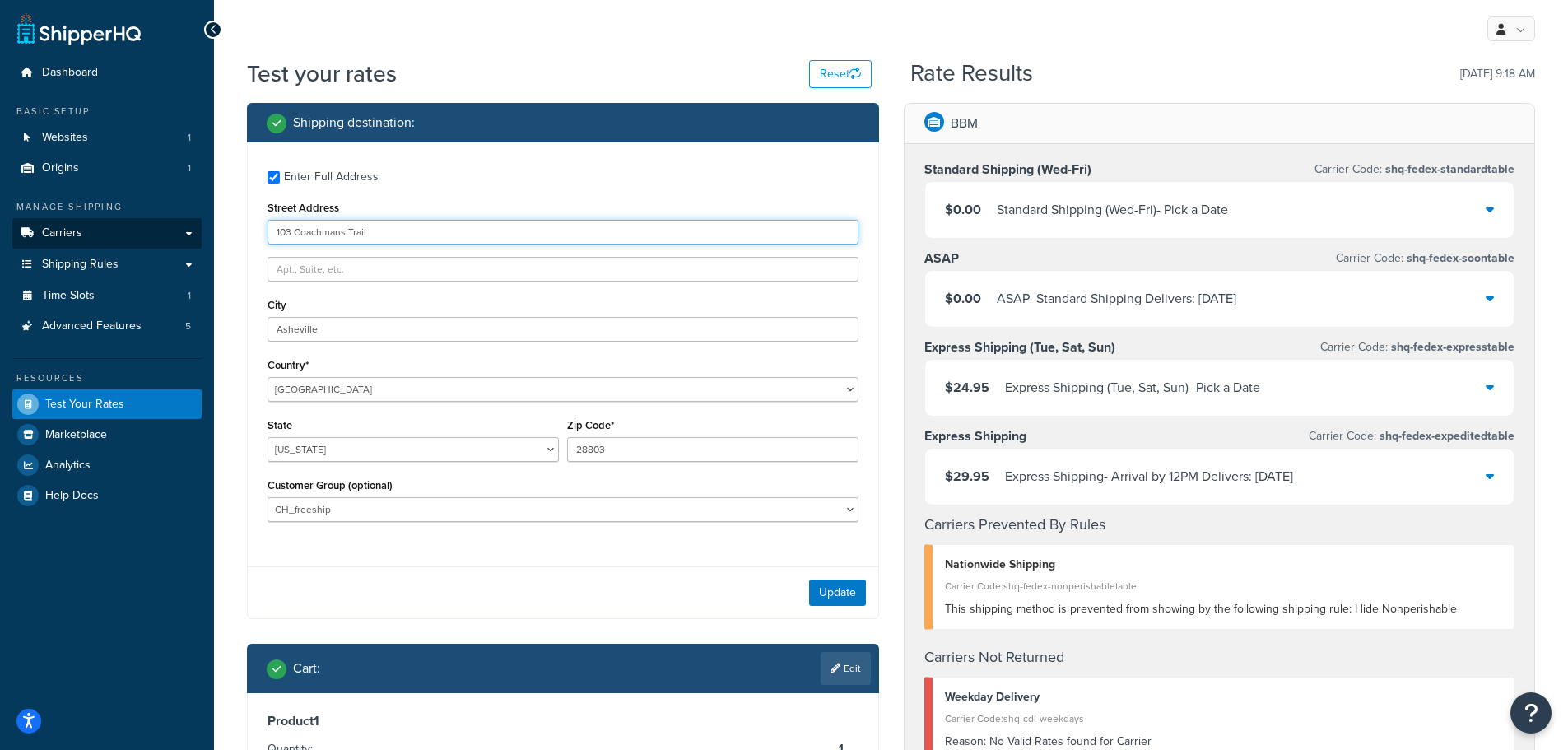
drag, startPoint x: 396, startPoint y: 234, endPoint x: 130, endPoint y: 226, distance: 266.1
type input "133 W 19th Street"
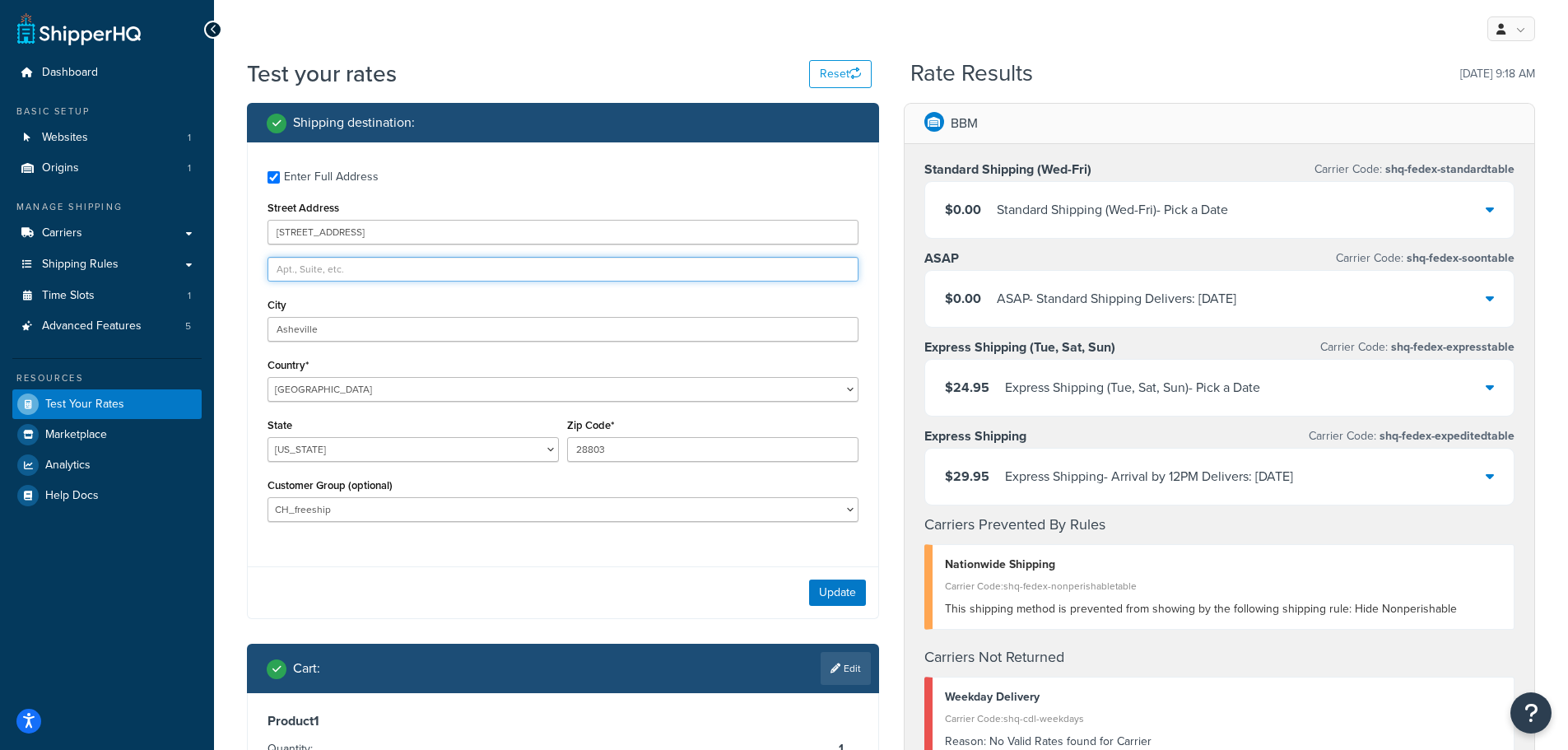
type input "2nd Floor"
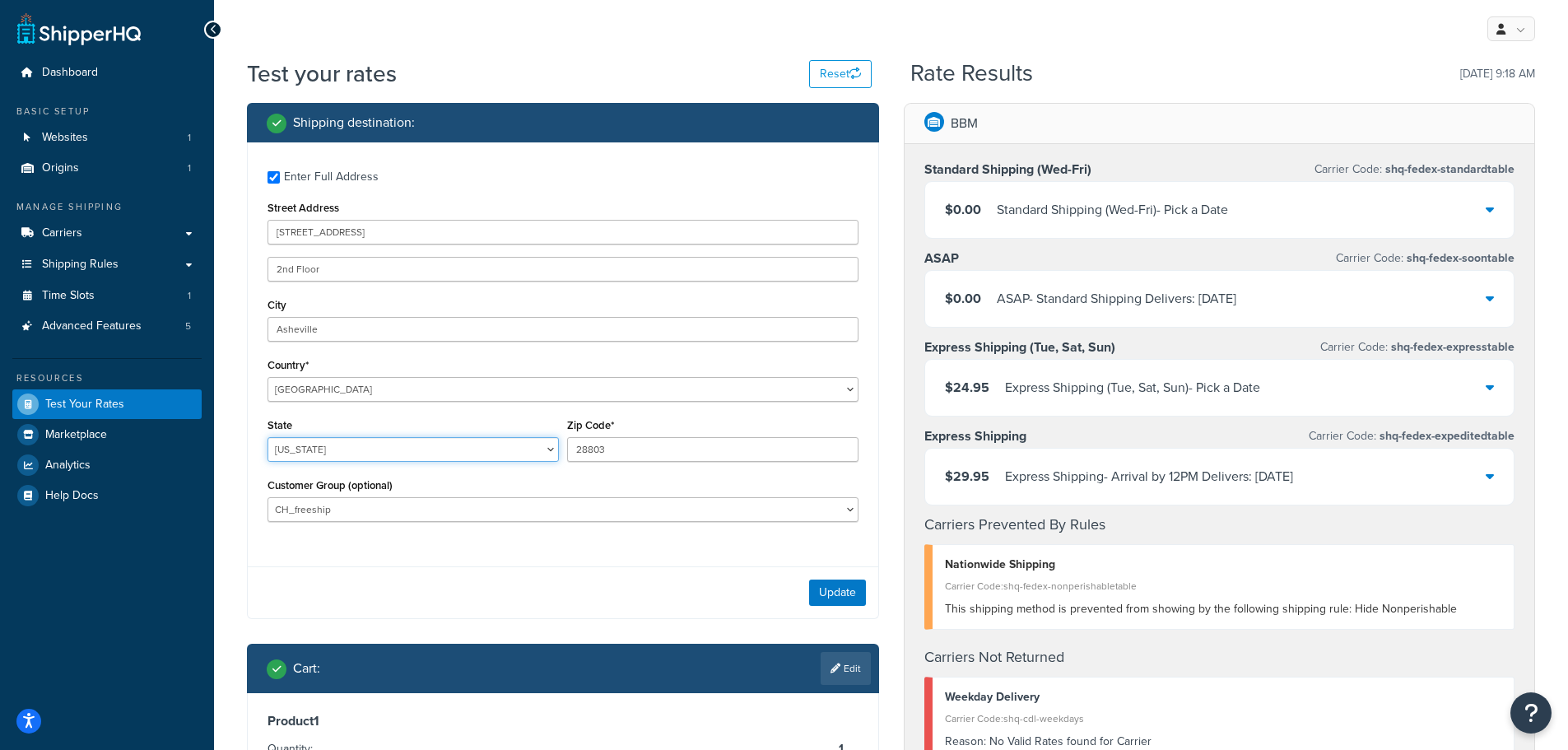
select select "NY"
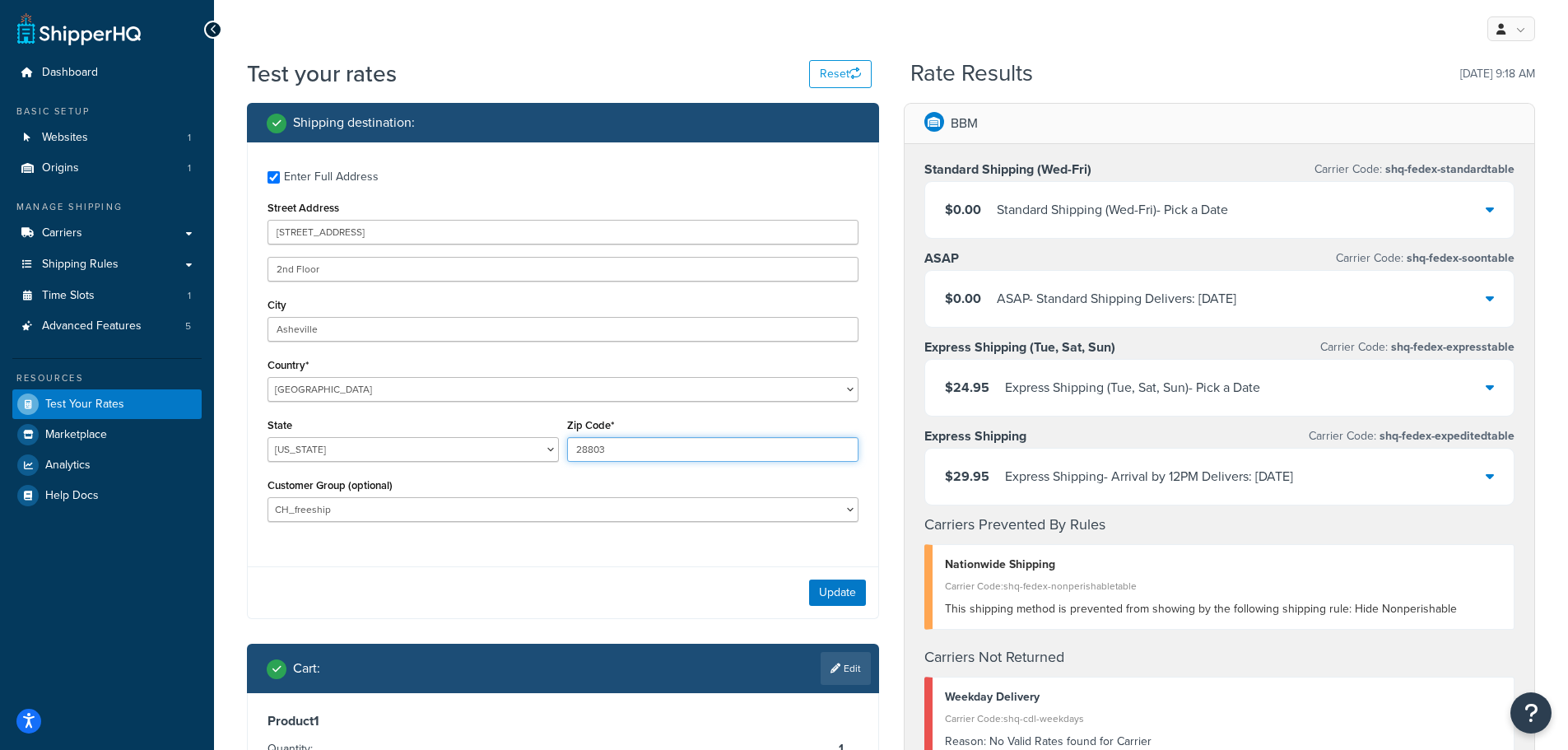
drag, startPoint x: 633, startPoint y: 438, endPoint x: 460, endPoint y: 447, distance: 173.2
click at [460, 447] on div "State Alabama Alaska American Samoa Arizona Arkansas Armed Forces Americas Arme…" at bounding box center [563, 444] width 600 height 60
type input "10011"
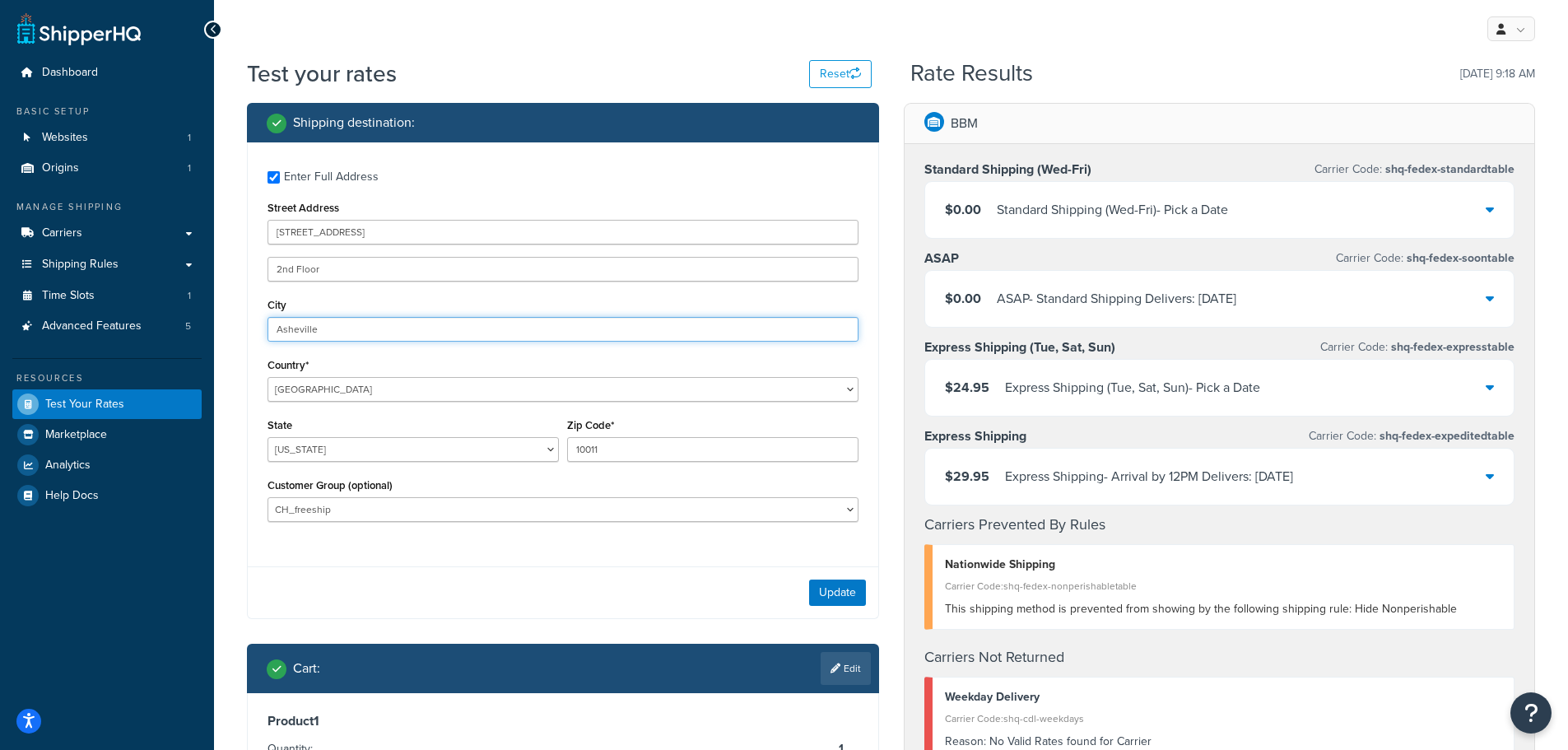
drag, startPoint x: 356, startPoint y: 324, endPoint x: 208, endPoint y: 317, distance: 148.2
type input "New York"
click at [823, 580] on button "Update" at bounding box center [837, 592] width 56 height 26
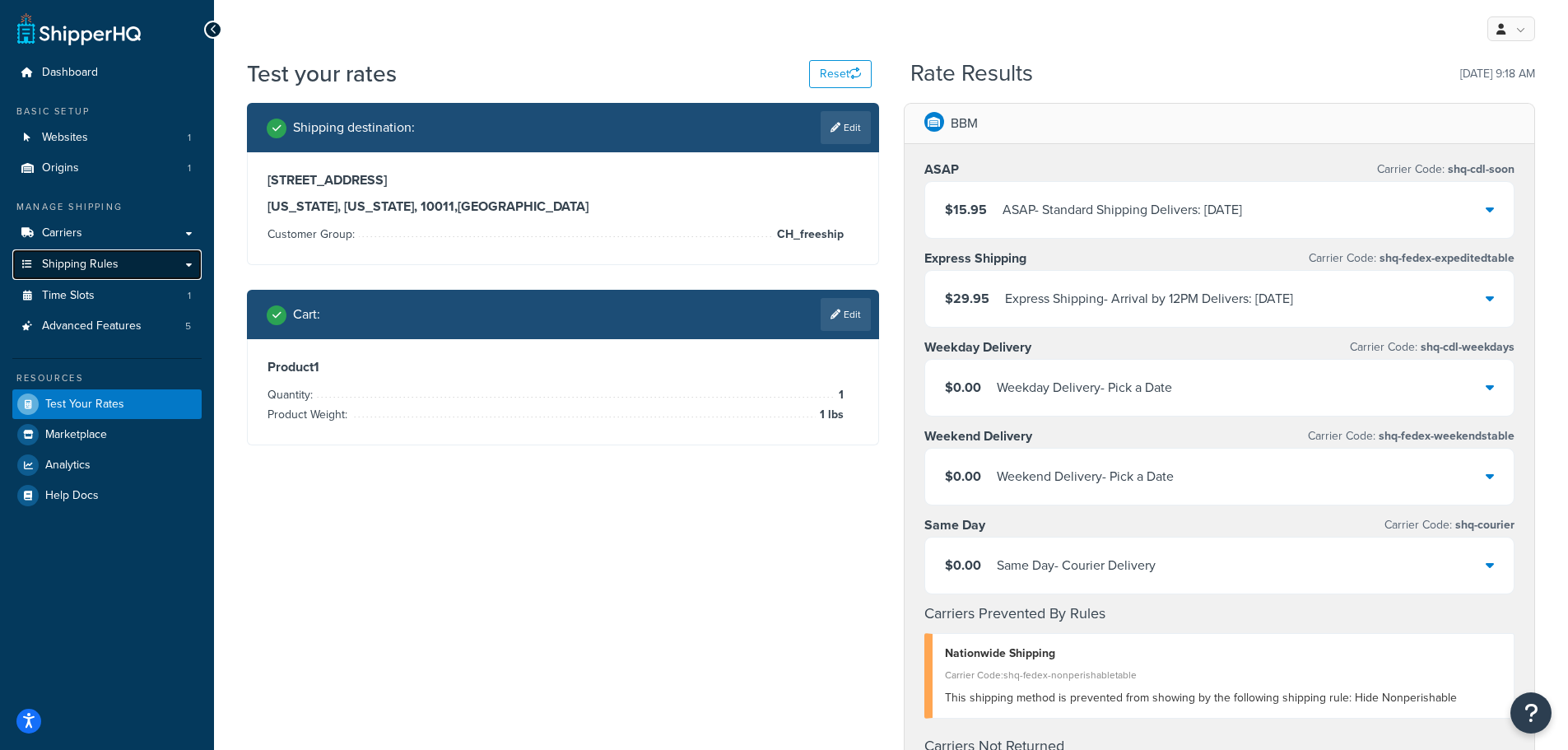
click at [81, 268] on span "Shipping Rules" at bounding box center [80, 264] width 77 height 14
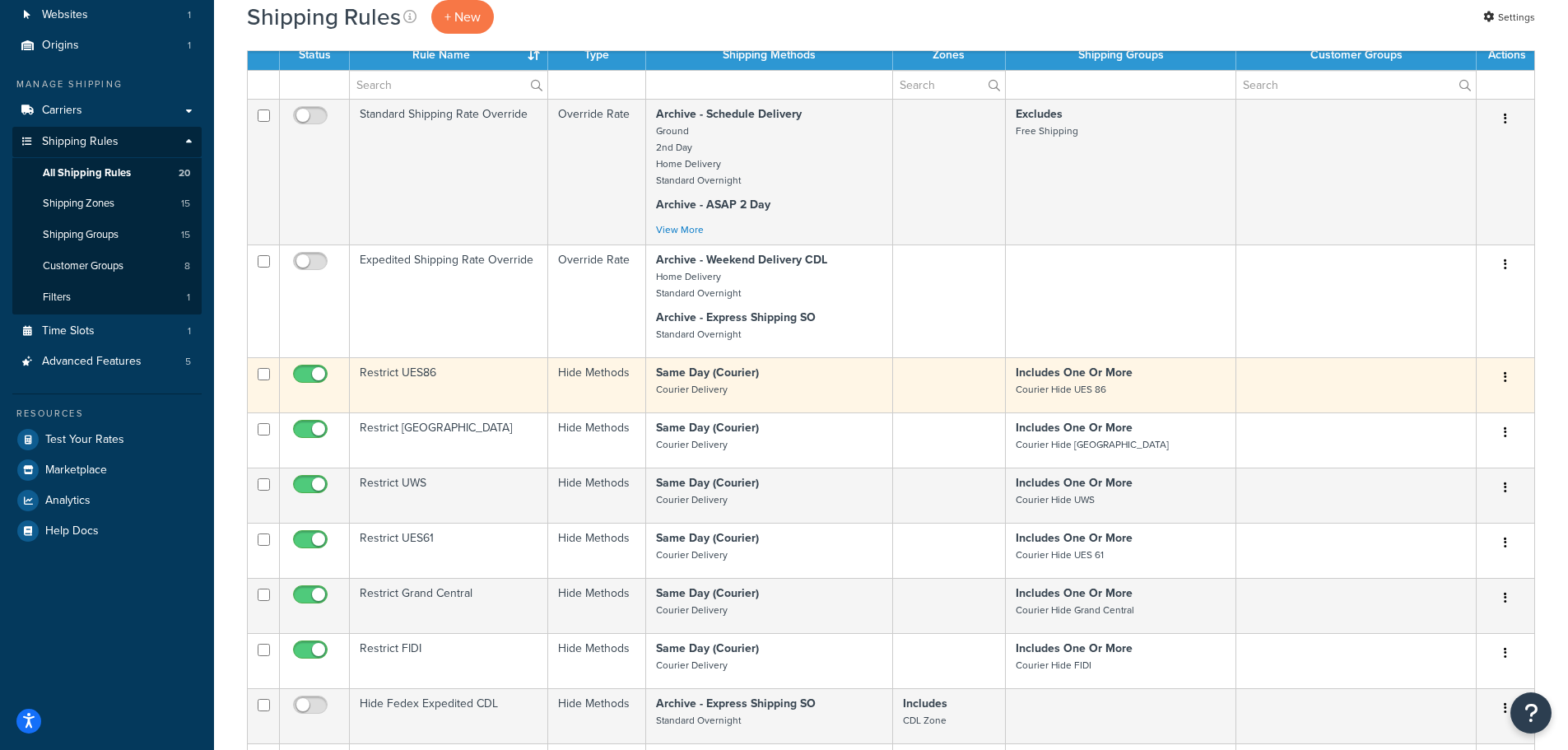
scroll to position [576, 0]
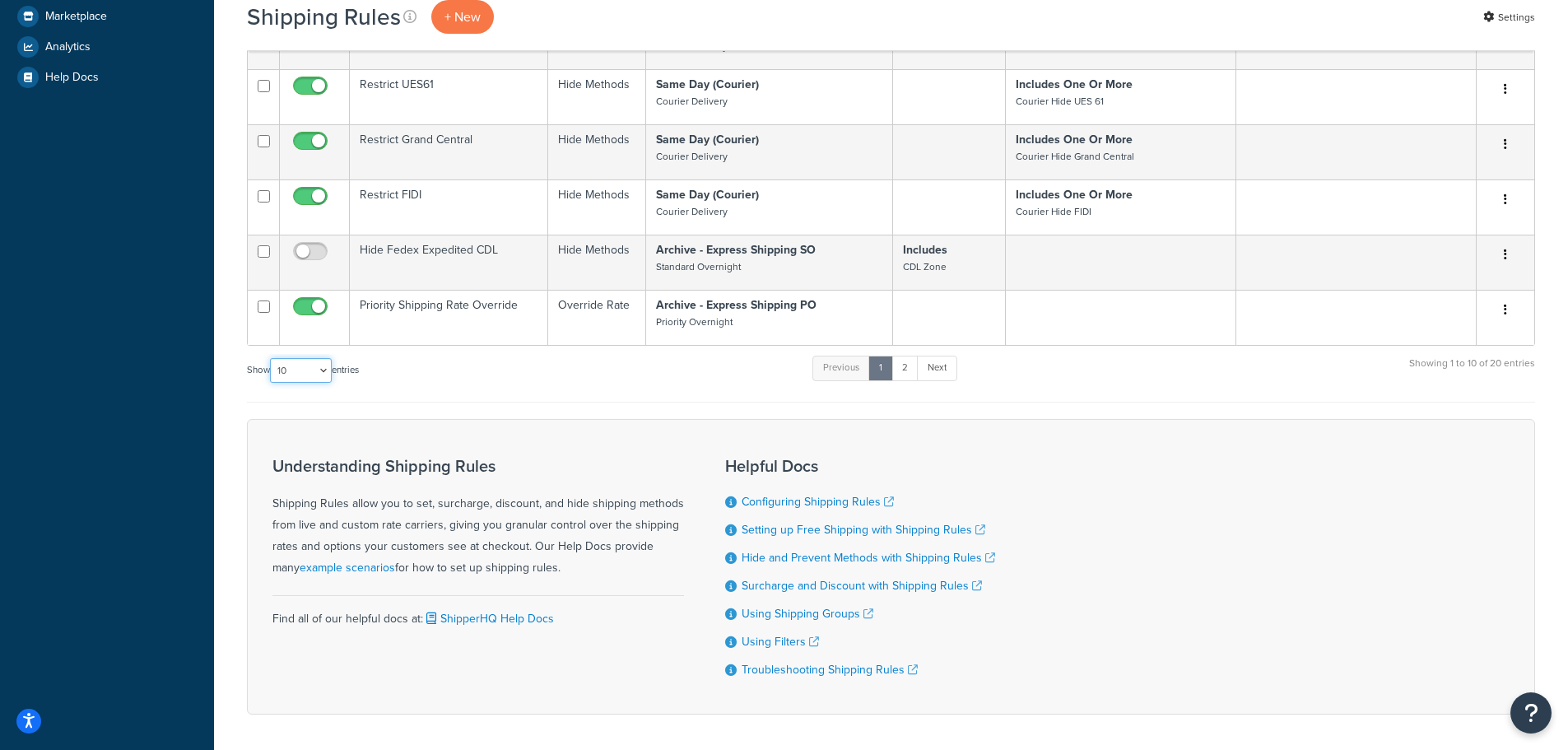
click at [323, 362] on select "10 15 25 50 100 1000" at bounding box center [301, 370] width 62 height 25
select select "25"
click at [272, 358] on select "10 15 25 50 100 1000" at bounding box center [301, 370] width 62 height 25
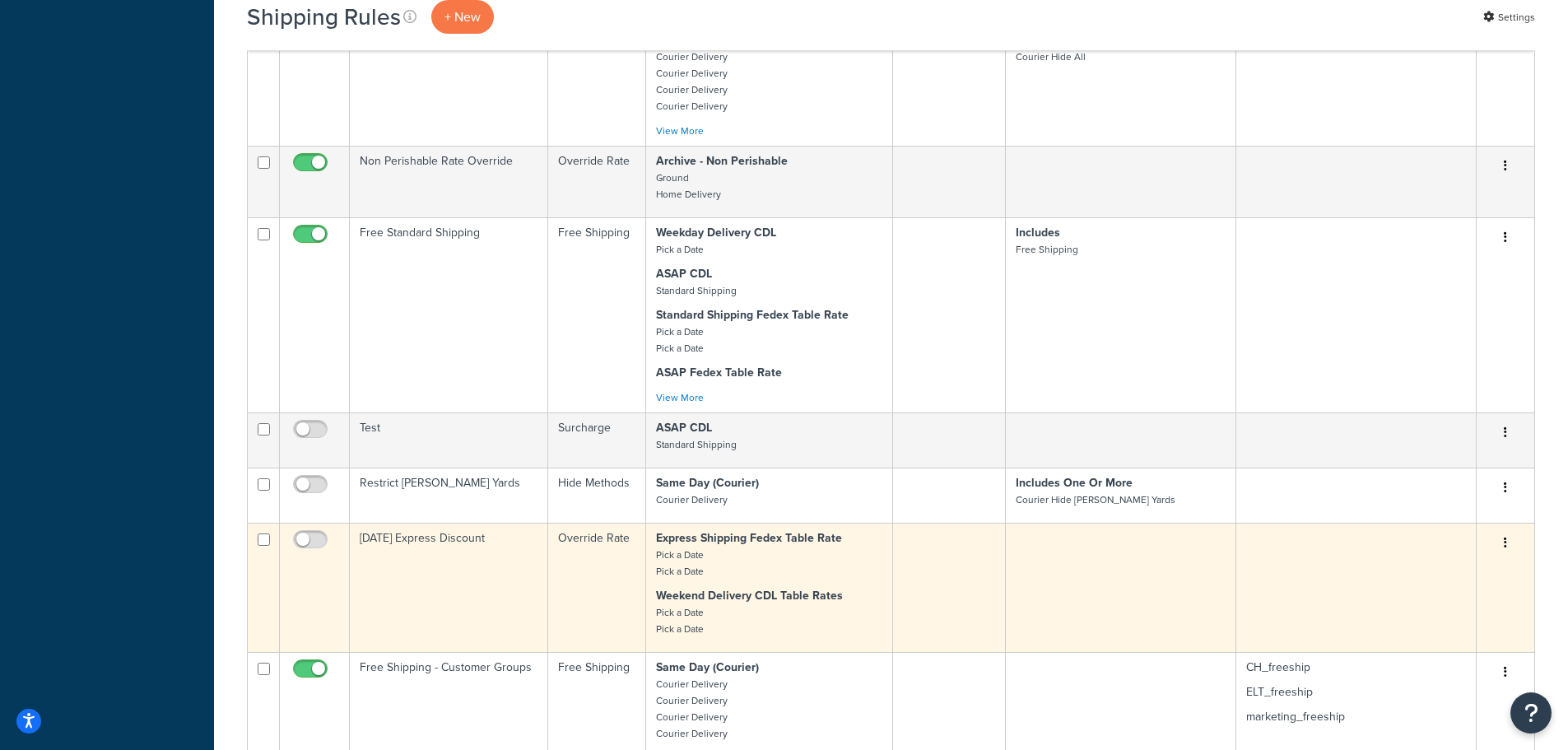
scroll to position [1729, 0]
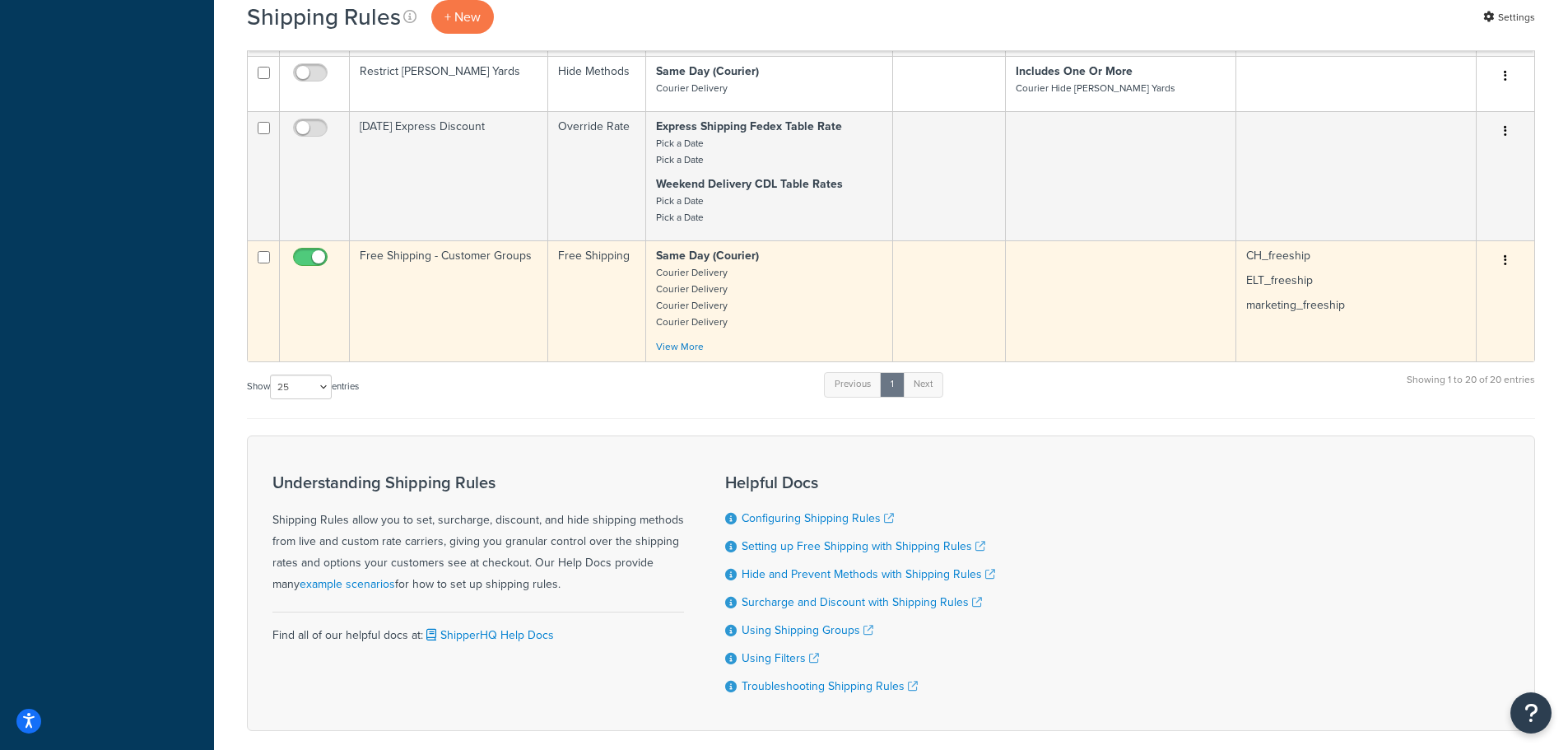
click at [426, 280] on td "Free Shipping - Customer Groups" at bounding box center [449, 301] width 199 height 121
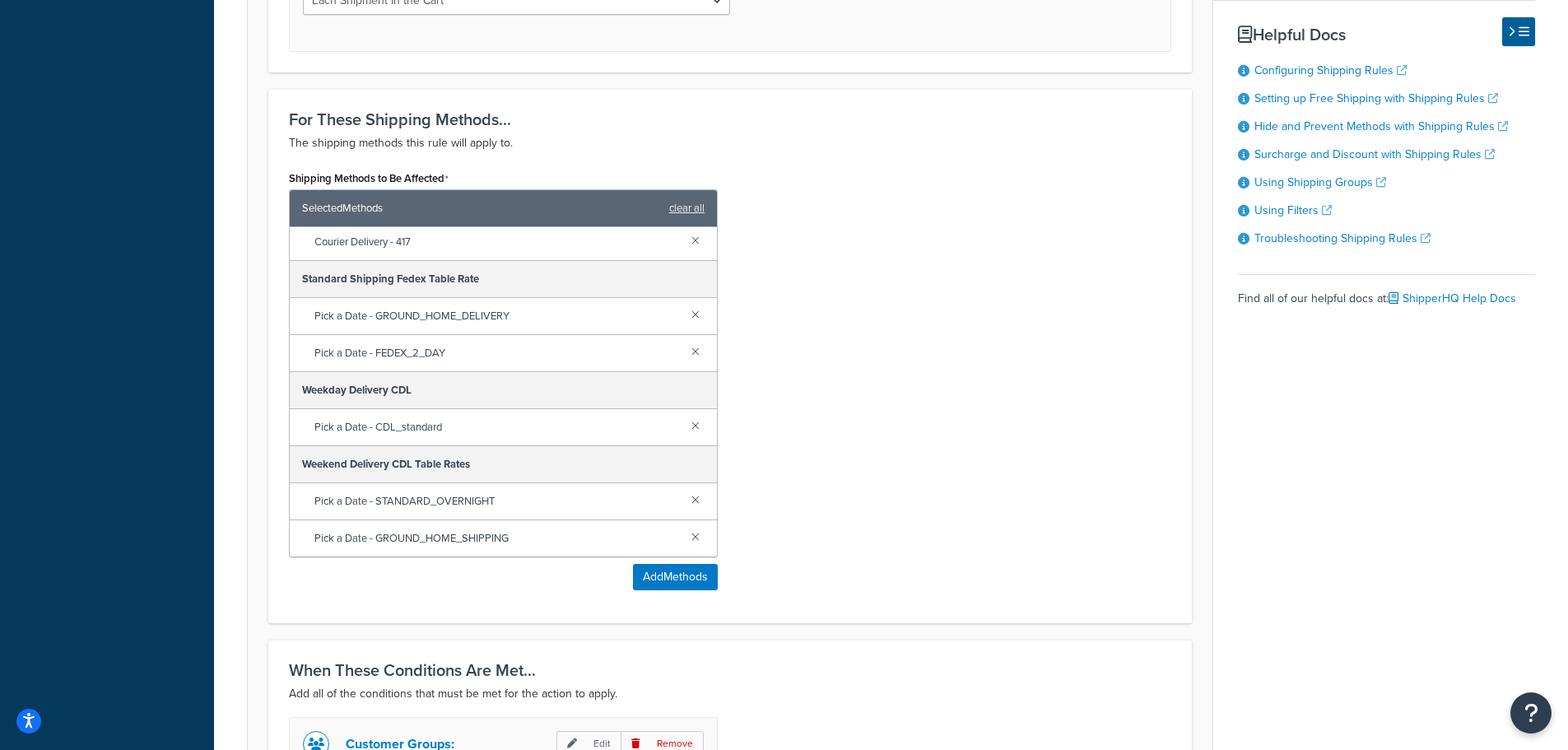
scroll to position [741, 0]
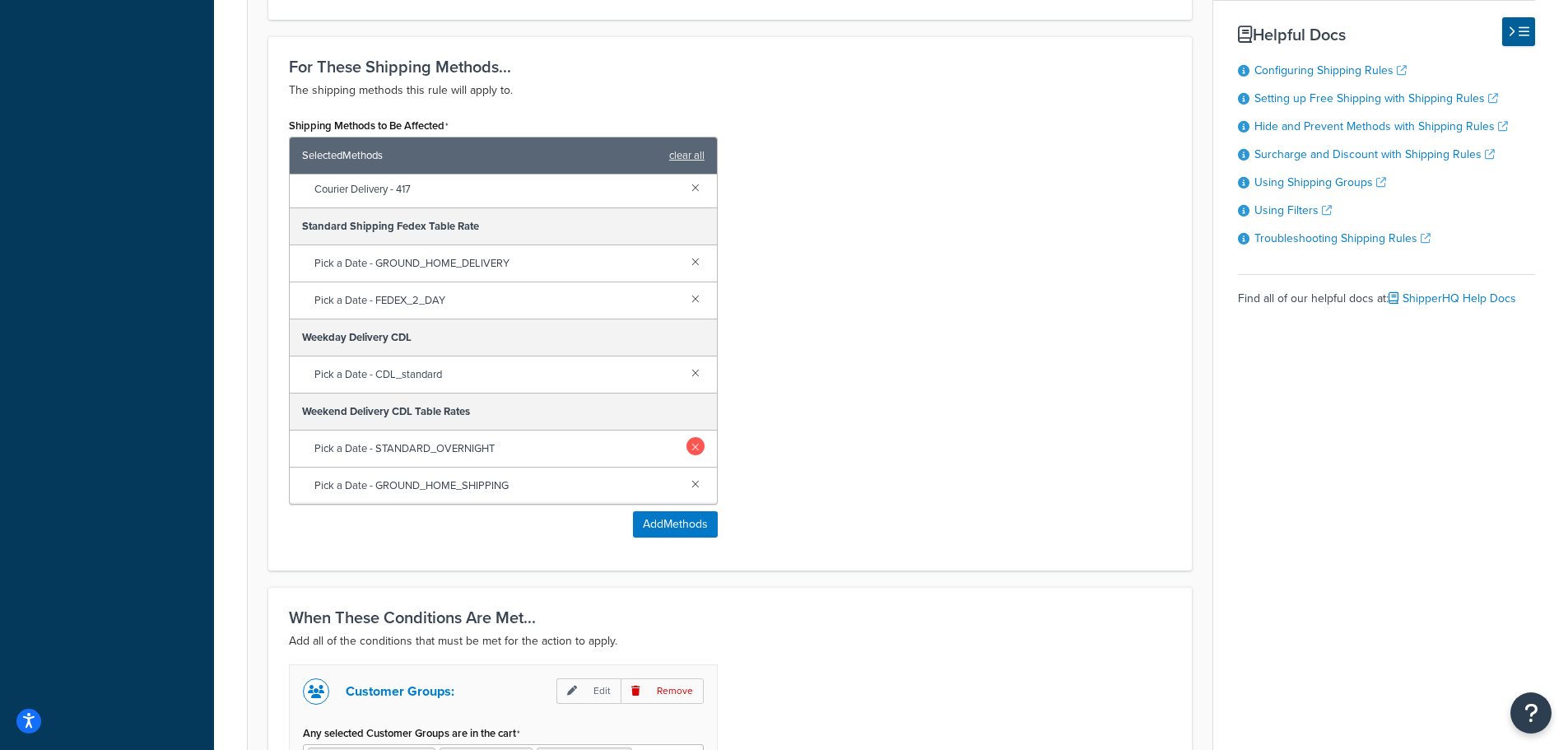
click at [686, 485] on link at bounding box center [695, 483] width 18 height 18
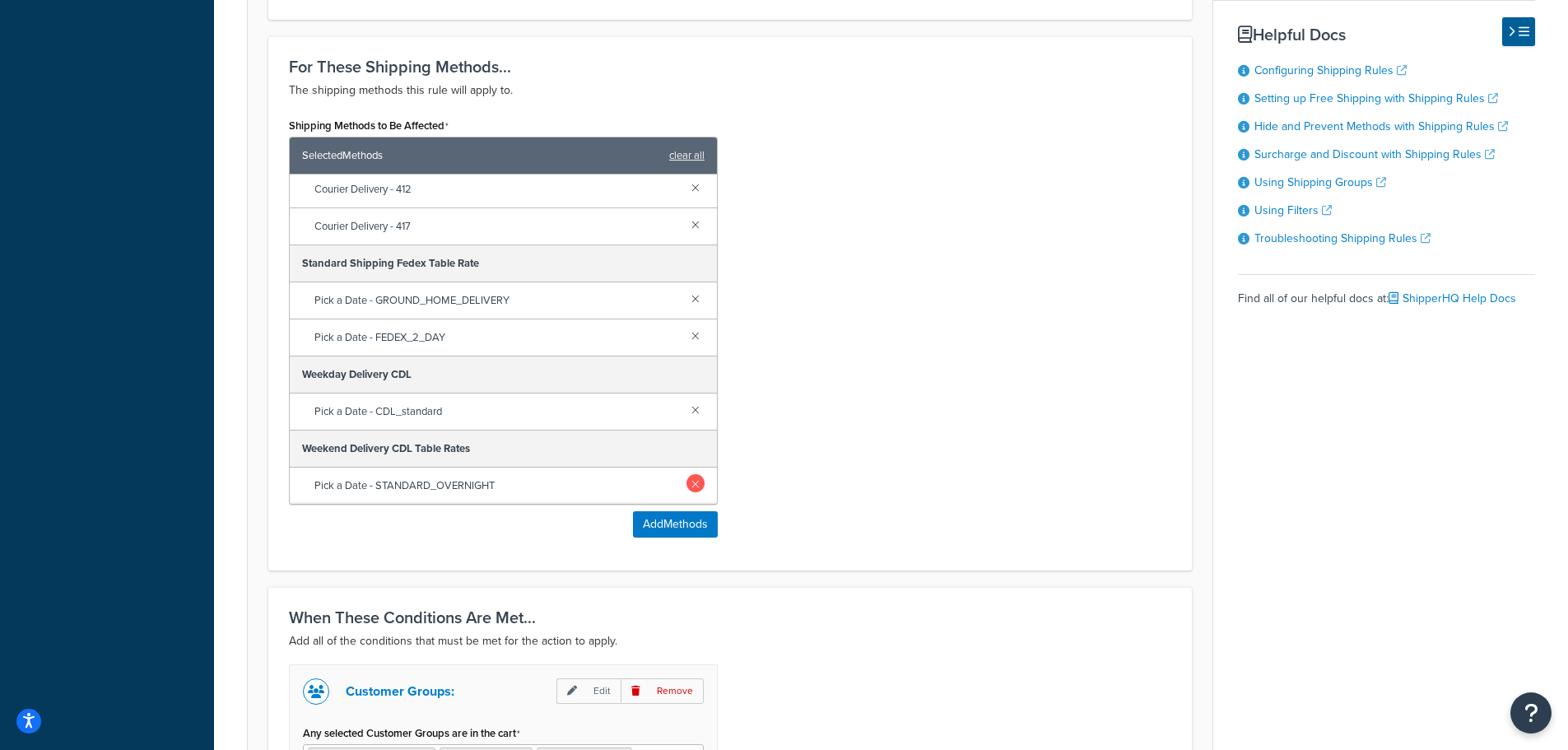
scroll to position [522, 0]
click at [686, 483] on link at bounding box center [695, 483] width 18 height 18
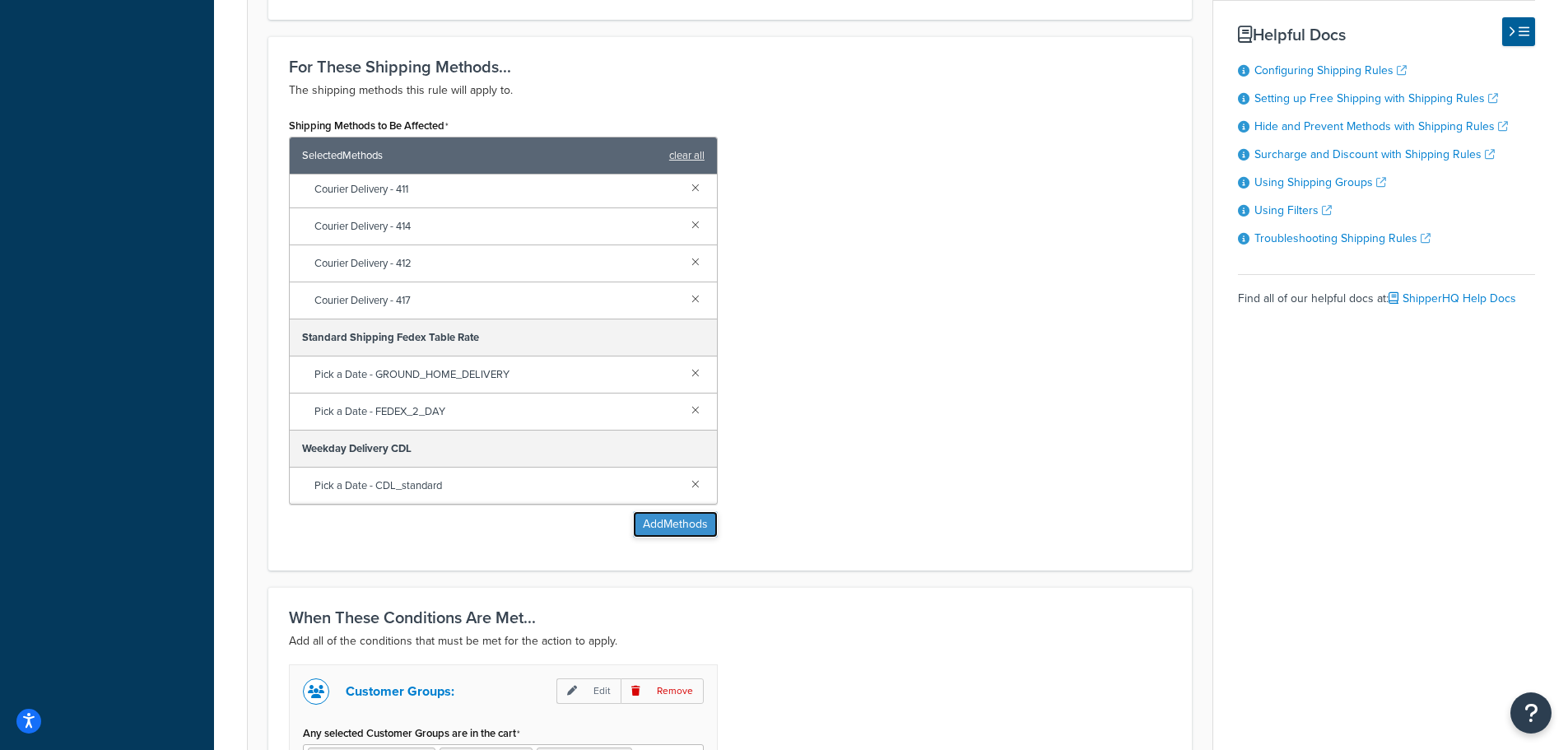
click at [675, 524] on button "Add Methods" at bounding box center [675, 524] width 85 height 26
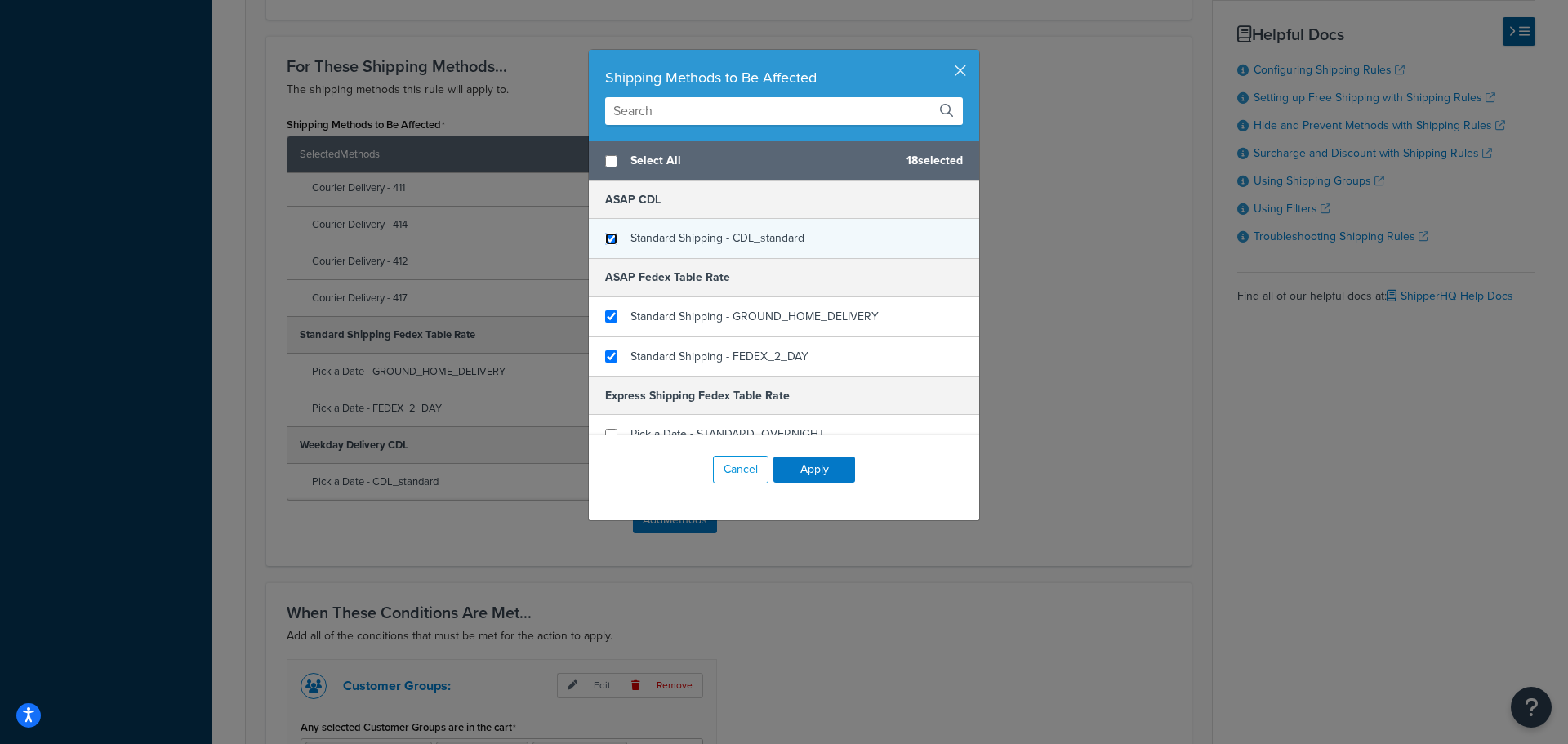
click at [607, 237] on input "checkbox" at bounding box center [611, 239] width 13 height 13
checkbox input "true"
click at [823, 469] on button "Apply" at bounding box center [814, 469] width 81 height 26
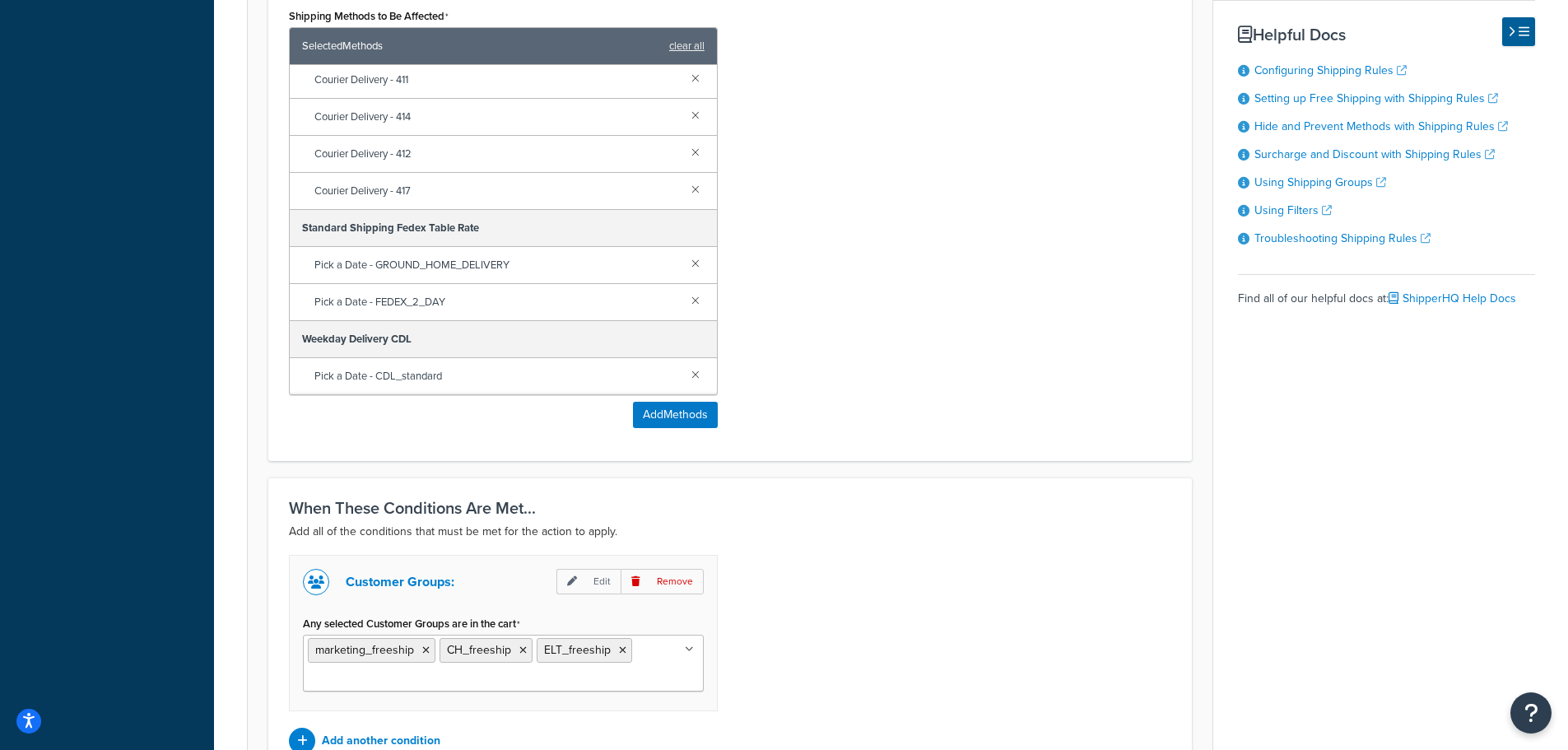
scroll to position [1026, 0]
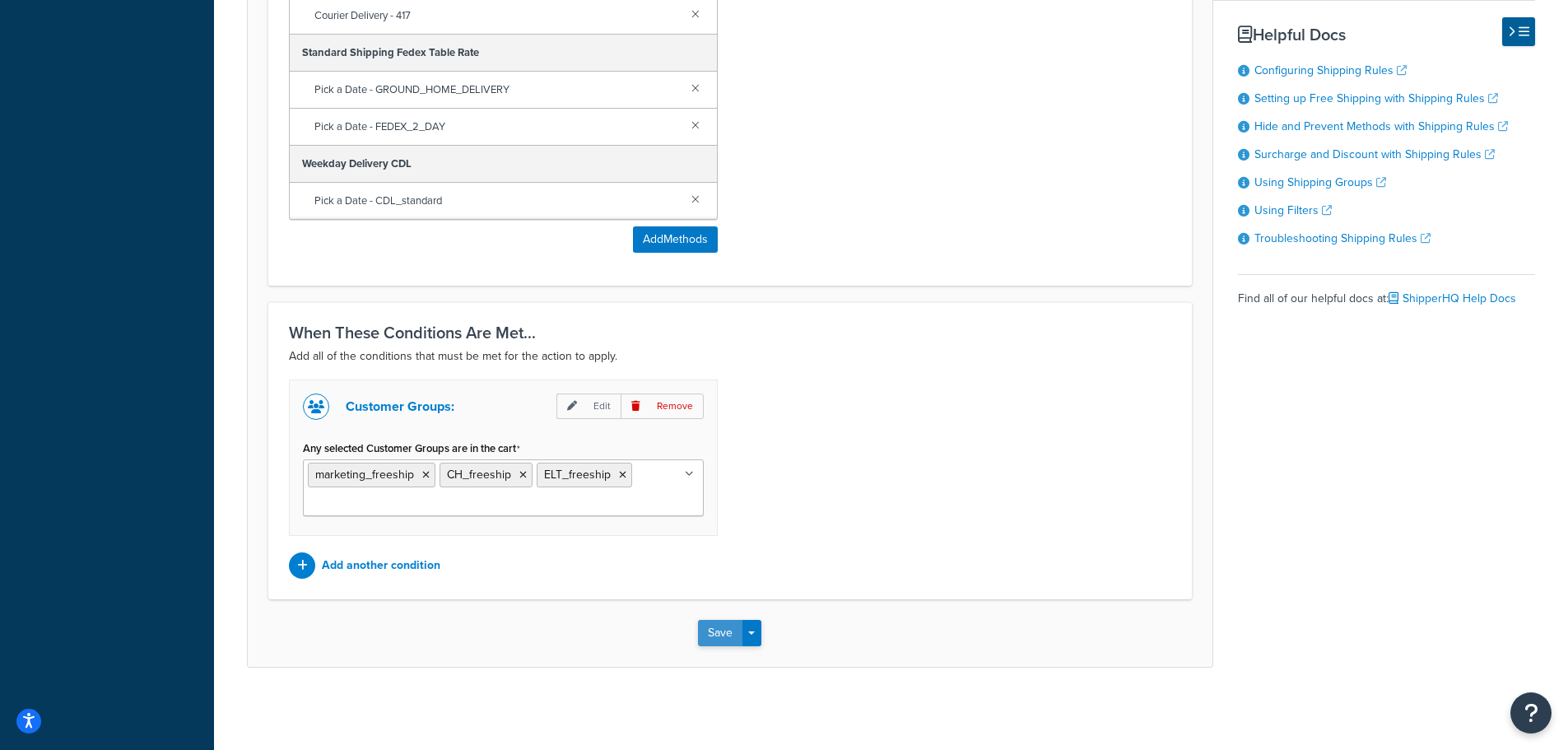
click at [721, 632] on button "Save" at bounding box center [720, 632] width 45 height 26
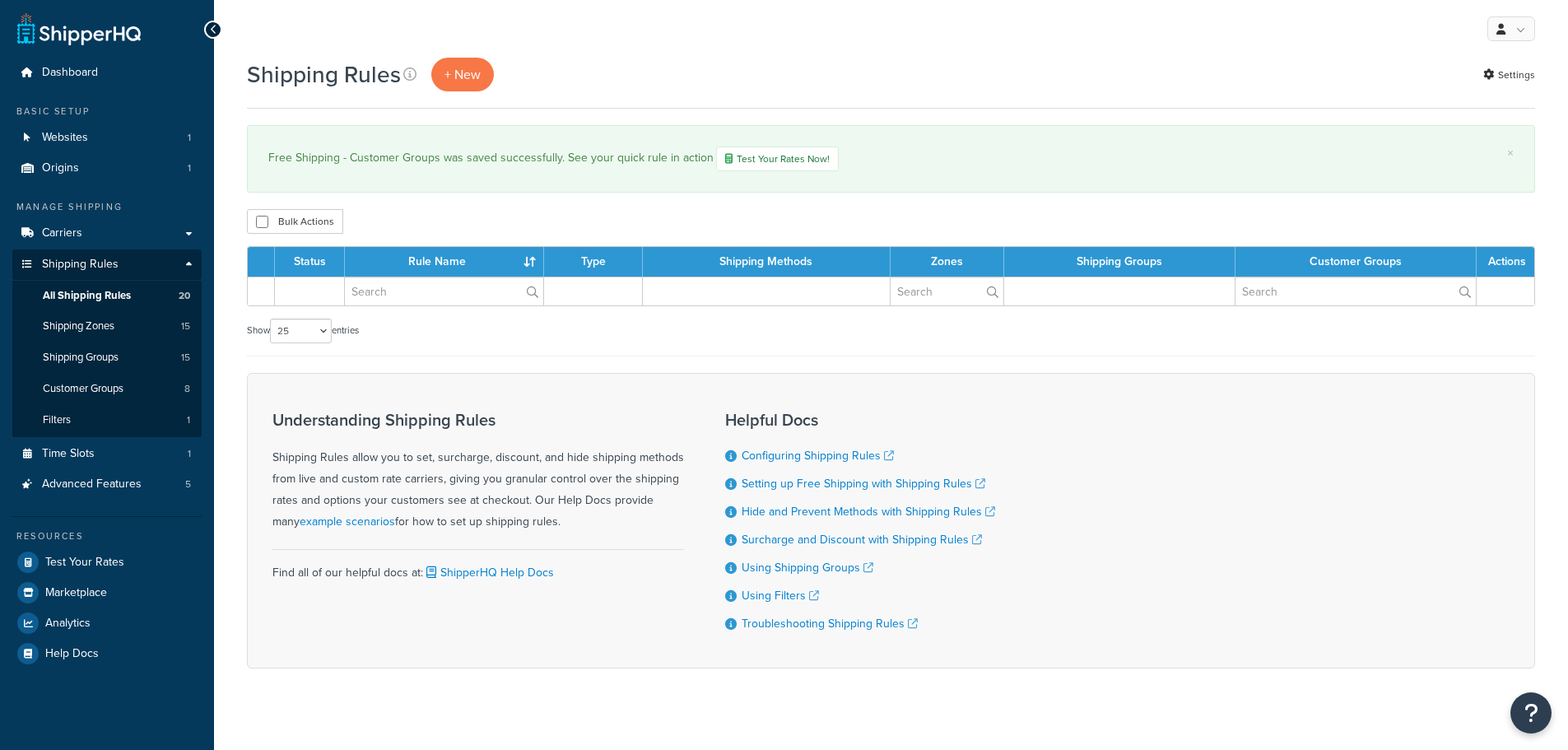
select select "25"
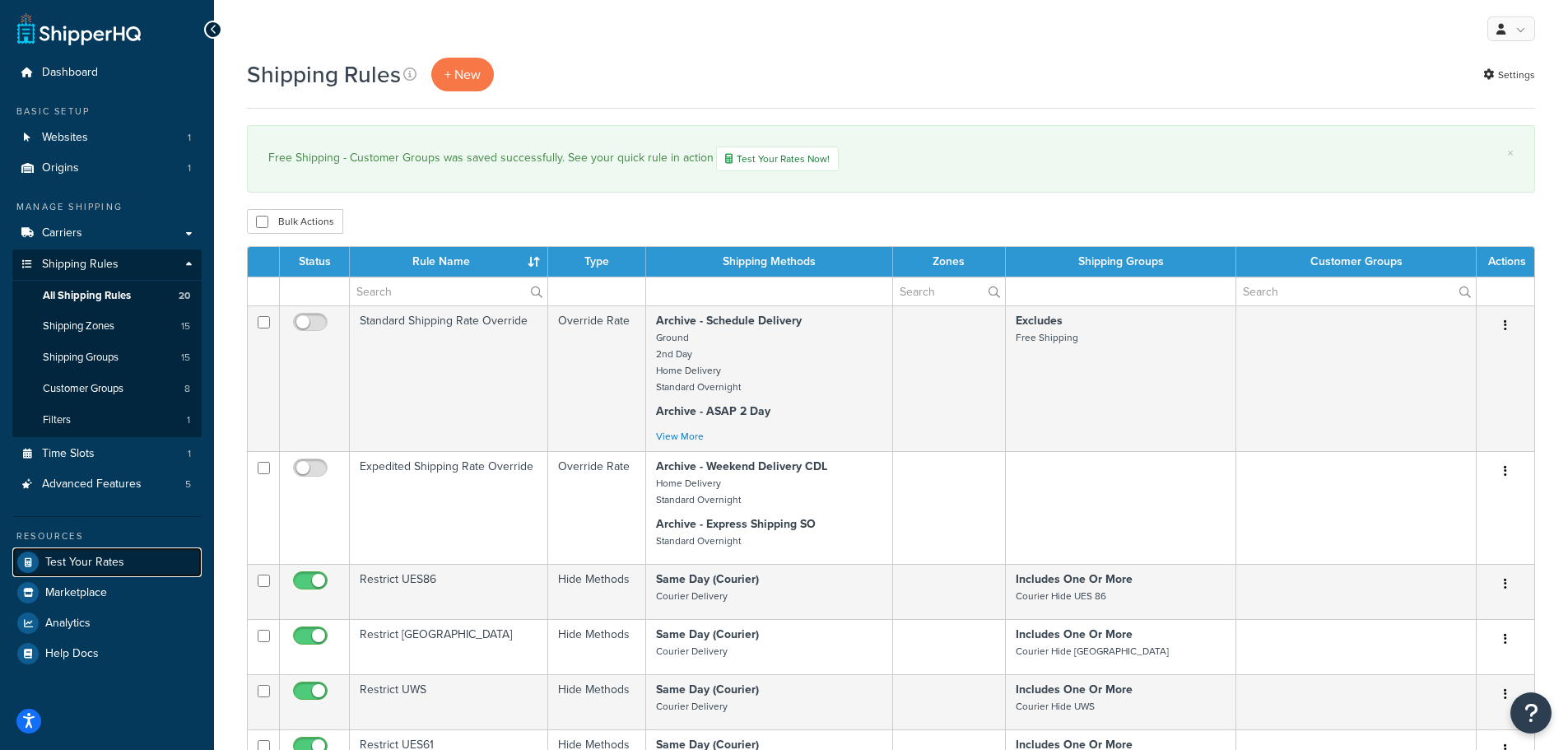
click at [108, 556] on span "Test Your Rates" at bounding box center [85, 562] width 79 height 14
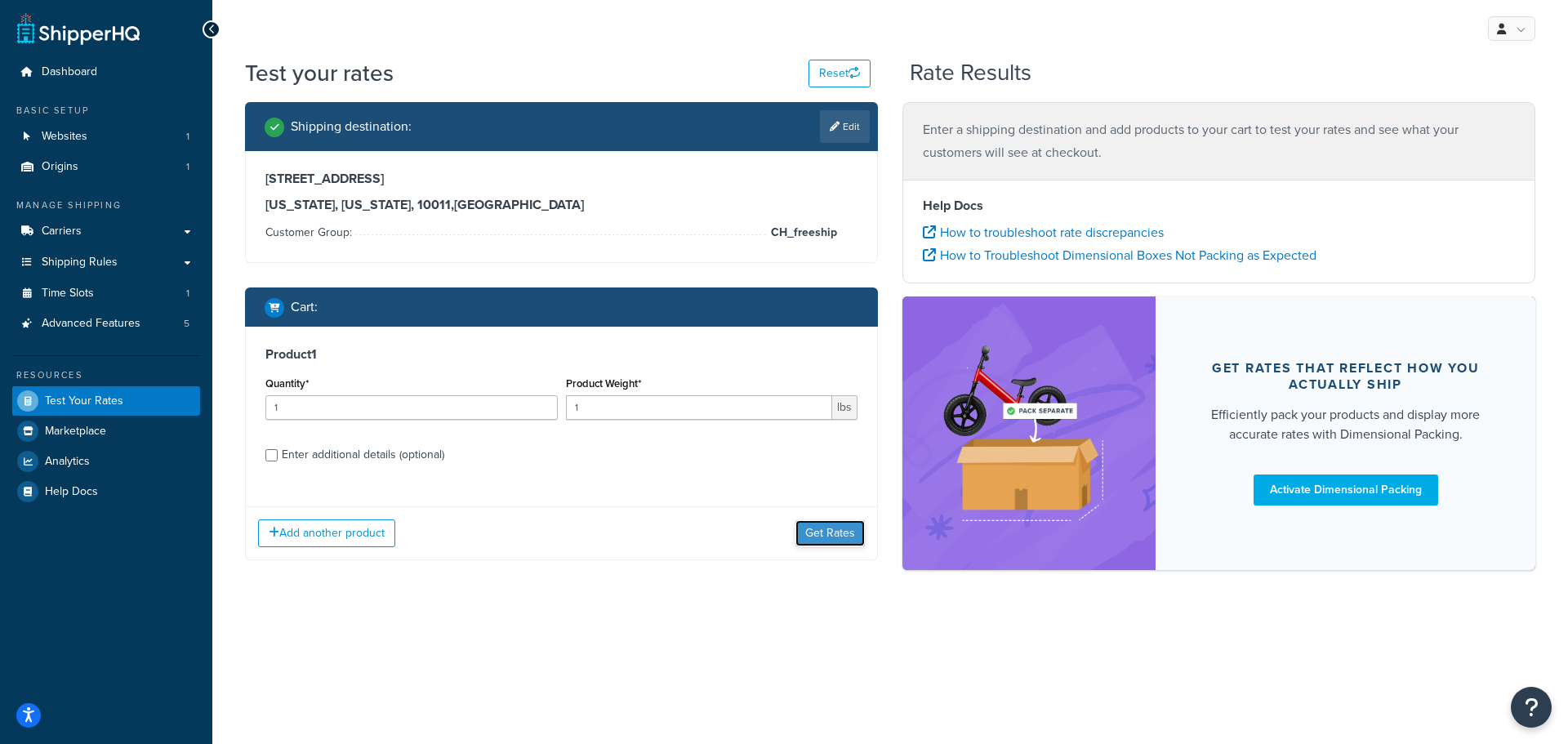
click at [819, 530] on button "Get Rates" at bounding box center [830, 532] width 70 height 26
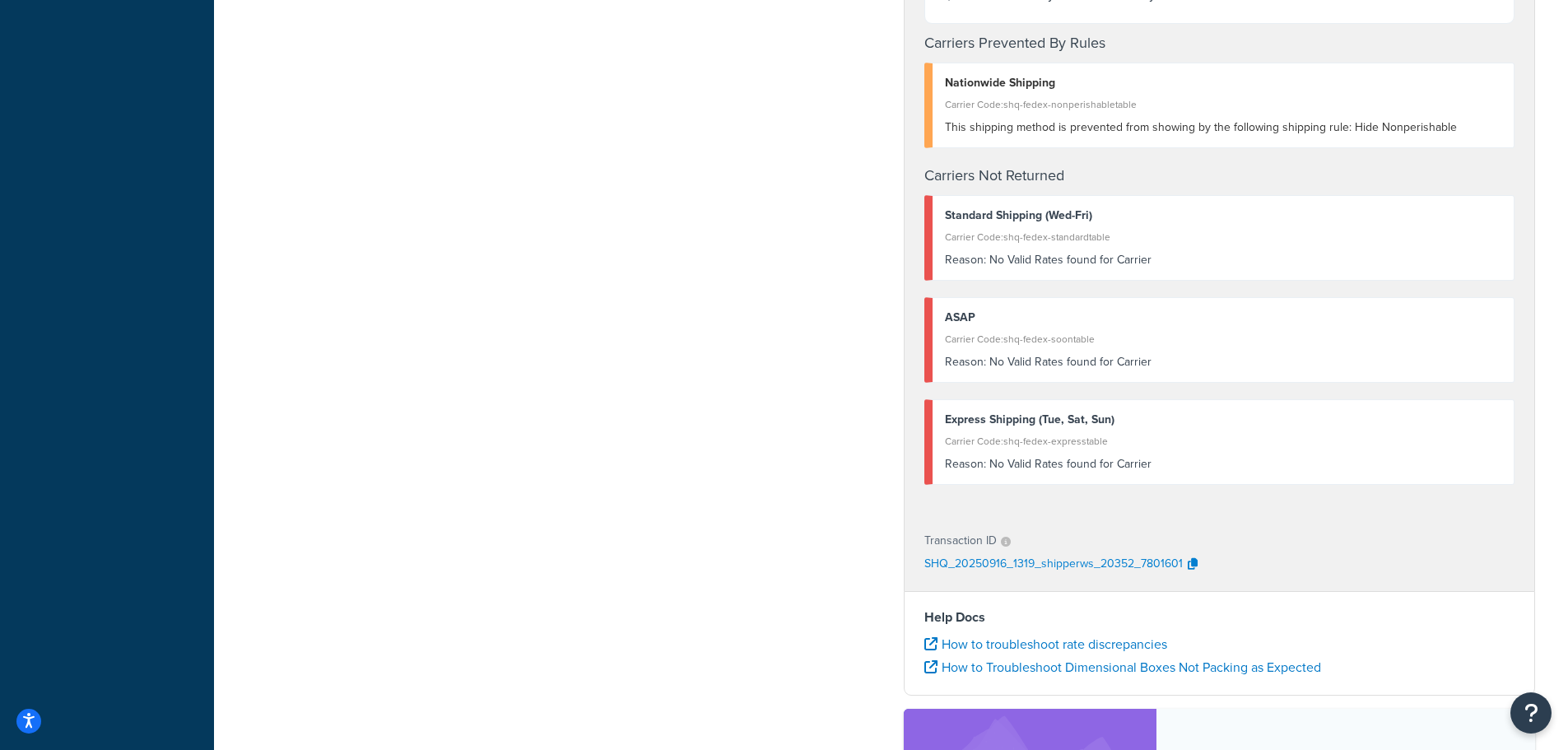
scroll to position [165, 0]
